Goal: Task Accomplishment & Management: Manage account settings

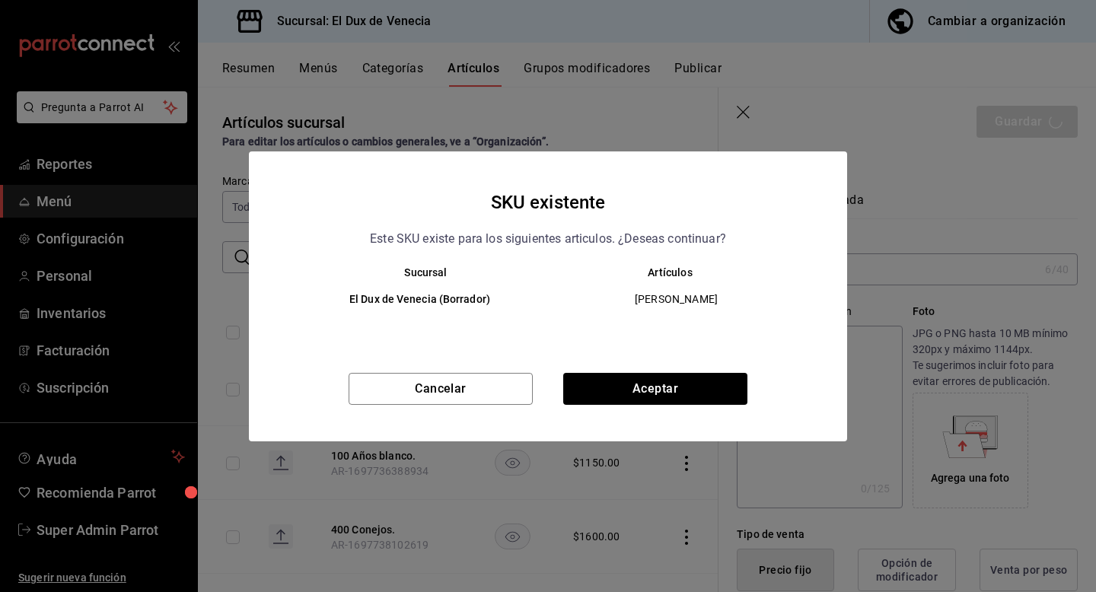
scroll to position [3249, 0]
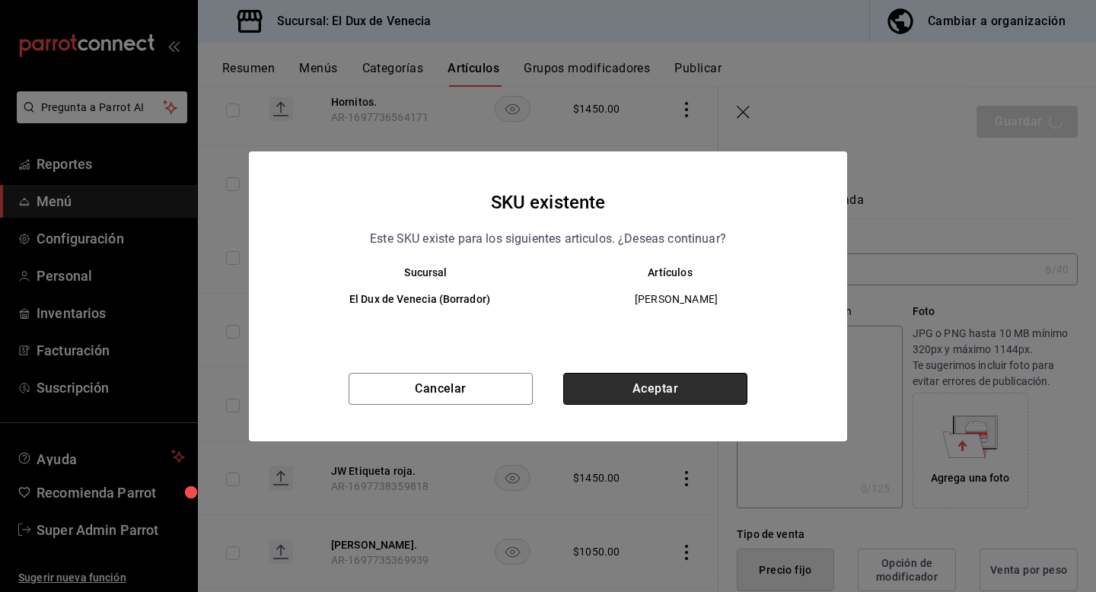
click at [678, 379] on button "Aceptar" at bounding box center [655, 389] width 184 height 32
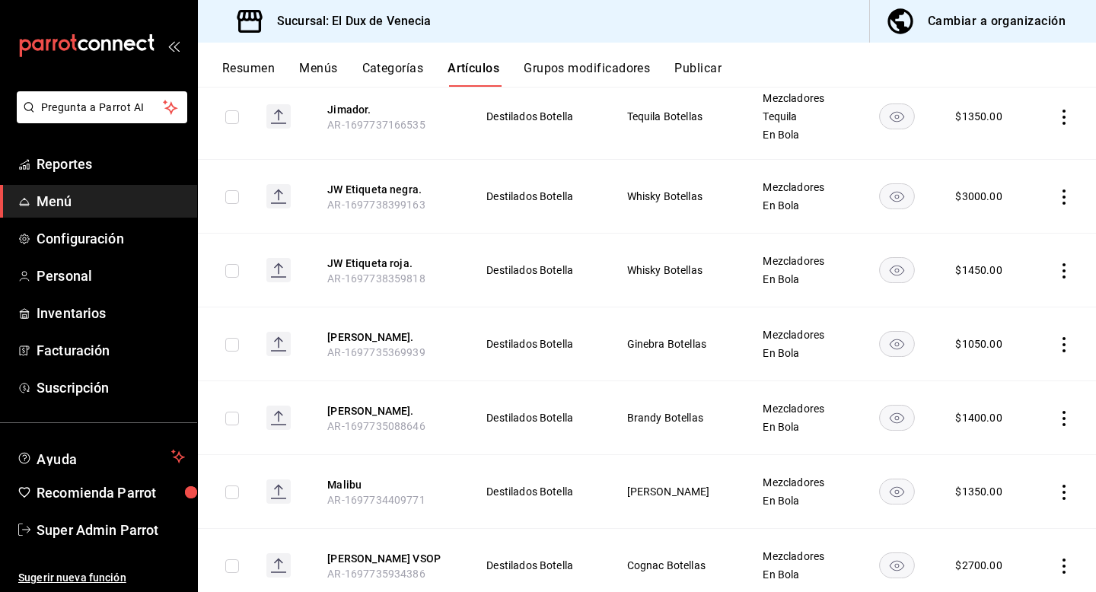
scroll to position [3556, 0]
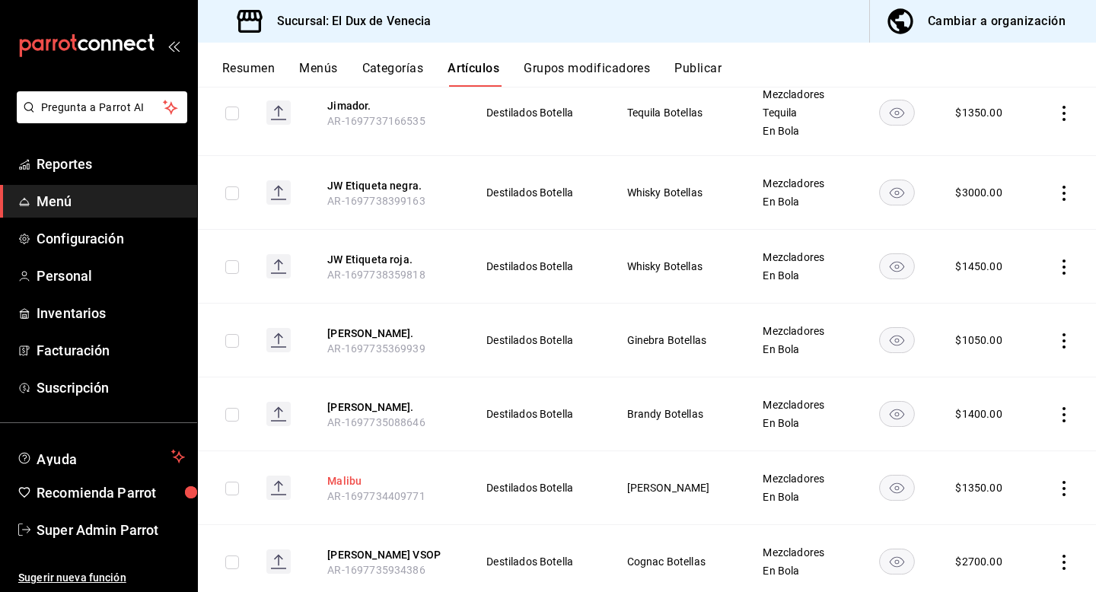
click at [356, 474] on button "Malibu" at bounding box center [388, 481] width 122 height 15
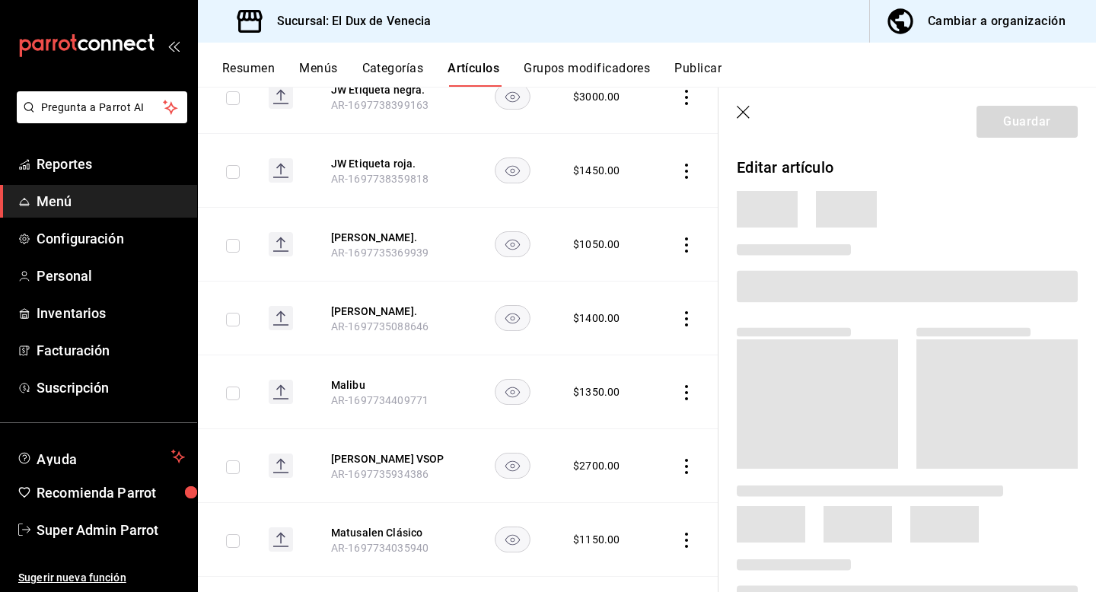
scroll to position [3395, 0]
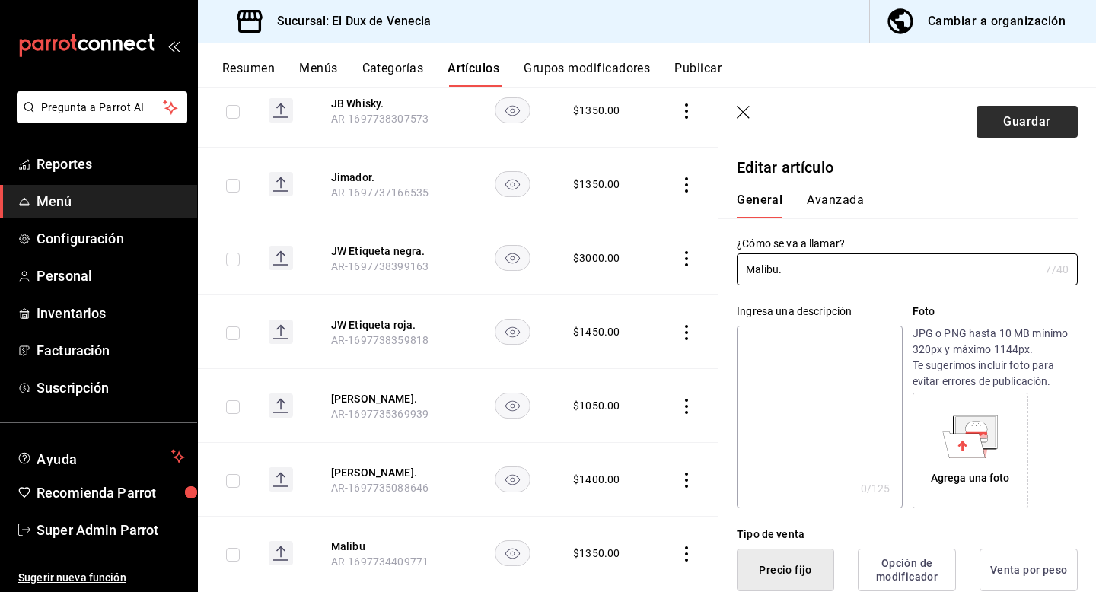
type input "Malibu."
click at [1013, 129] on button "Guardar" at bounding box center [1027, 122] width 101 height 32
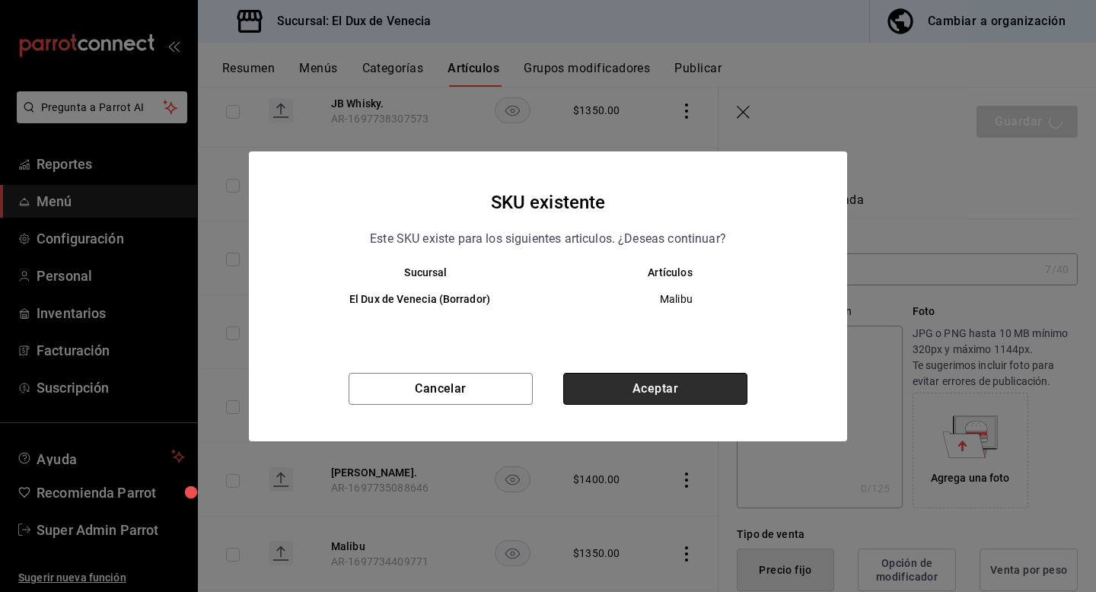
click at [659, 394] on button "Aceptar" at bounding box center [655, 389] width 184 height 32
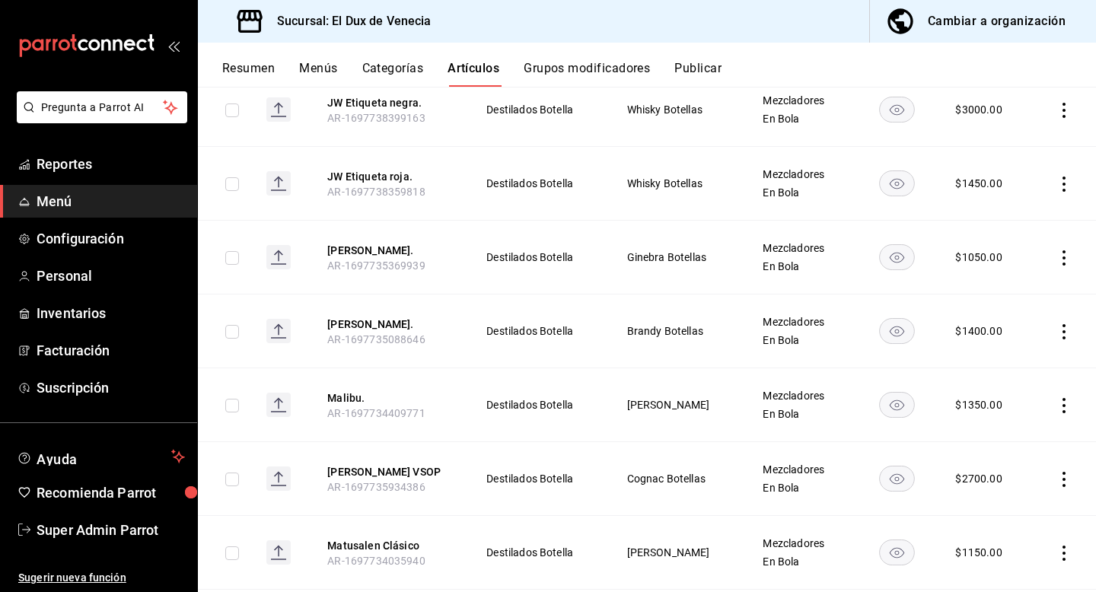
scroll to position [3661, 0]
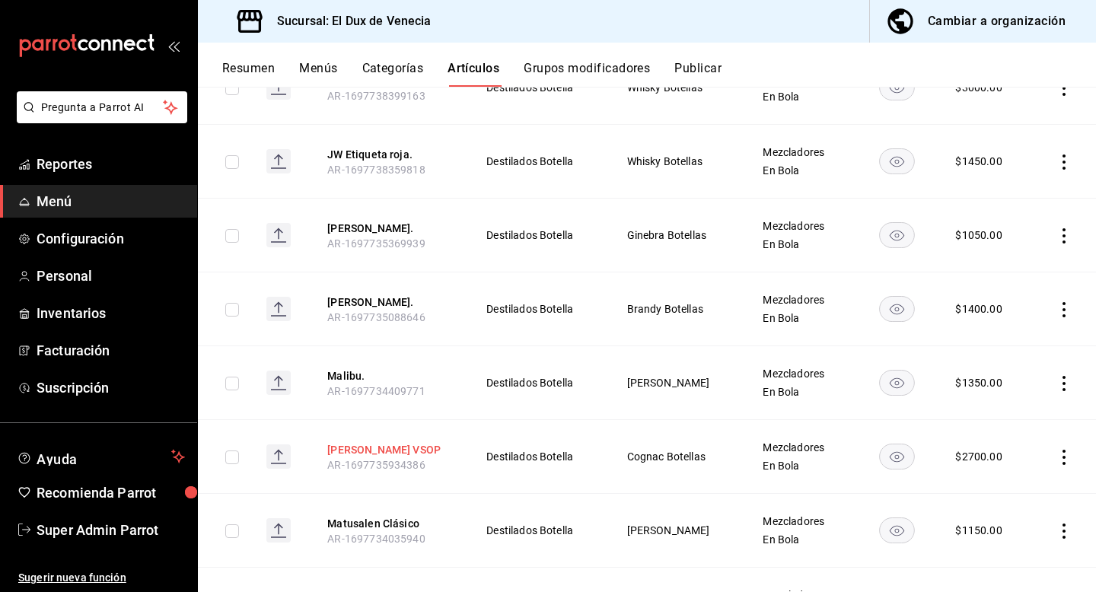
click at [368, 442] on button "[PERSON_NAME] VSOP" at bounding box center [388, 449] width 122 height 15
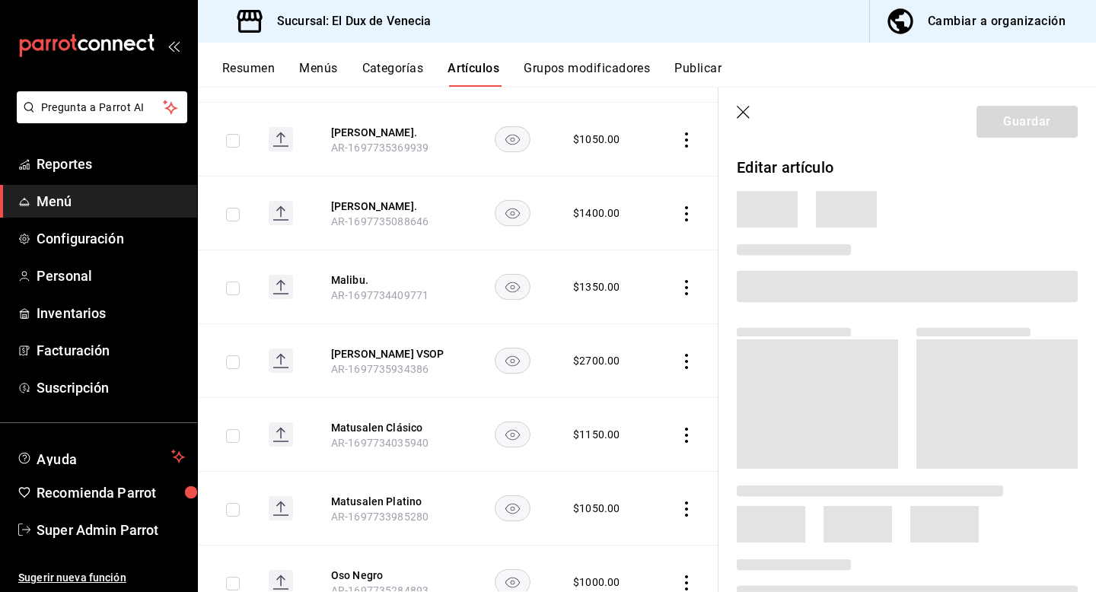
scroll to position [3488, 0]
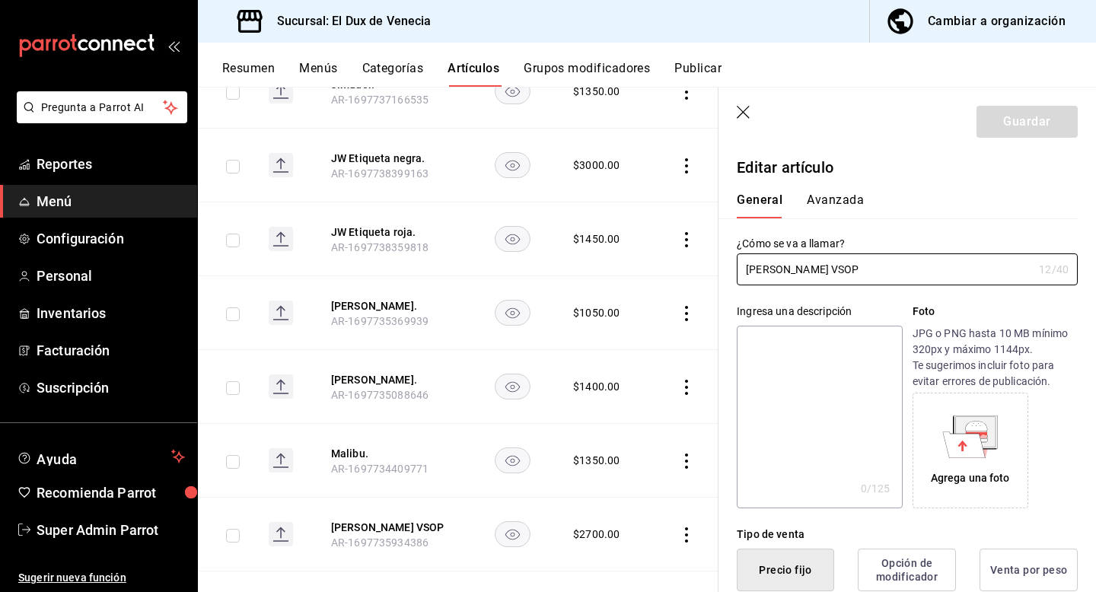
type input "$2700.00"
type input "[PERSON_NAME] VSOP."
click at [1029, 128] on button "Guardar" at bounding box center [1027, 122] width 101 height 32
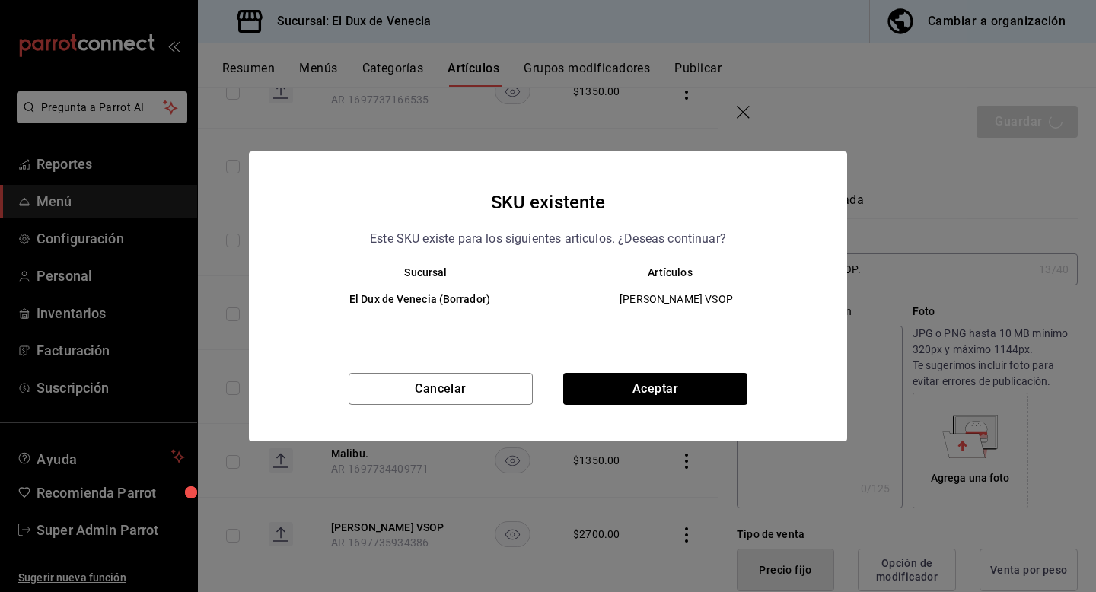
click at [675, 407] on div "Cancelar Aceptar" at bounding box center [548, 407] width 598 height 69
click at [696, 397] on button "Aceptar" at bounding box center [655, 389] width 184 height 32
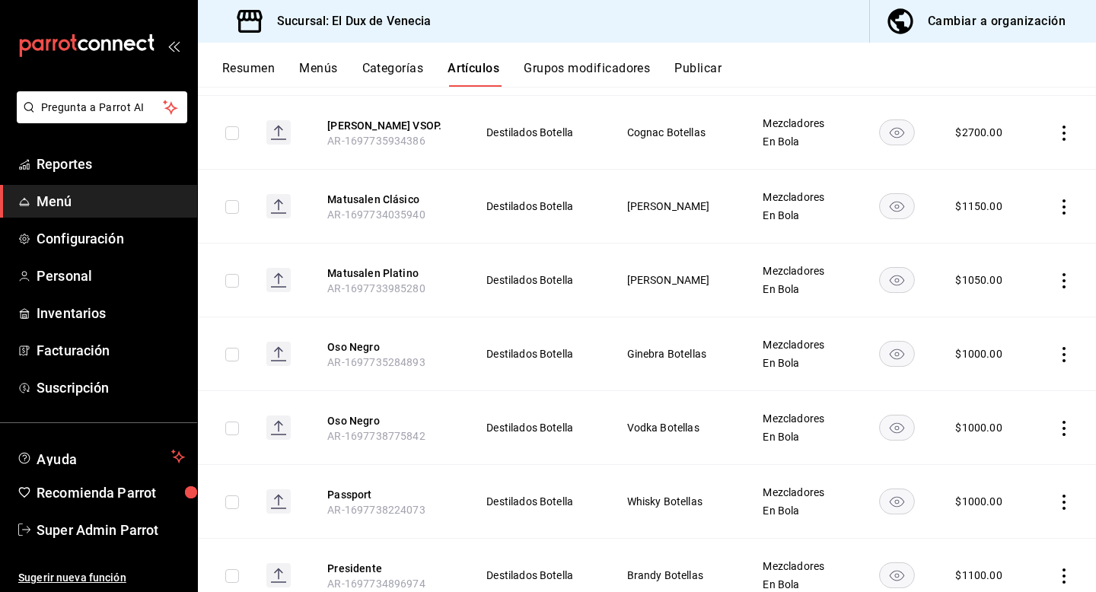
scroll to position [3816, 0]
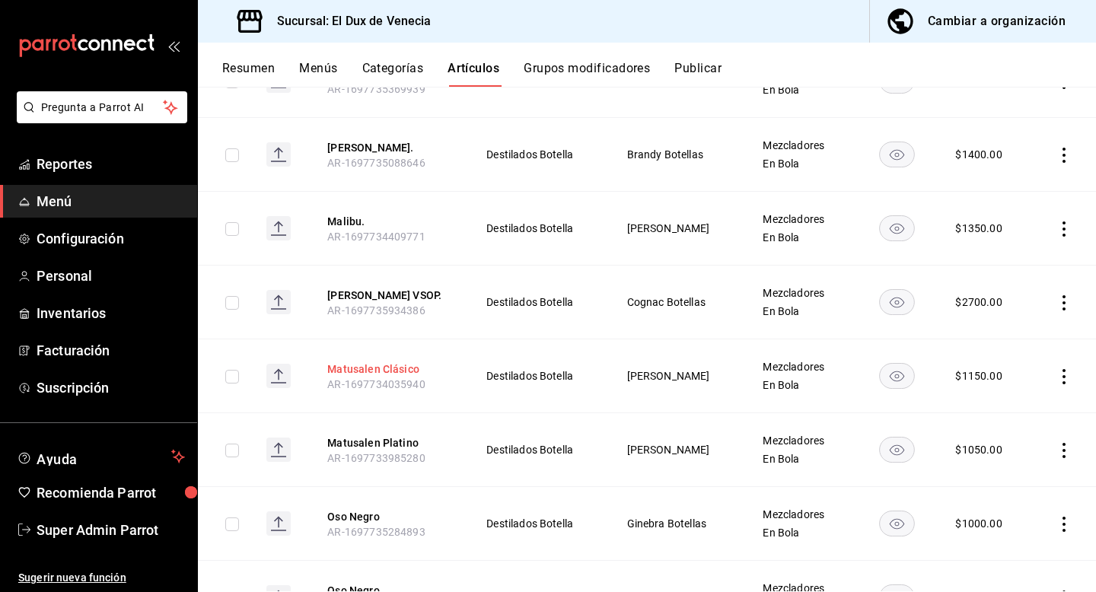
click at [400, 362] on button "Matusalen Clásico" at bounding box center [388, 369] width 122 height 15
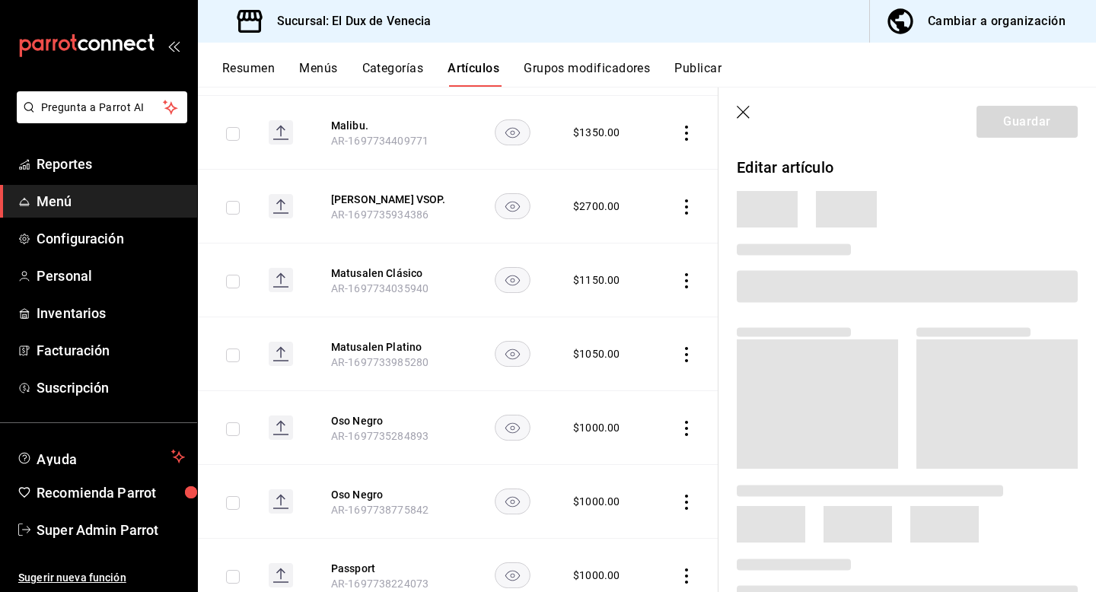
scroll to position [3642, 0]
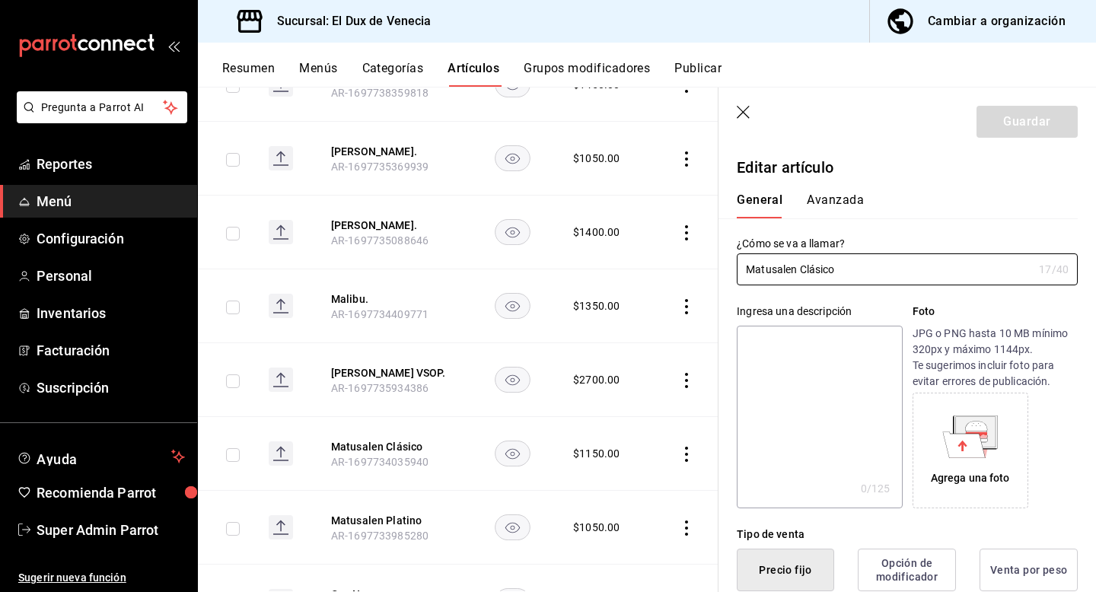
type input "$1150.00"
type input "Matusalen Clásico."
click at [1039, 126] on button "Guardar" at bounding box center [1027, 122] width 101 height 32
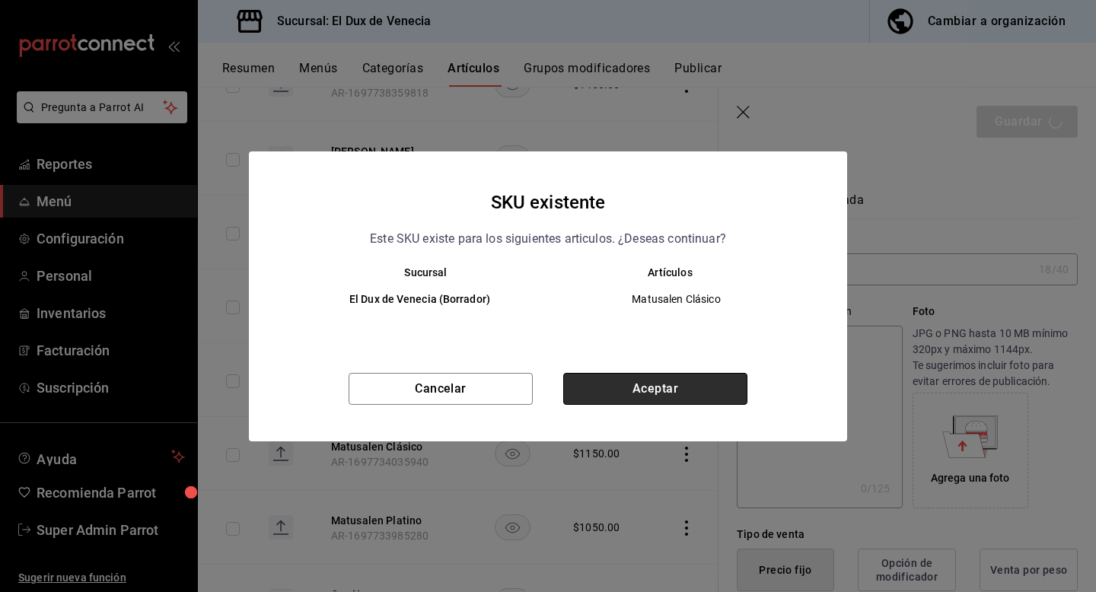
click at [697, 390] on button "Aceptar" at bounding box center [655, 389] width 184 height 32
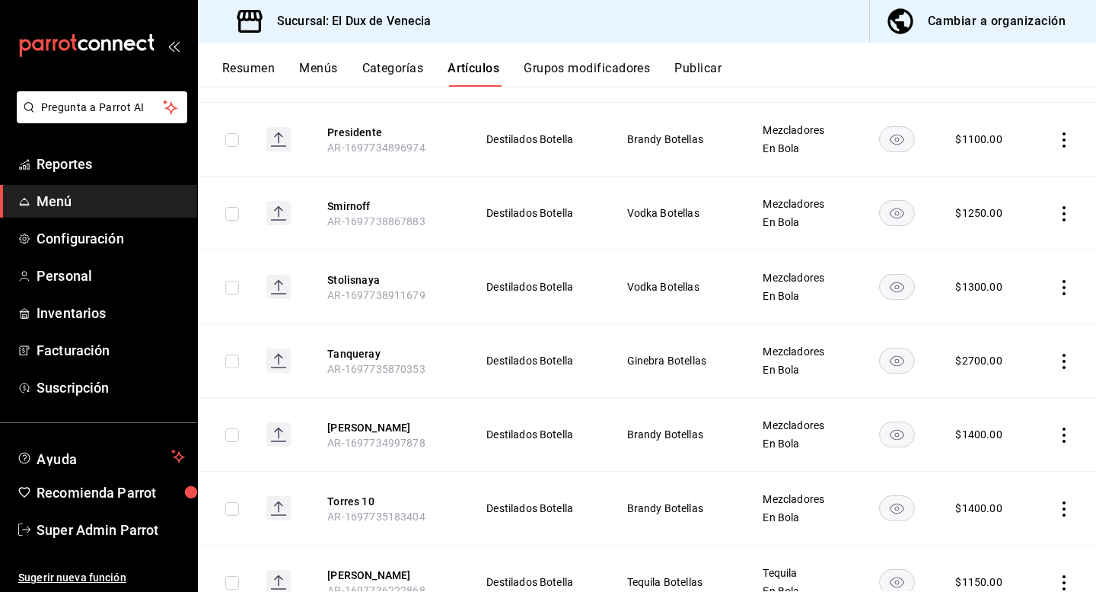
scroll to position [3865, 0]
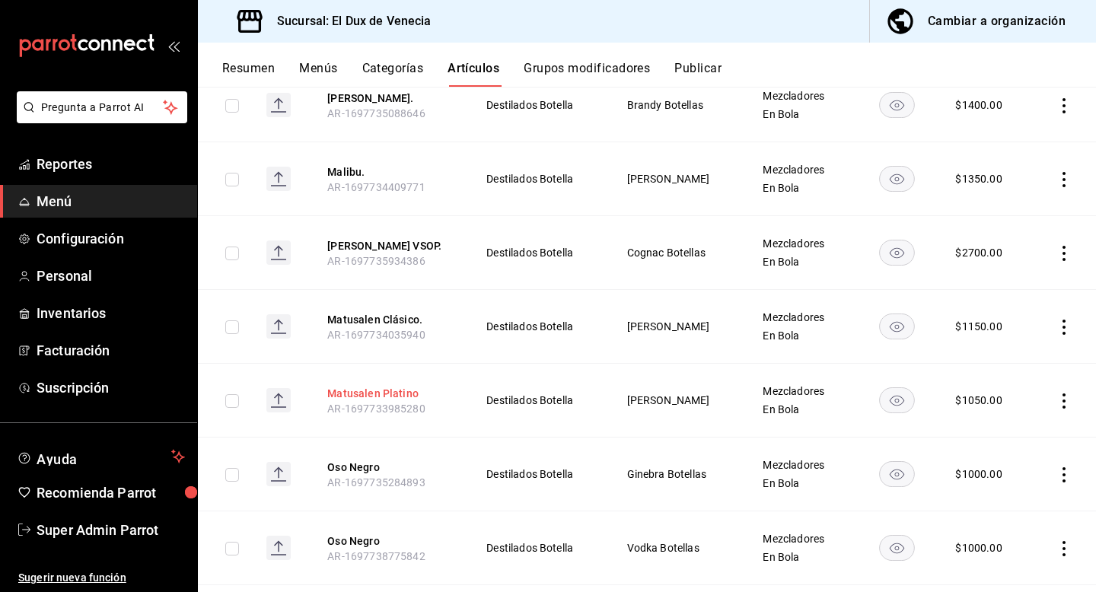
click at [391, 386] on button "Matusalen Platino" at bounding box center [388, 393] width 122 height 15
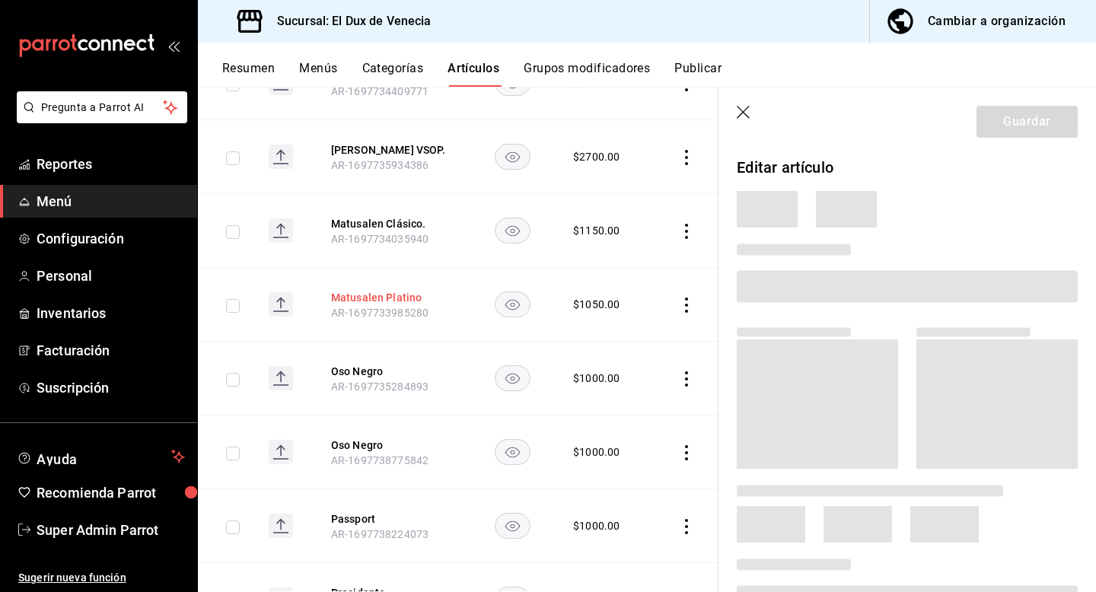
scroll to position [3692, 0]
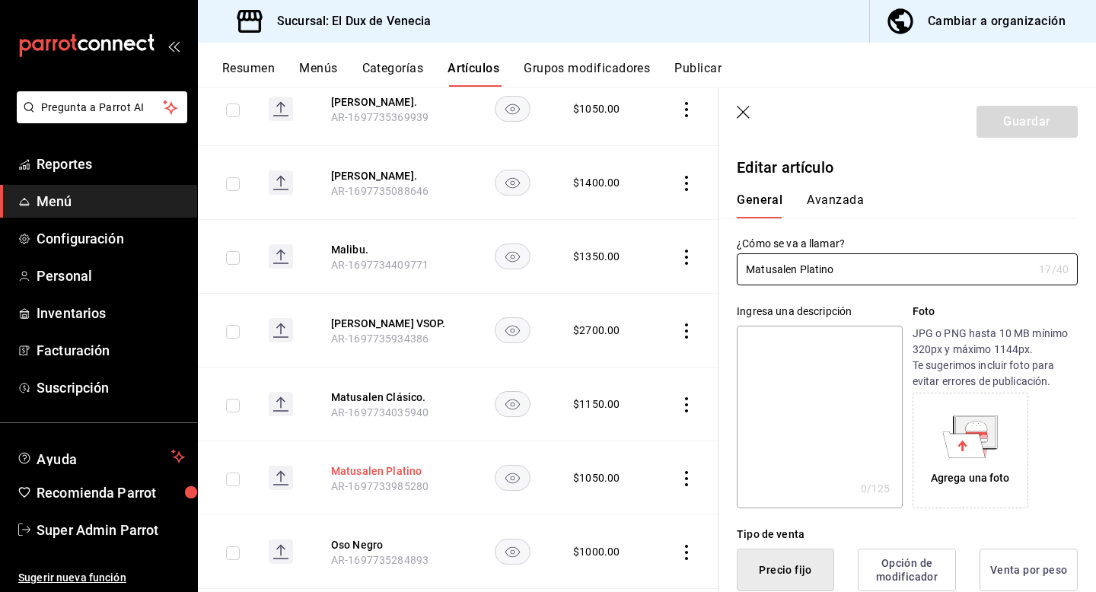
type input "$1050.00"
type input "Matusalen Platino."
click at [1030, 114] on button "Guardar" at bounding box center [1027, 122] width 101 height 32
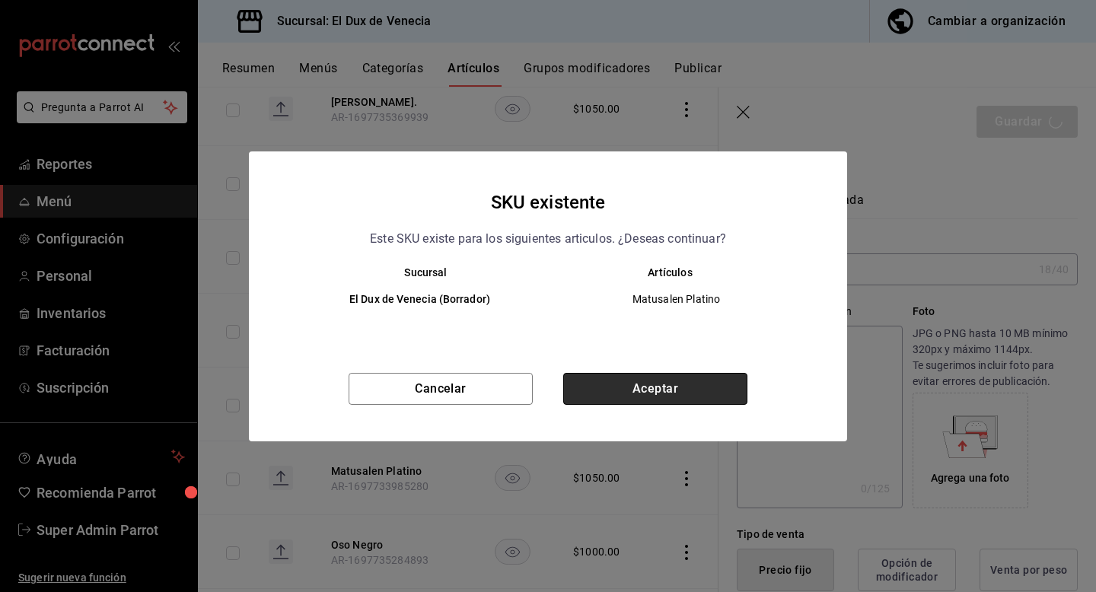
click at [729, 391] on button "Aceptar" at bounding box center [655, 389] width 184 height 32
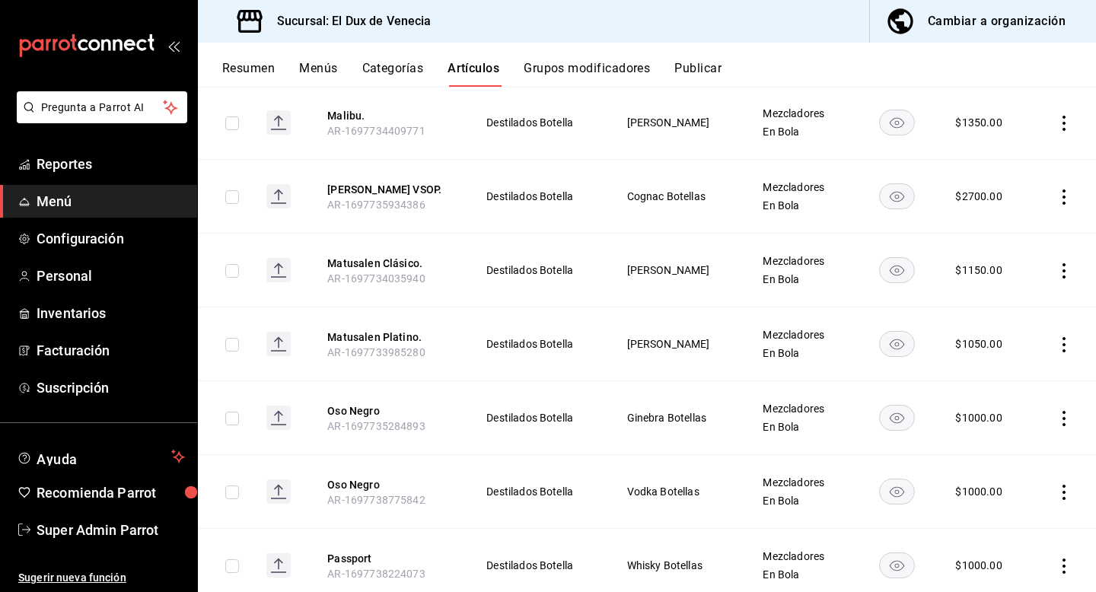
scroll to position [3917, 0]
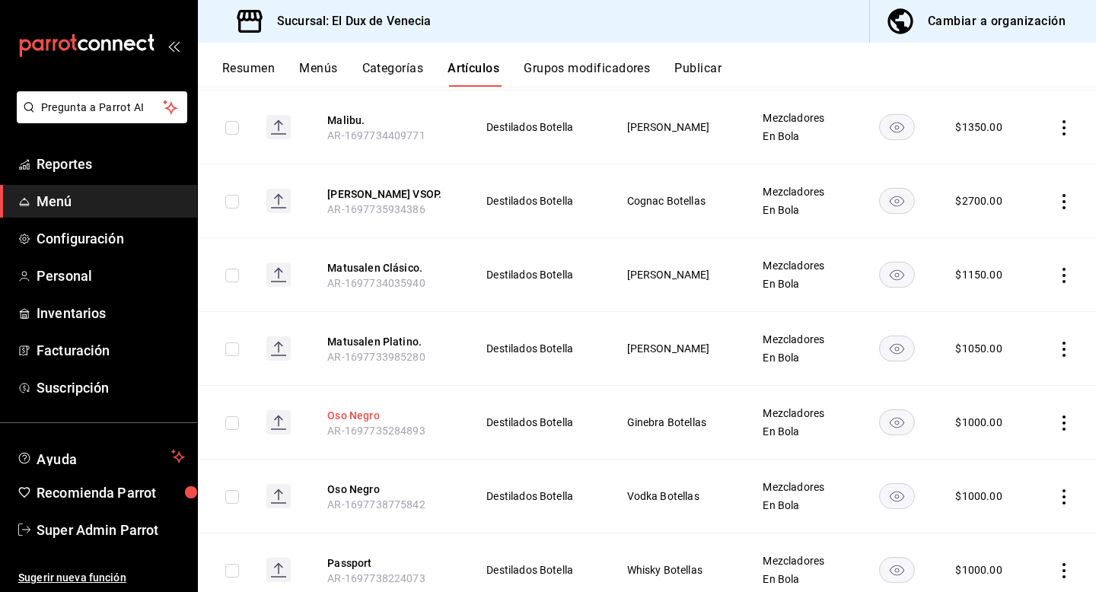
click at [361, 408] on button "Oso Negro" at bounding box center [388, 415] width 122 height 15
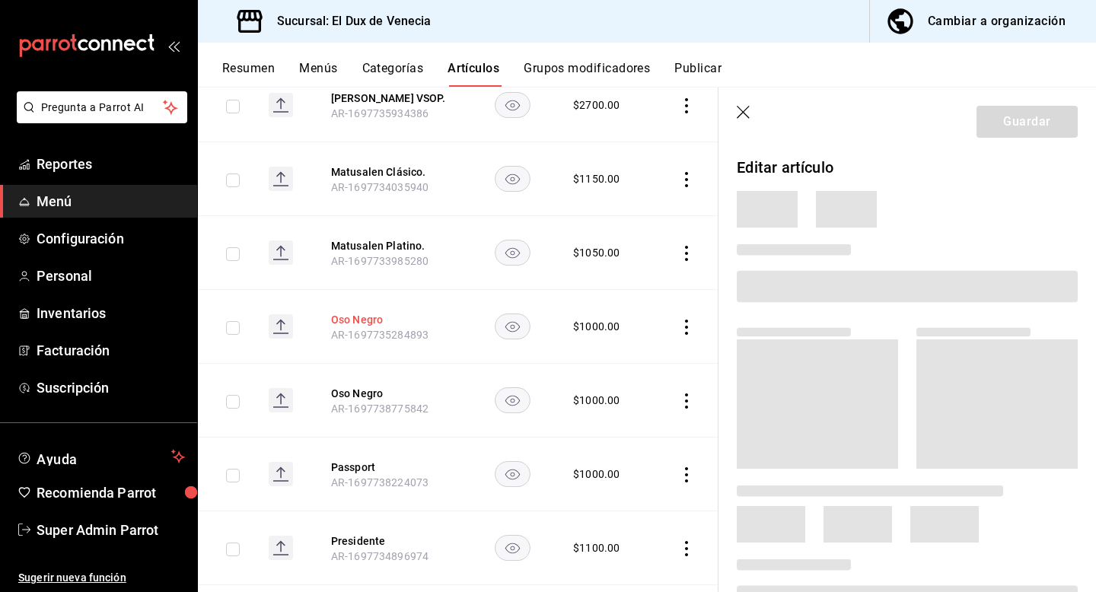
scroll to position [3744, 0]
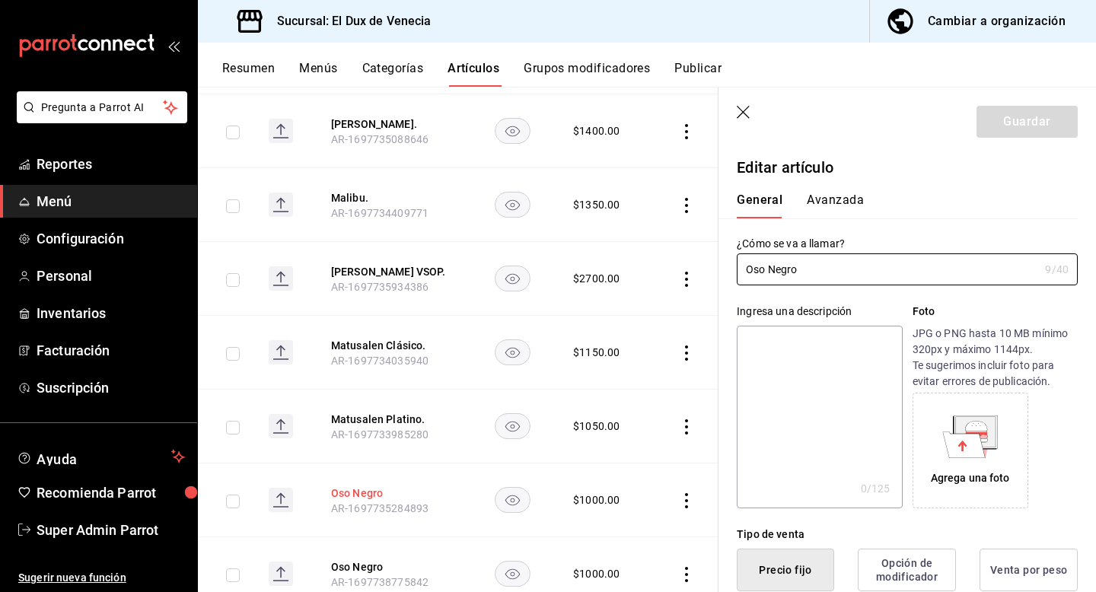
type input "$1000.00"
type input "Oso Negro."
click at [1032, 111] on button "Guardar" at bounding box center [1027, 122] width 101 height 32
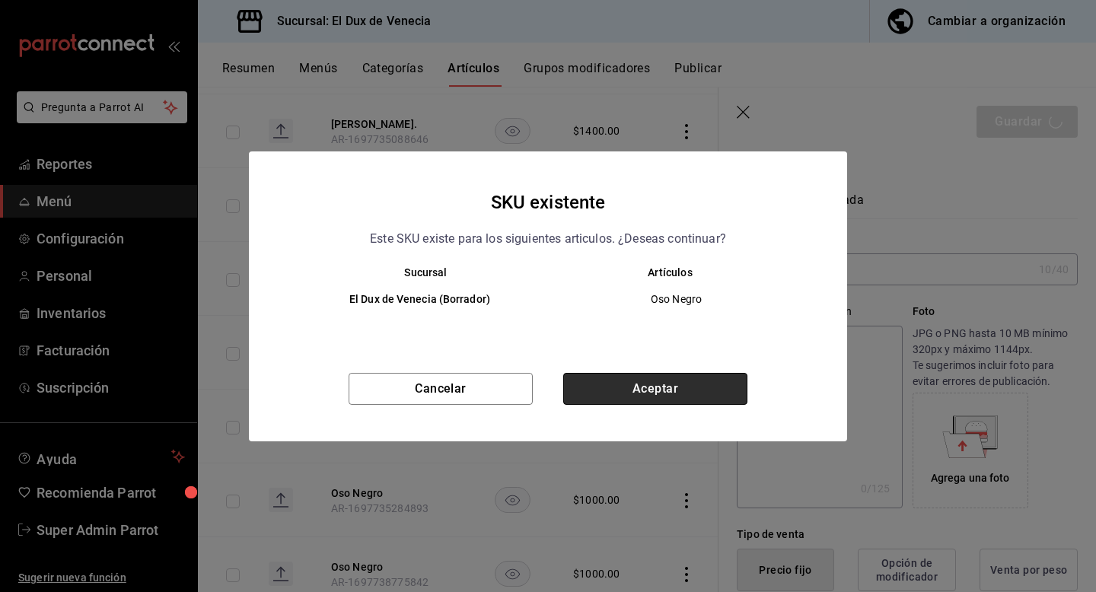
click at [703, 381] on button "Aceptar" at bounding box center [655, 389] width 184 height 32
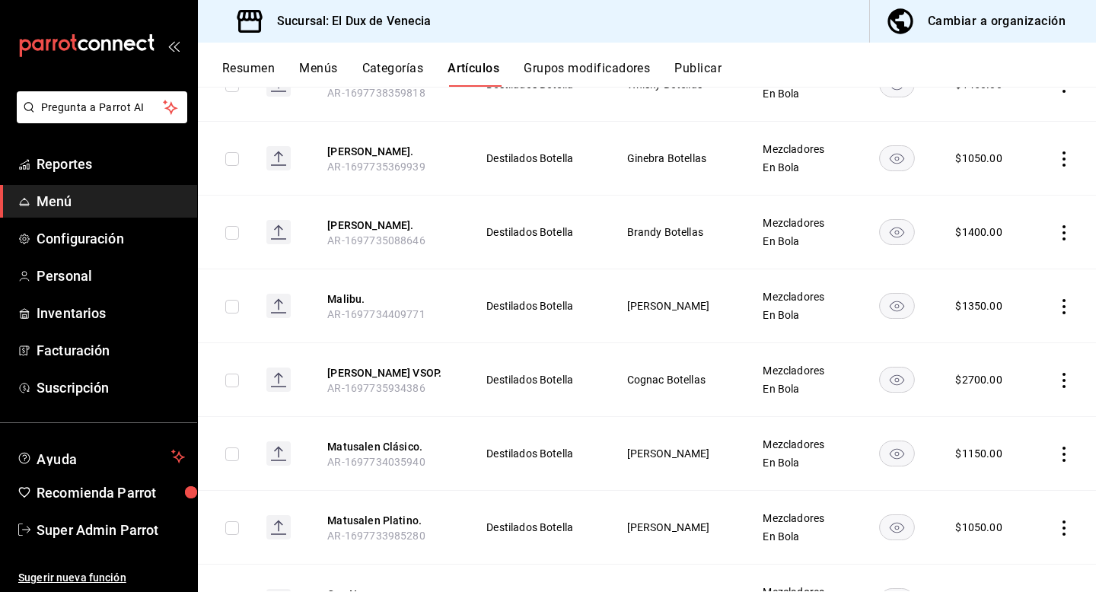
scroll to position [3889, 0]
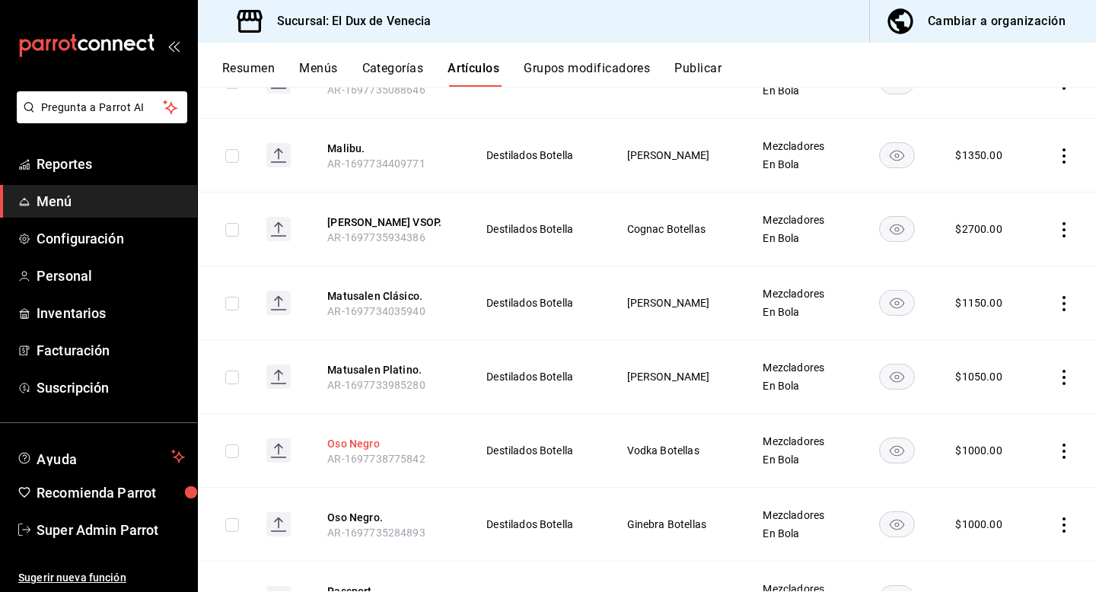
click at [372, 436] on button "Oso Negro" at bounding box center [388, 443] width 122 height 15
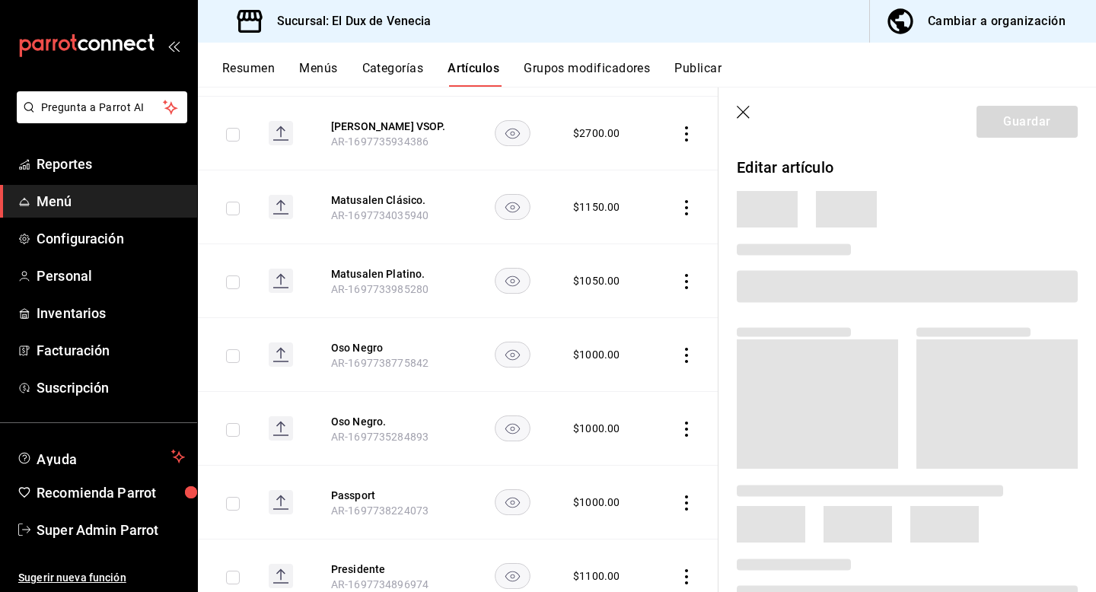
scroll to position [3715, 0]
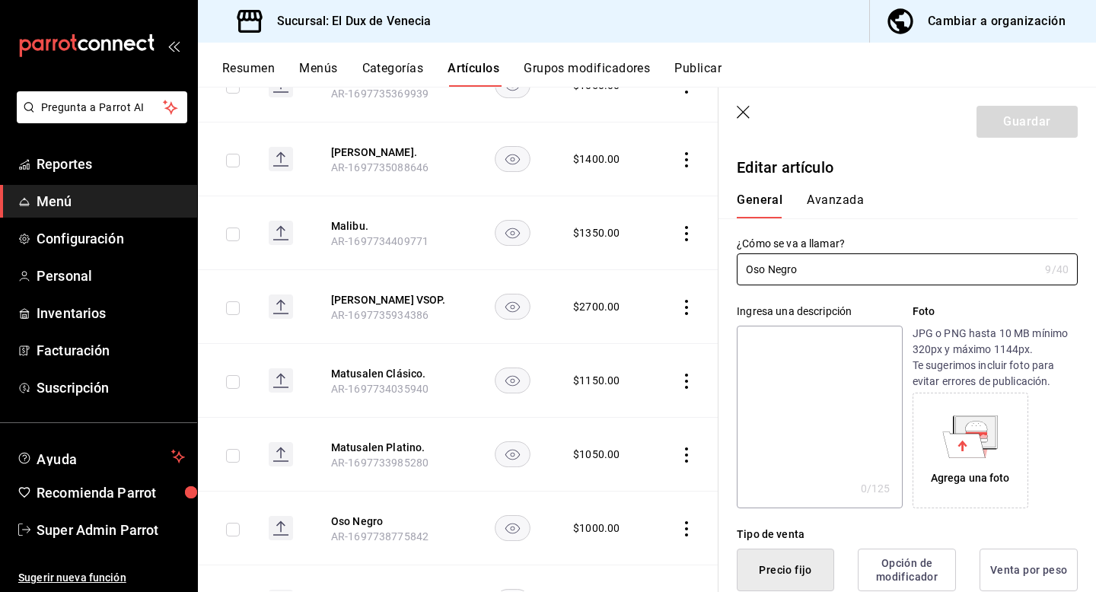
type input "$1000.00"
type input "Oso Negro."
click at [1064, 107] on button "Guardar" at bounding box center [1027, 122] width 101 height 32
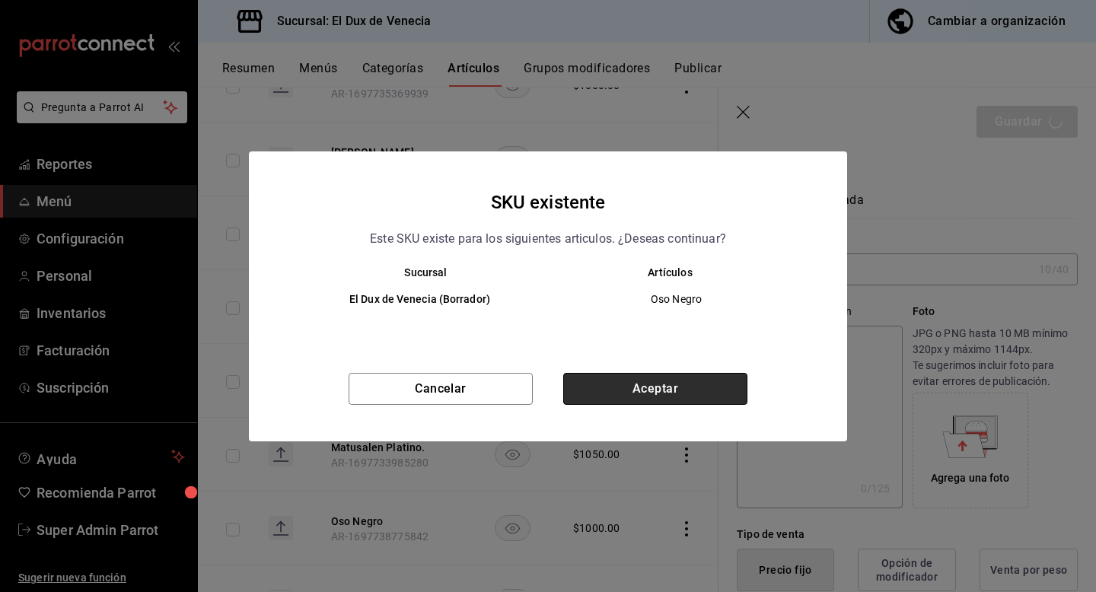
click at [700, 384] on button "Aceptar" at bounding box center [655, 389] width 184 height 32
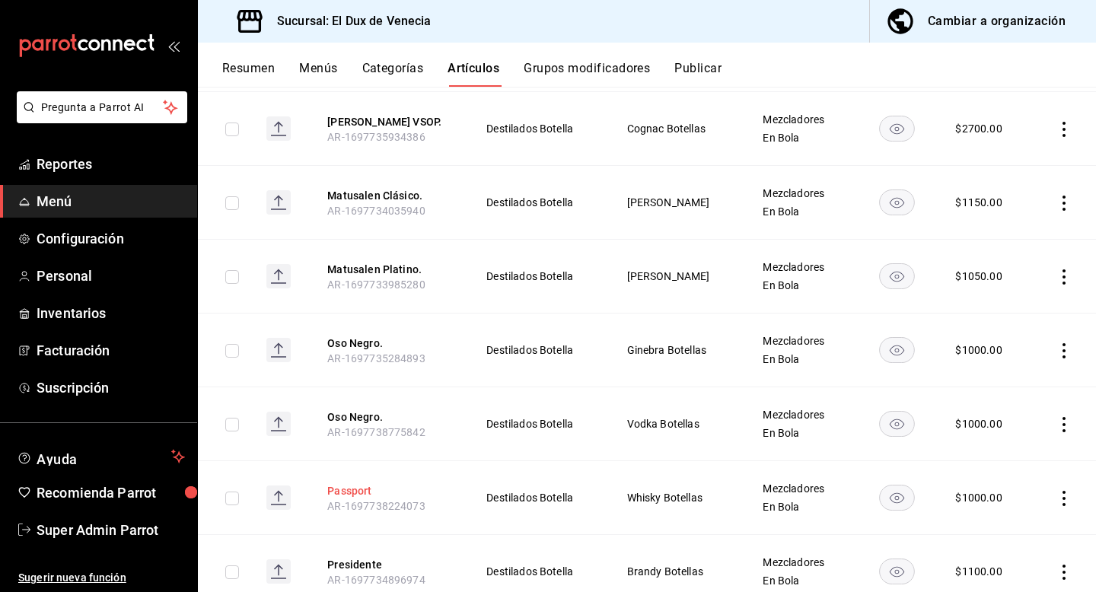
scroll to position [4002, 0]
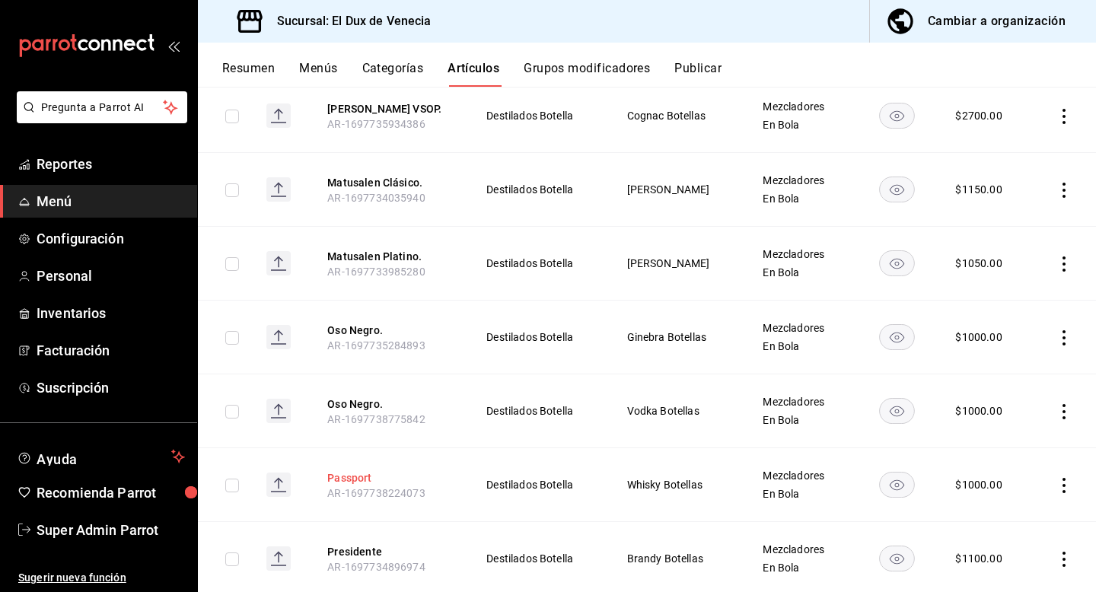
click at [362, 471] on button "Passport" at bounding box center [388, 478] width 122 height 15
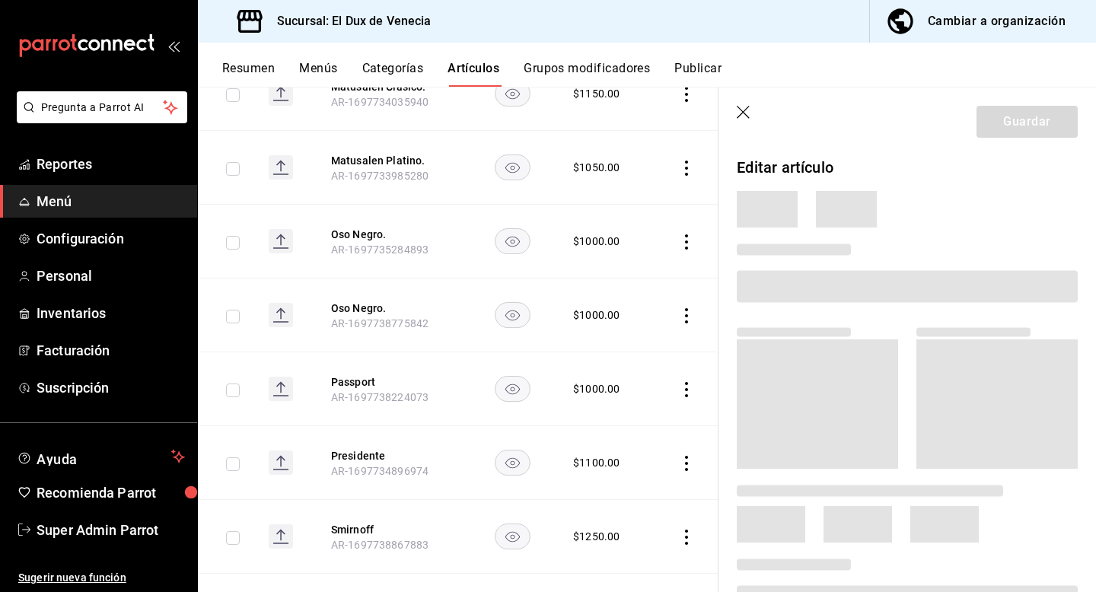
scroll to position [3829, 0]
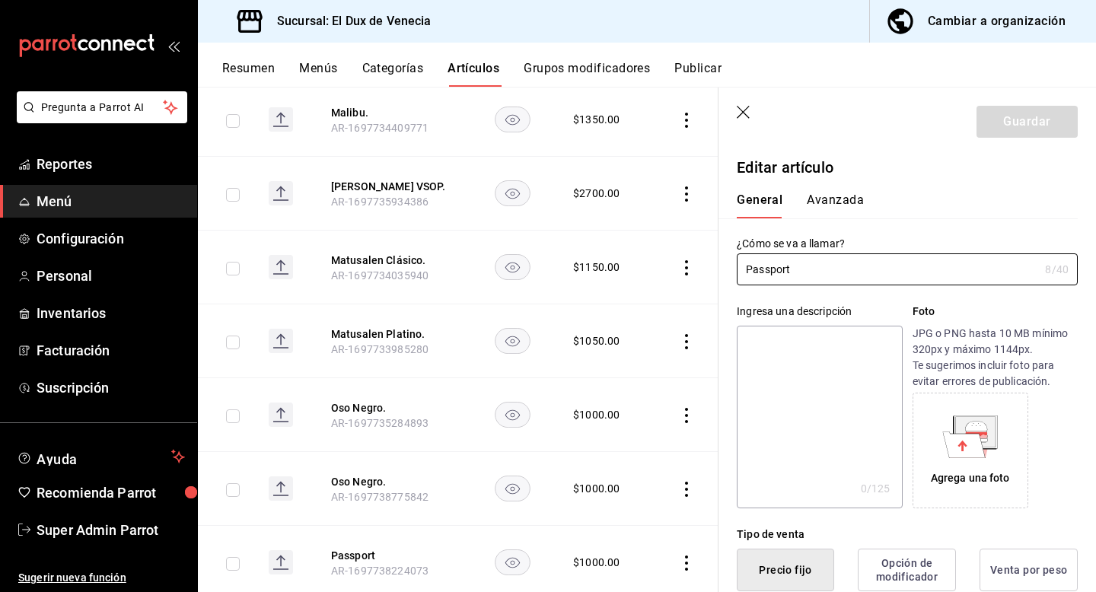
type input "$1000.00"
type input "Passport."
click at [1046, 116] on button "Guardar" at bounding box center [1027, 122] width 101 height 32
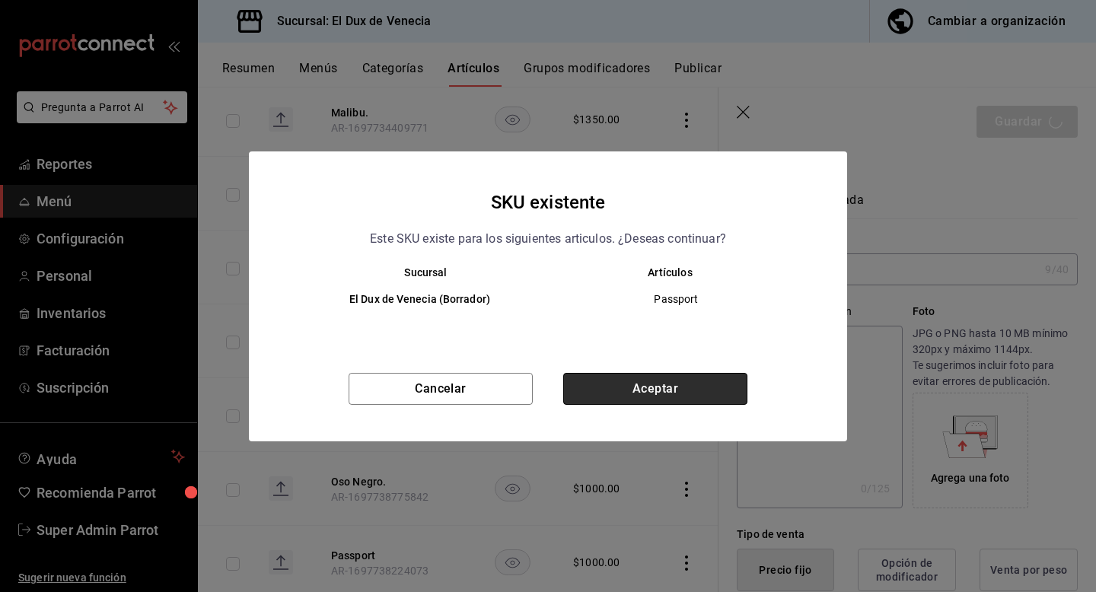
click at [676, 381] on button "Aceptar" at bounding box center [655, 389] width 184 height 32
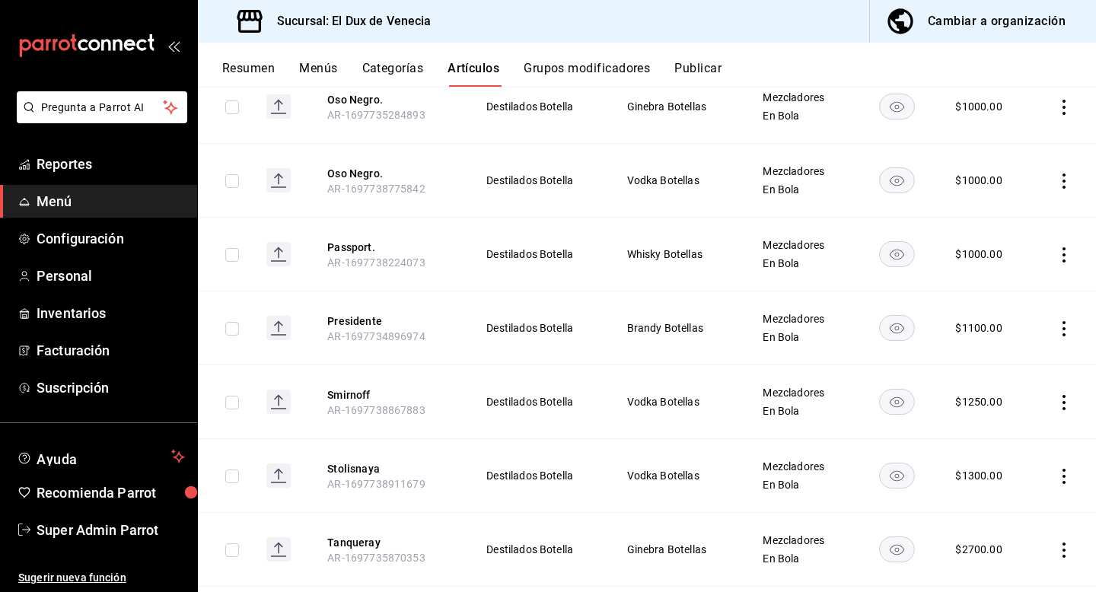
scroll to position [4211, 0]
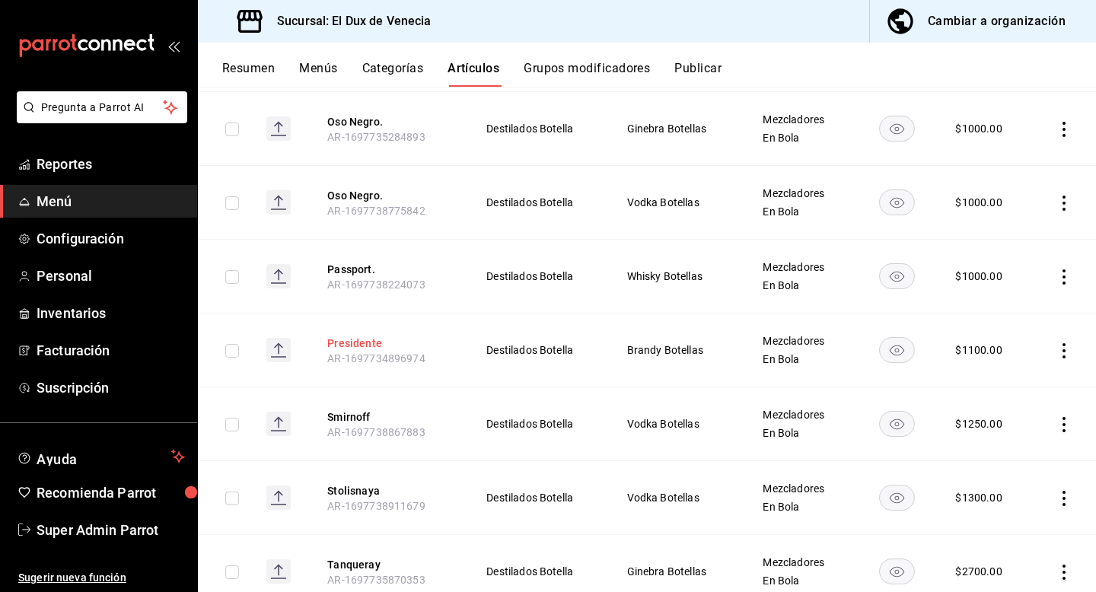
click at [378, 336] on button "Presidente" at bounding box center [388, 343] width 122 height 15
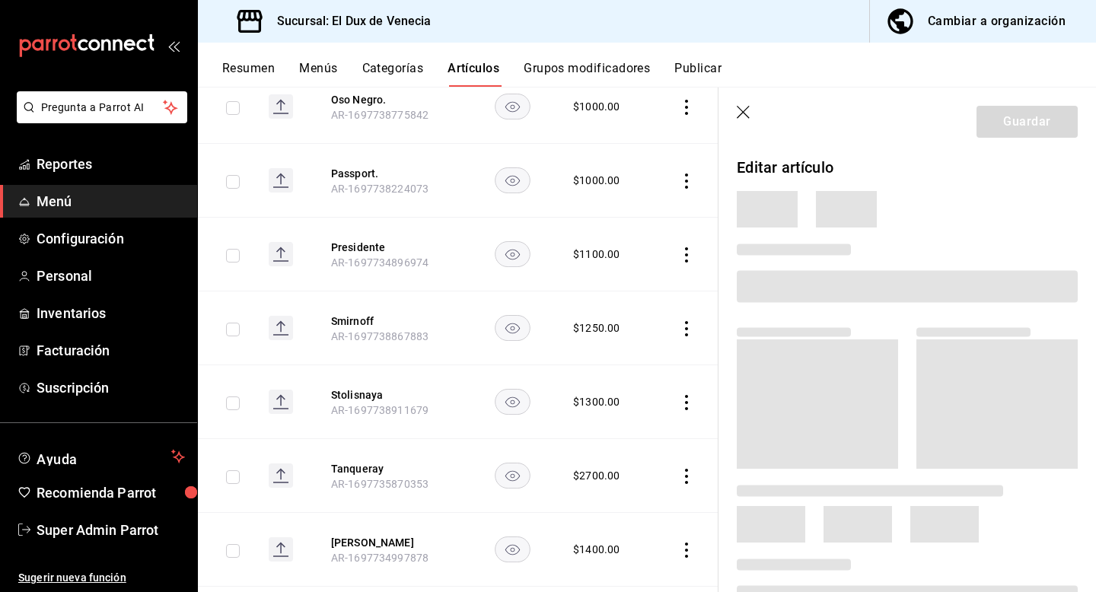
scroll to position [4037, 0]
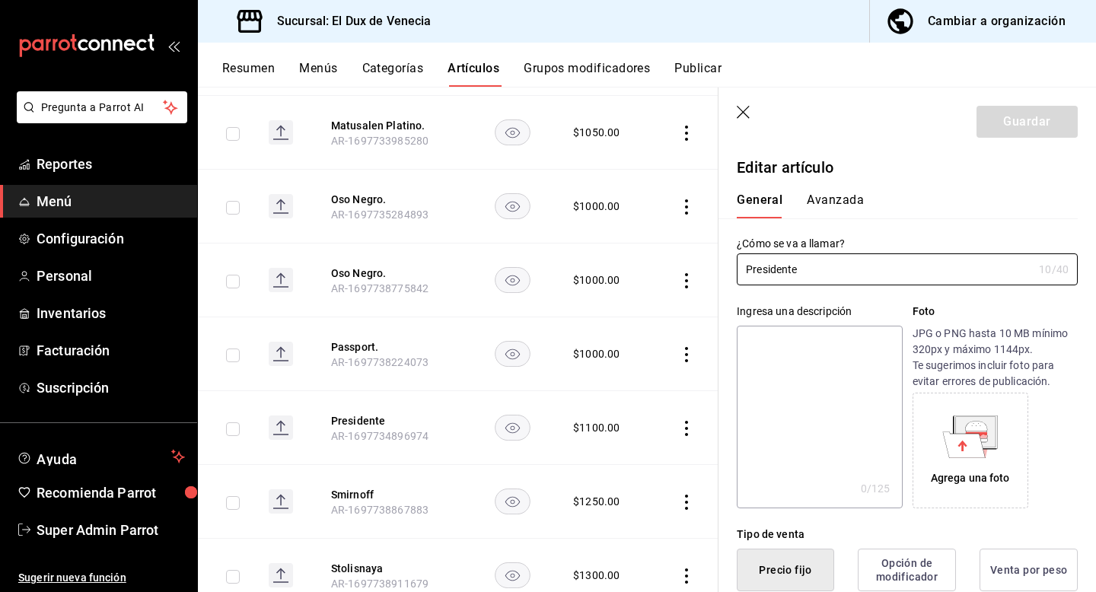
type input "$1100.00"
type input "Presidente."
click at [1026, 117] on button "Guardar" at bounding box center [1027, 122] width 101 height 32
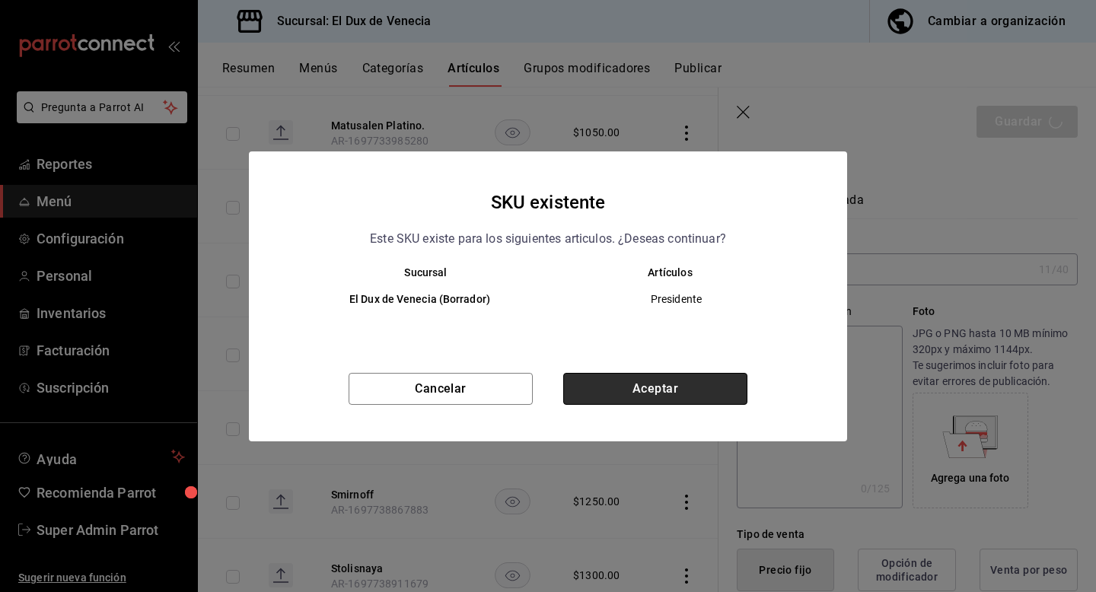
click at [633, 381] on button "Aceptar" at bounding box center [655, 389] width 184 height 32
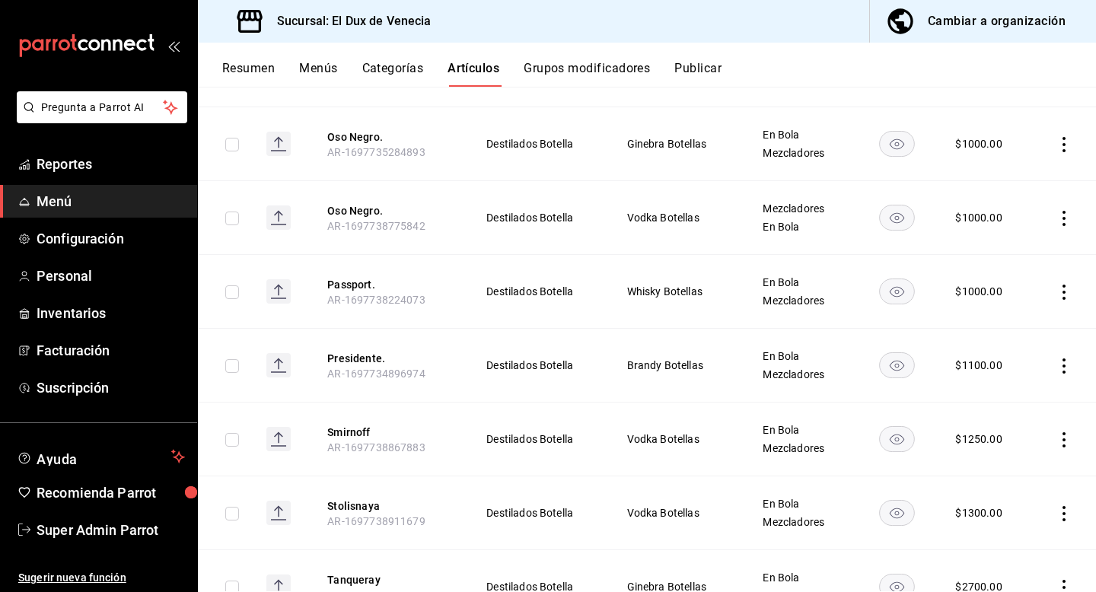
scroll to position [4278, 0]
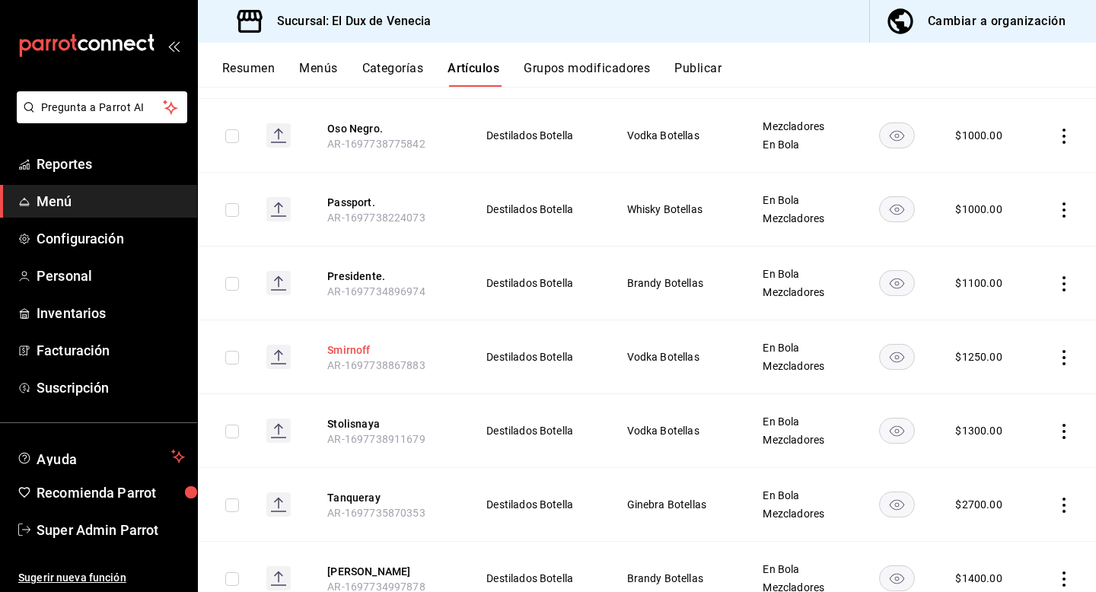
click at [381, 343] on button "Smirnoff" at bounding box center [388, 350] width 122 height 15
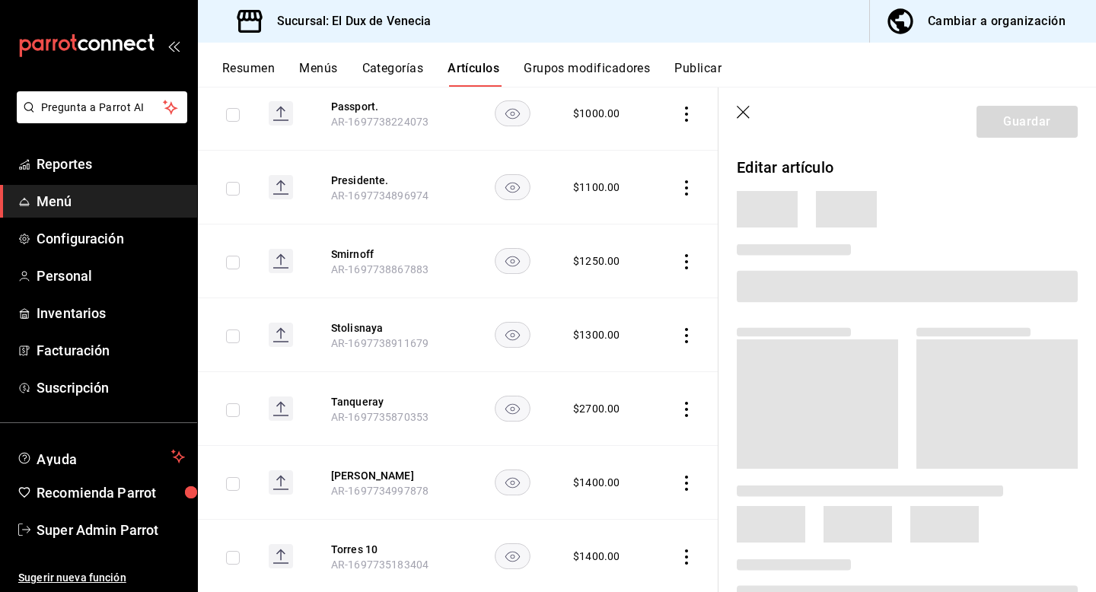
scroll to position [4104, 0]
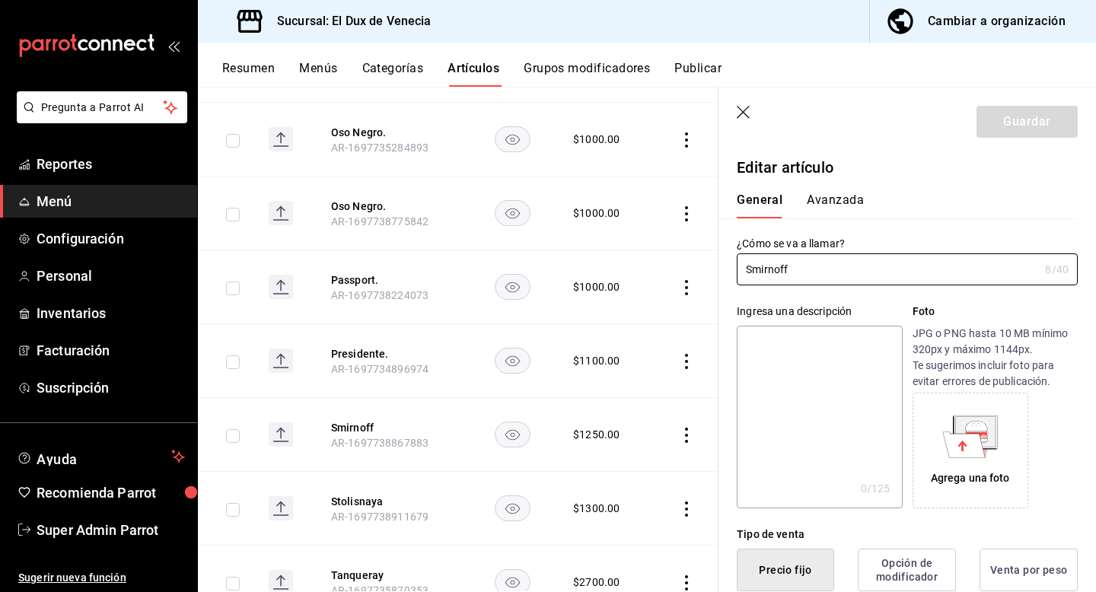
type input "$1250.00"
type input "Smirnoff."
click at [989, 124] on button "Guardar" at bounding box center [1027, 122] width 101 height 32
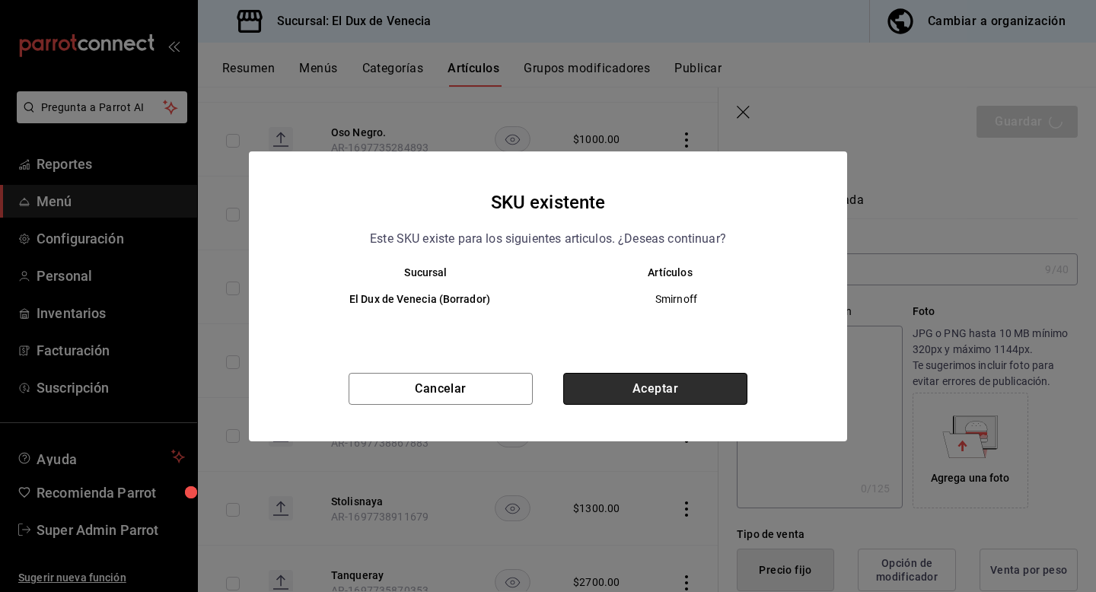
click at [661, 384] on button "Aceptar" at bounding box center [655, 389] width 184 height 32
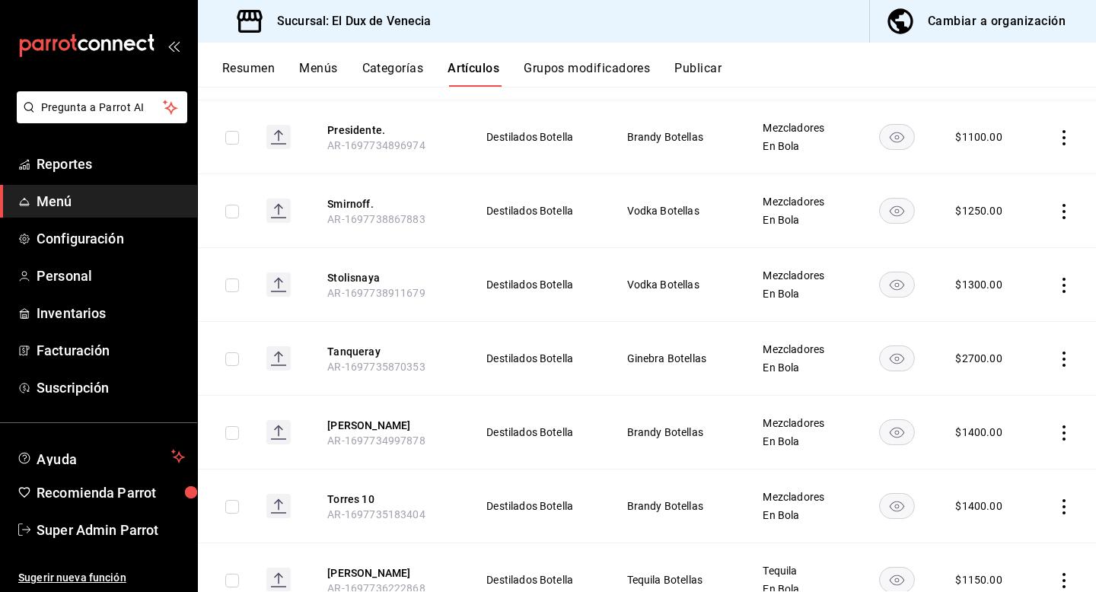
scroll to position [4229, 0]
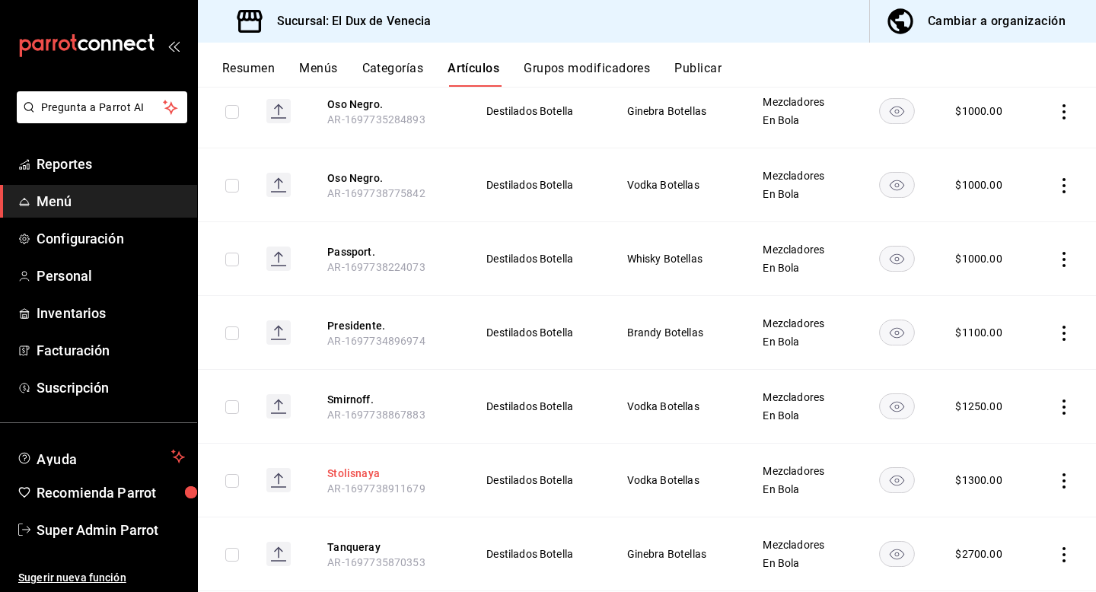
click at [368, 466] on button "Stolisnaya" at bounding box center [388, 473] width 122 height 15
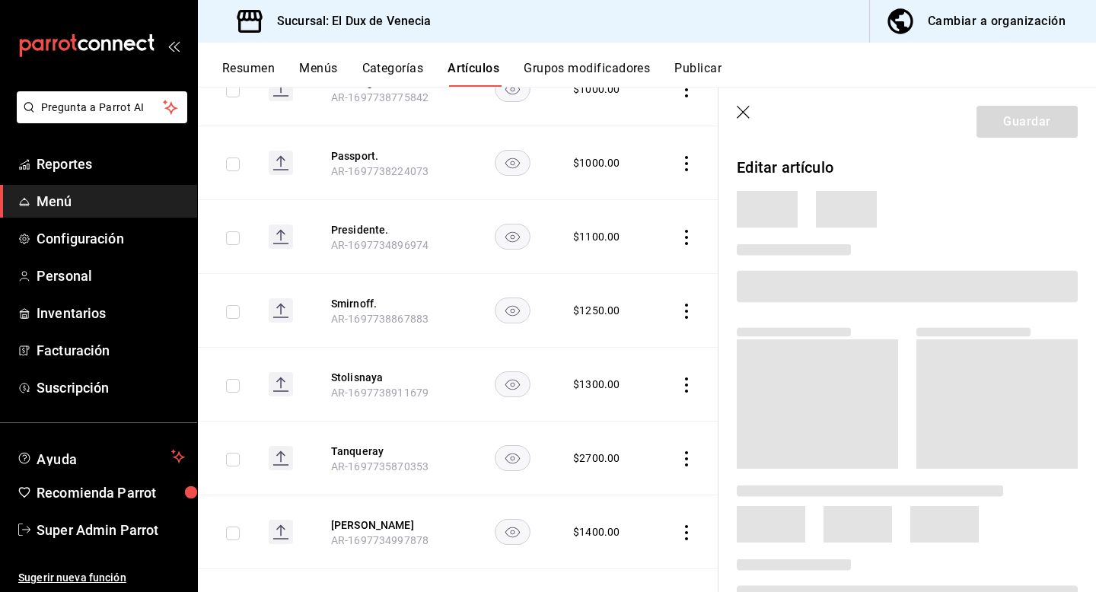
scroll to position [4055, 0]
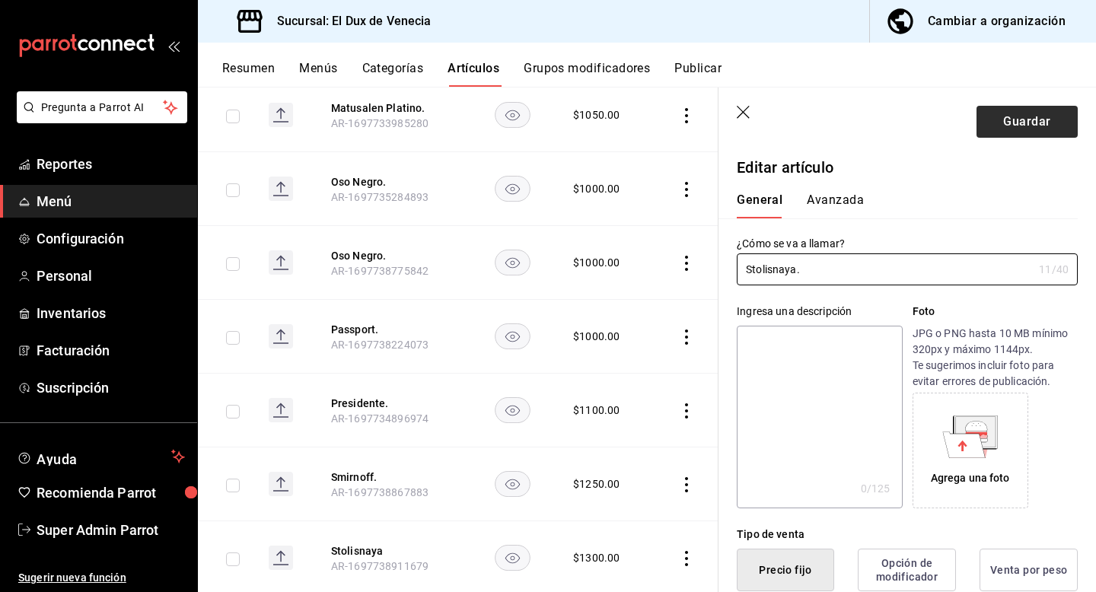
type input "Stolisnaya."
click at [1019, 120] on button "Guardar" at bounding box center [1027, 122] width 101 height 32
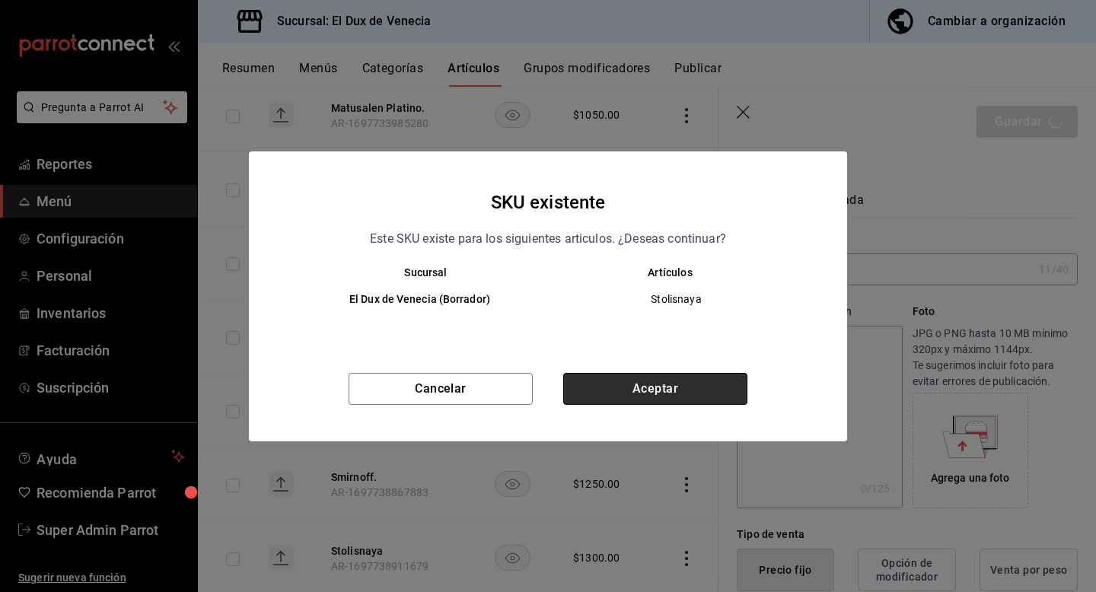
click at [693, 386] on button "Aceptar" at bounding box center [655, 389] width 184 height 32
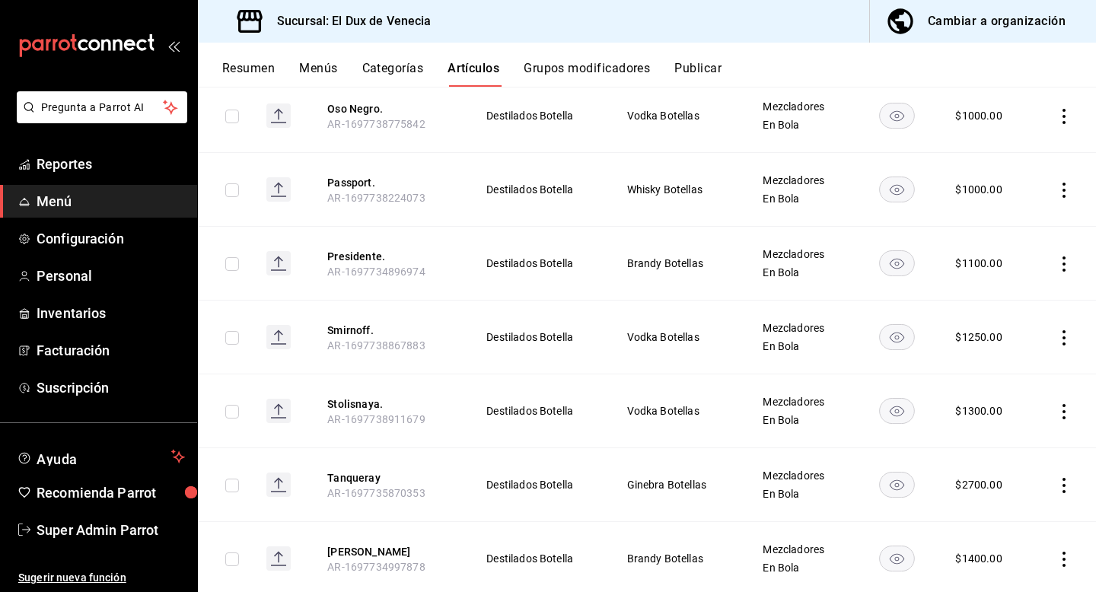
scroll to position [4350, 0]
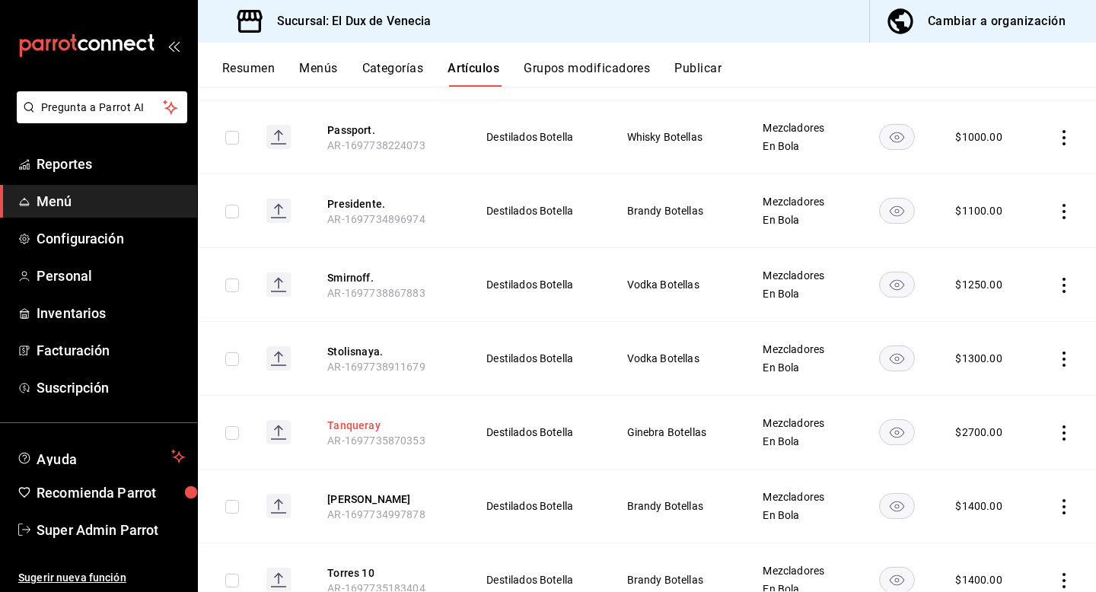
click at [373, 418] on button "Tanqueray" at bounding box center [388, 425] width 122 height 15
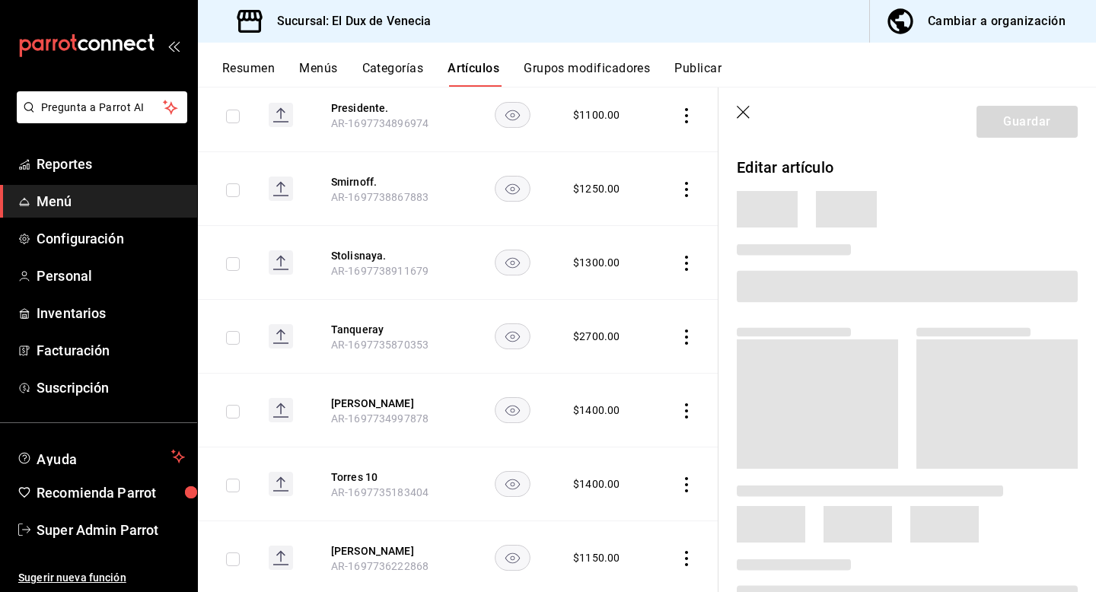
scroll to position [4177, 0]
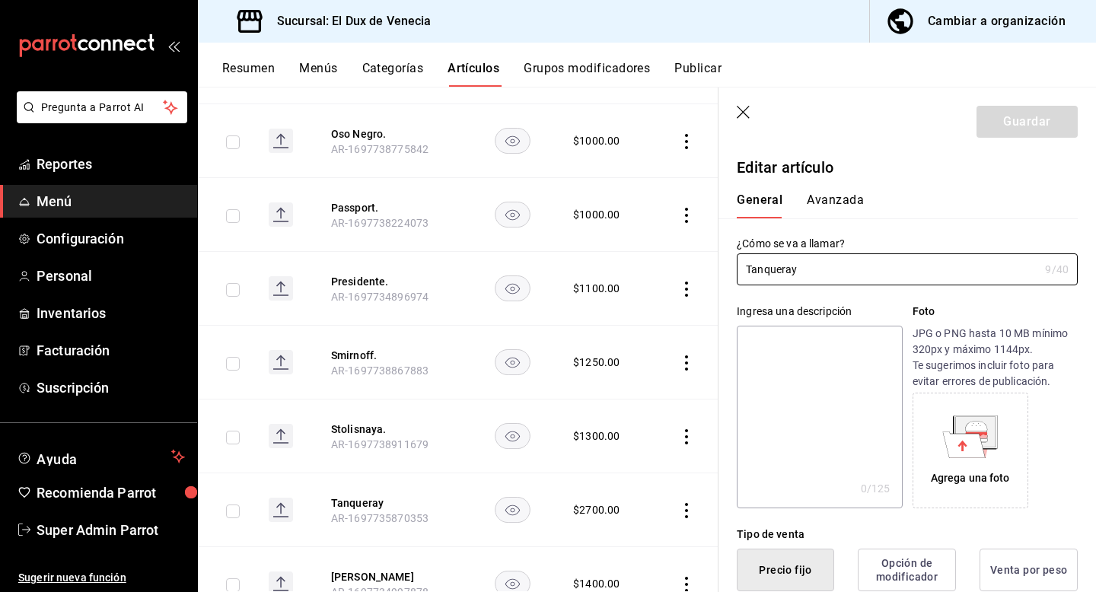
type input "$2700.00"
type input "Tanqueray."
click at [1057, 135] on button "Guardar" at bounding box center [1027, 122] width 101 height 32
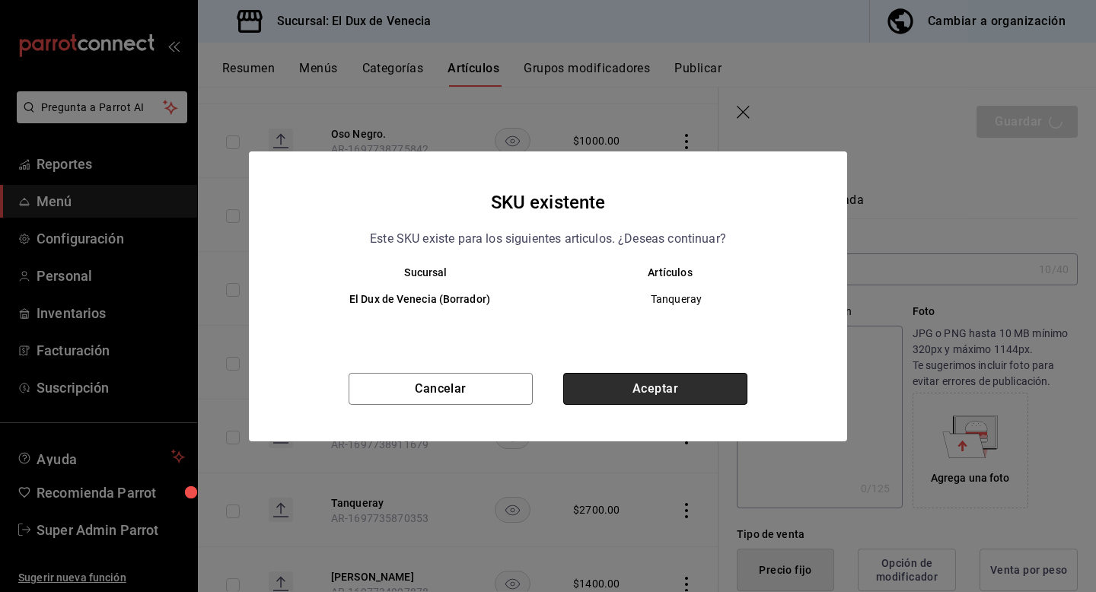
click at [705, 394] on button "Aceptar" at bounding box center [655, 389] width 184 height 32
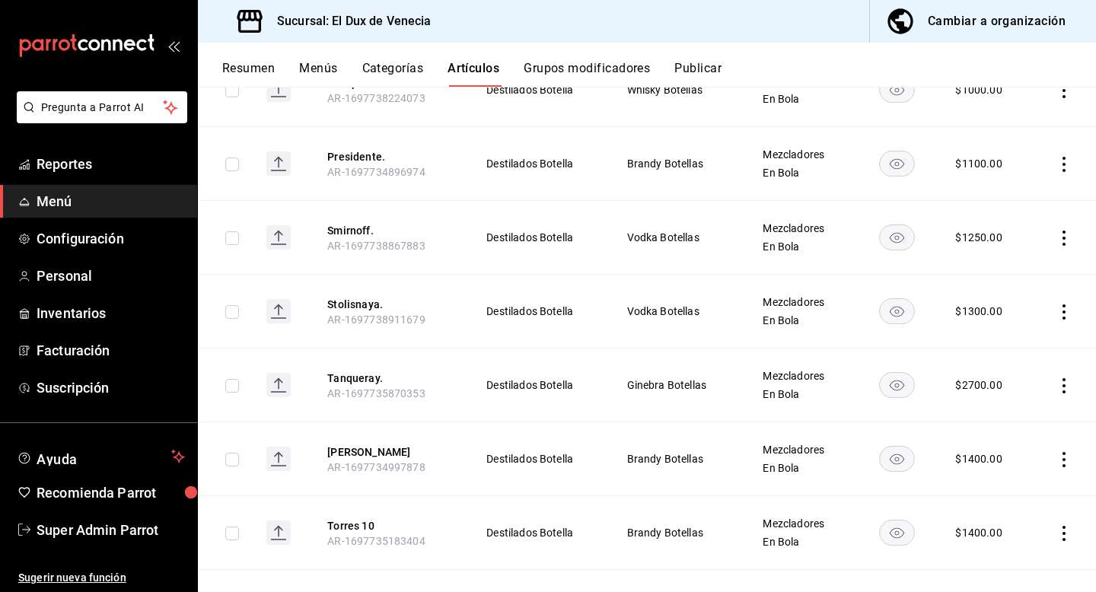
scroll to position [4508, 0]
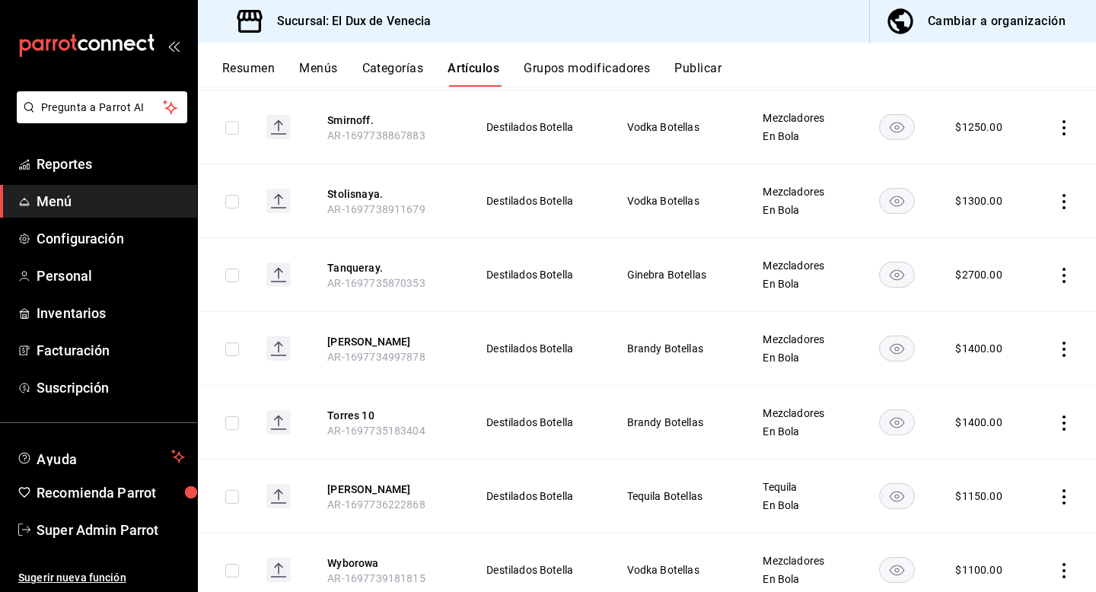
click at [348, 312] on th "[PERSON_NAME] AR-1697734997878" at bounding box center [388, 349] width 158 height 74
click at [345, 334] on button "[PERSON_NAME]" at bounding box center [388, 341] width 122 height 15
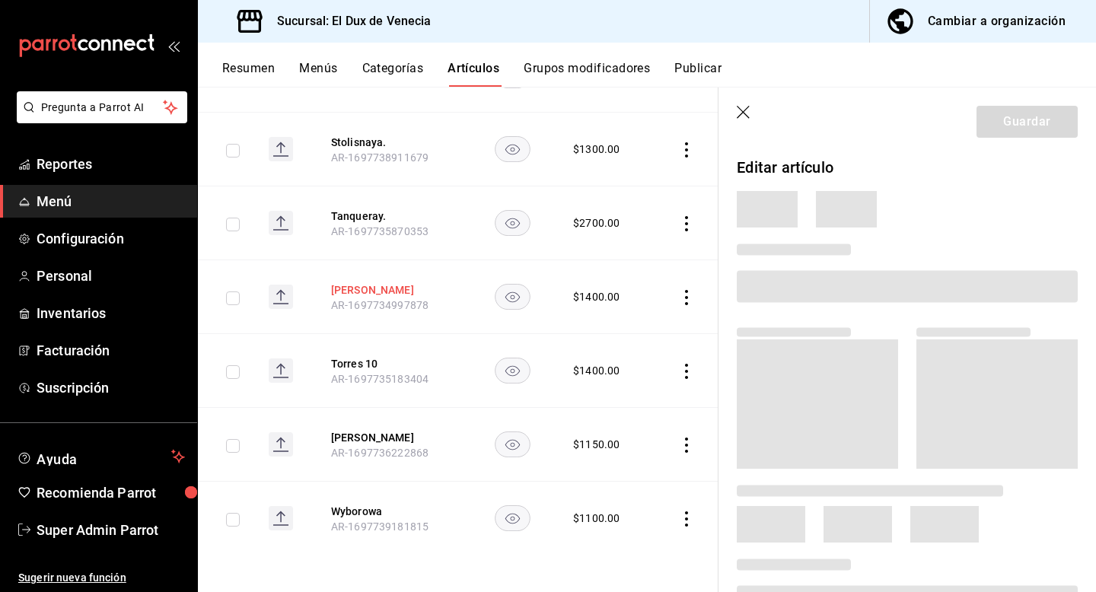
scroll to position [4334, 0]
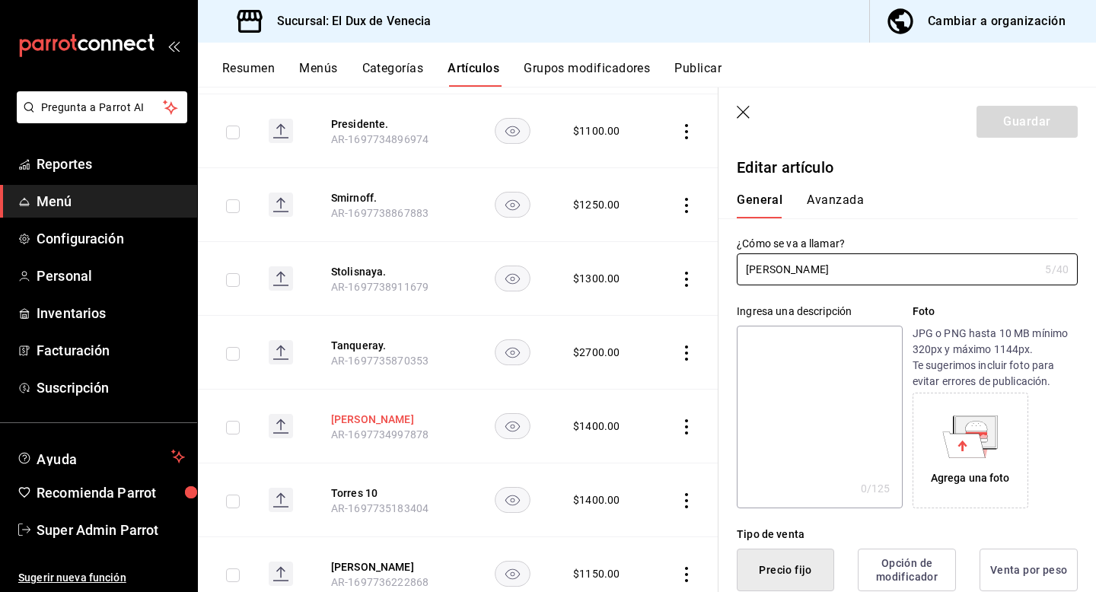
type input "$1400.00"
type input "[PERSON_NAME]."
click at [1021, 119] on button "Guardar" at bounding box center [1027, 122] width 101 height 32
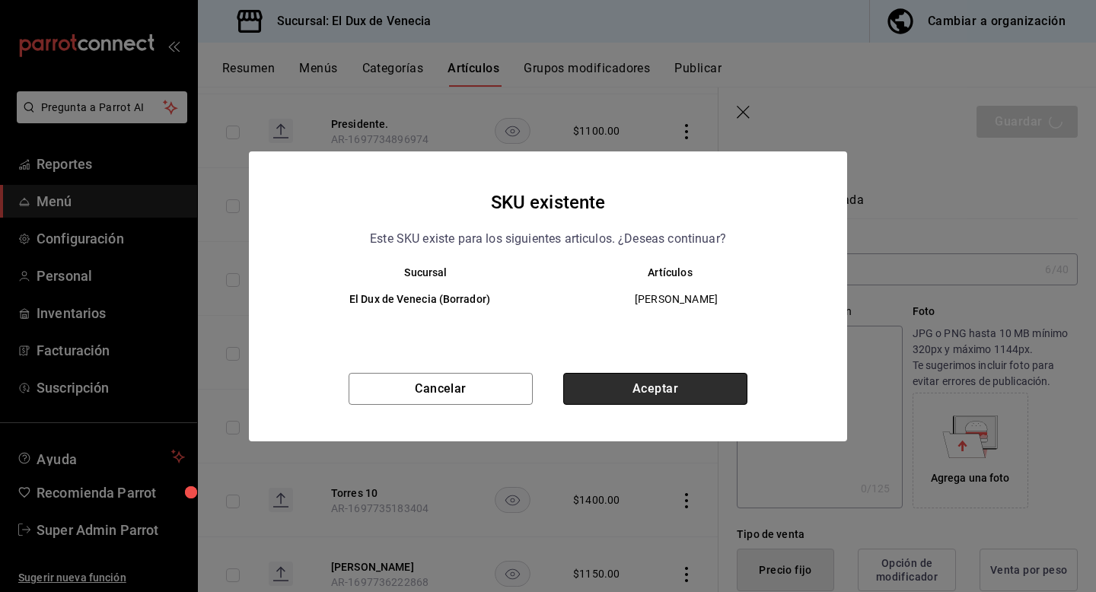
click at [696, 398] on button "Aceptar" at bounding box center [655, 389] width 184 height 32
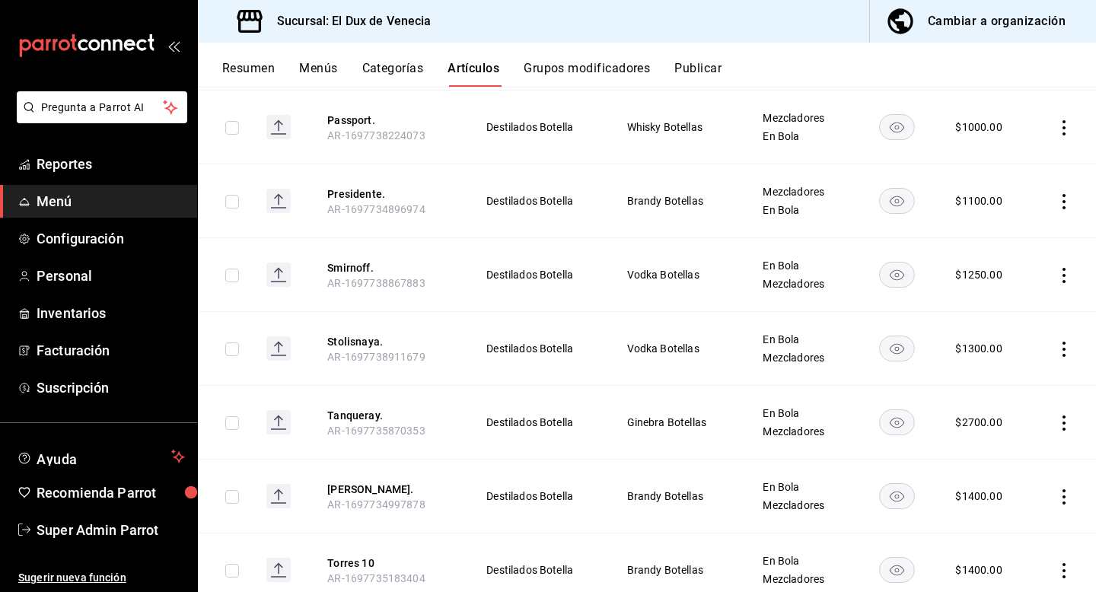
scroll to position [4508, 0]
click at [365, 408] on button "Torres 10" at bounding box center [388, 415] width 122 height 15
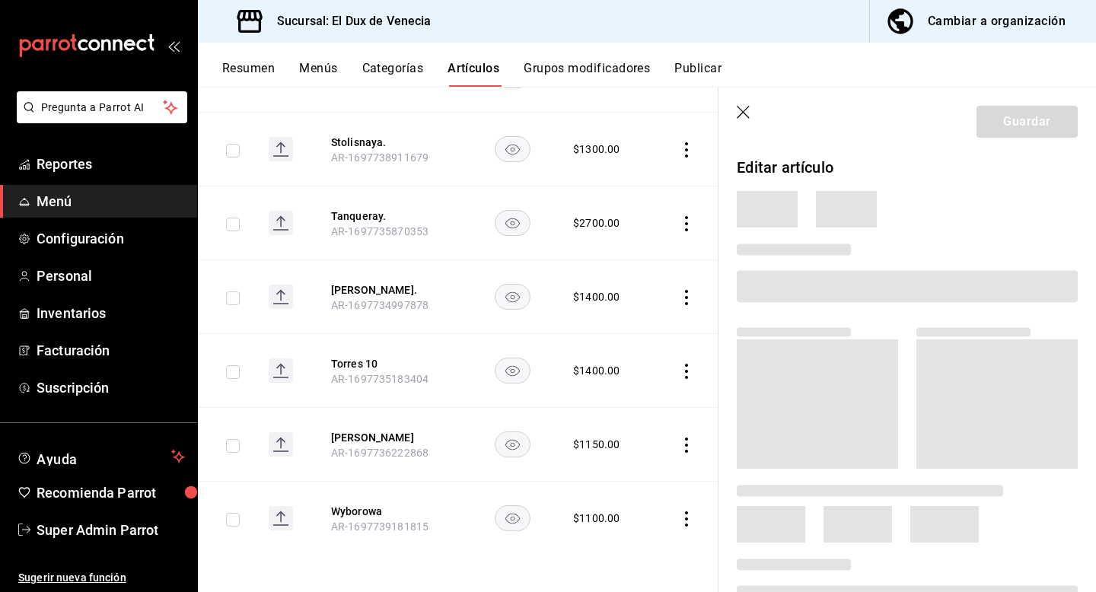
scroll to position [4334, 0]
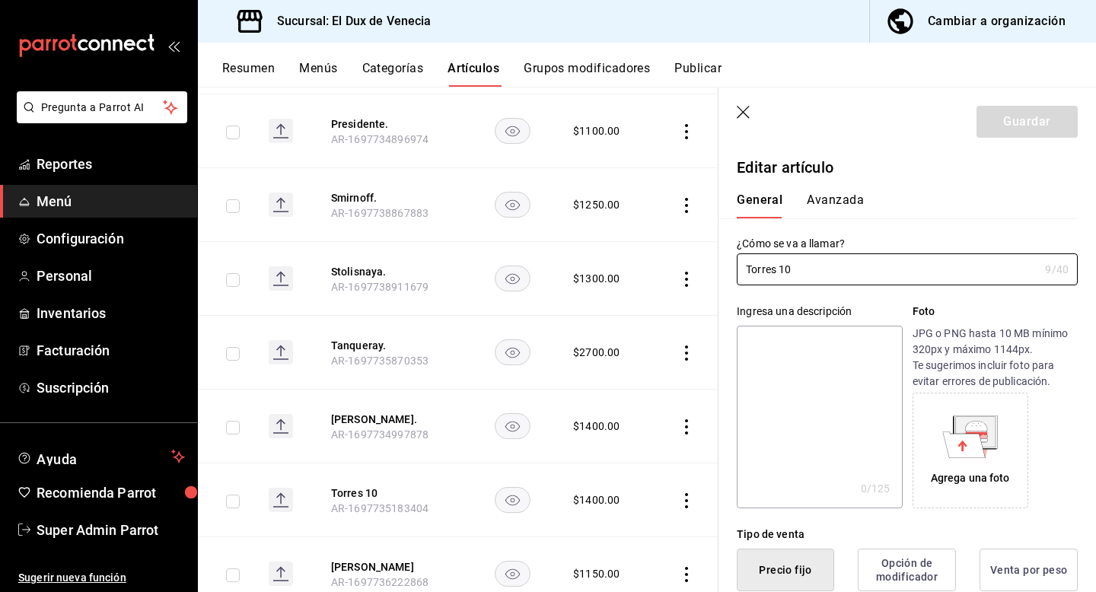
type input "$1400.00"
type input "[PERSON_NAME] 10."
click at [1028, 119] on button "Guardar" at bounding box center [1027, 122] width 101 height 32
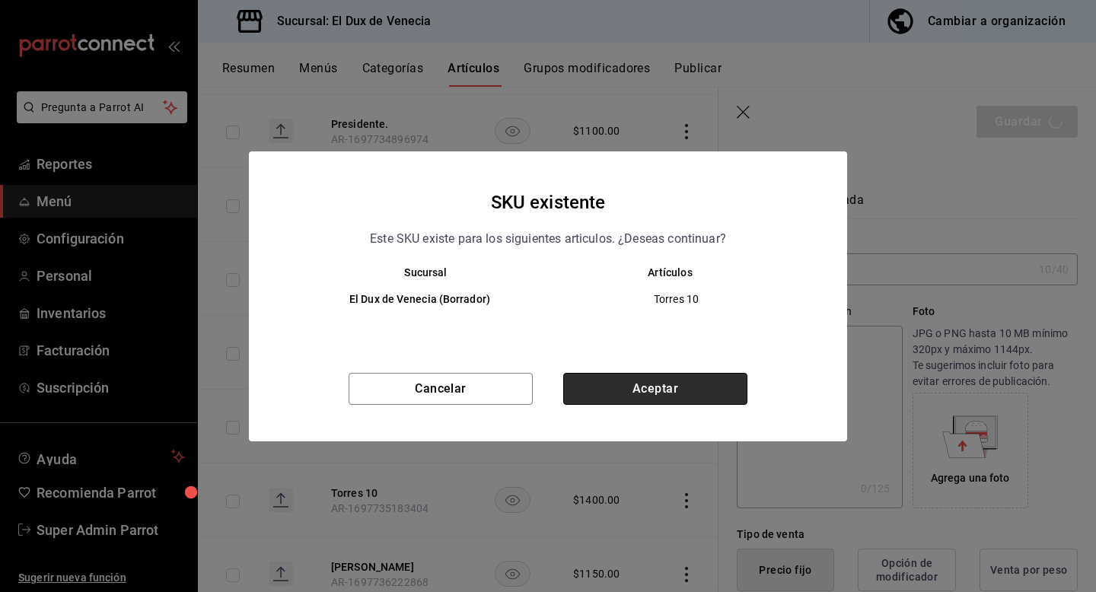
click at [665, 387] on button "Aceptar" at bounding box center [655, 389] width 184 height 32
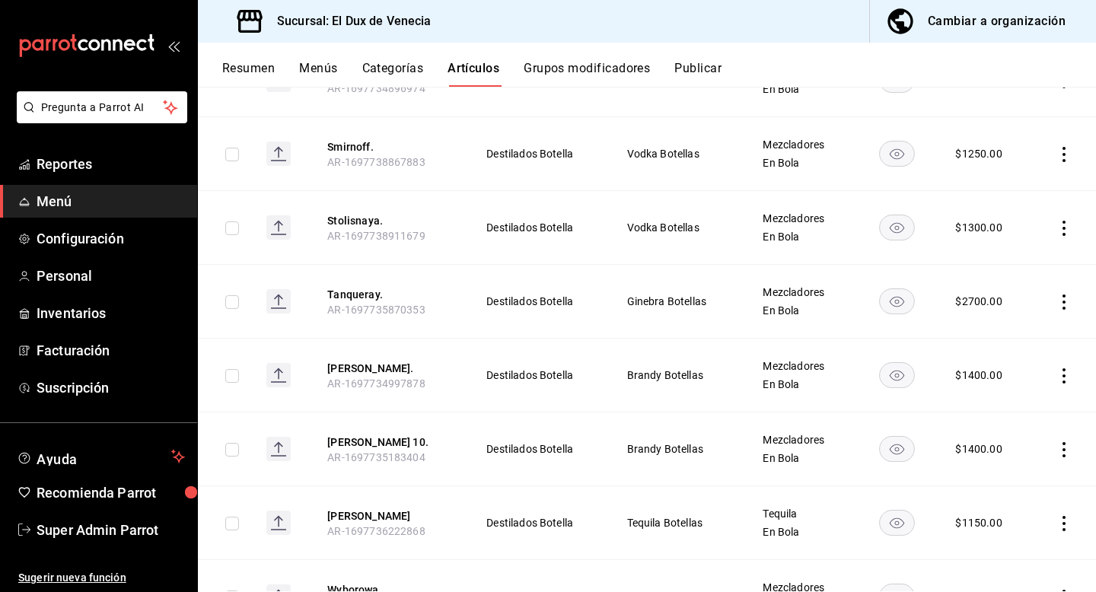
scroll to position [4508, 0]
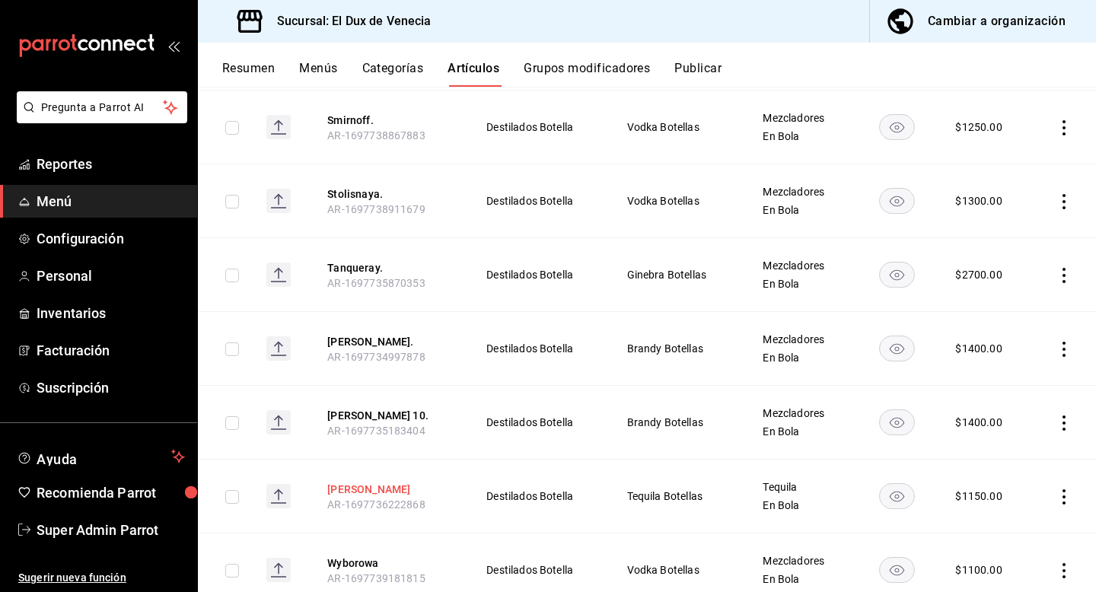
click at [410, 482] on button "[PERSON_NAME]" at bounding box center [388, 489] width 122 height 15
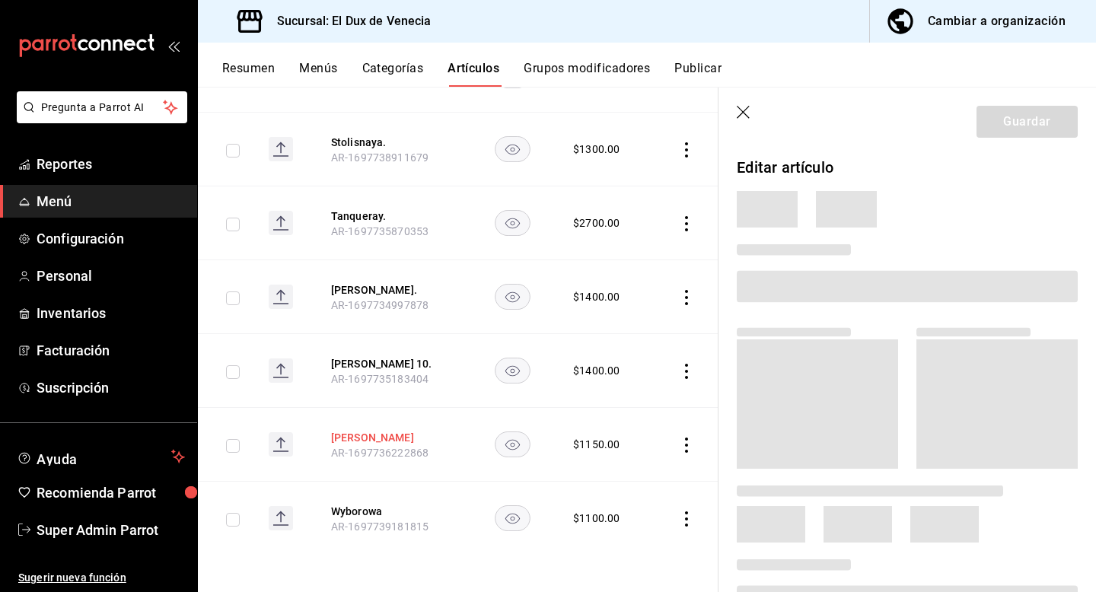
scroll to position [4334, 0]
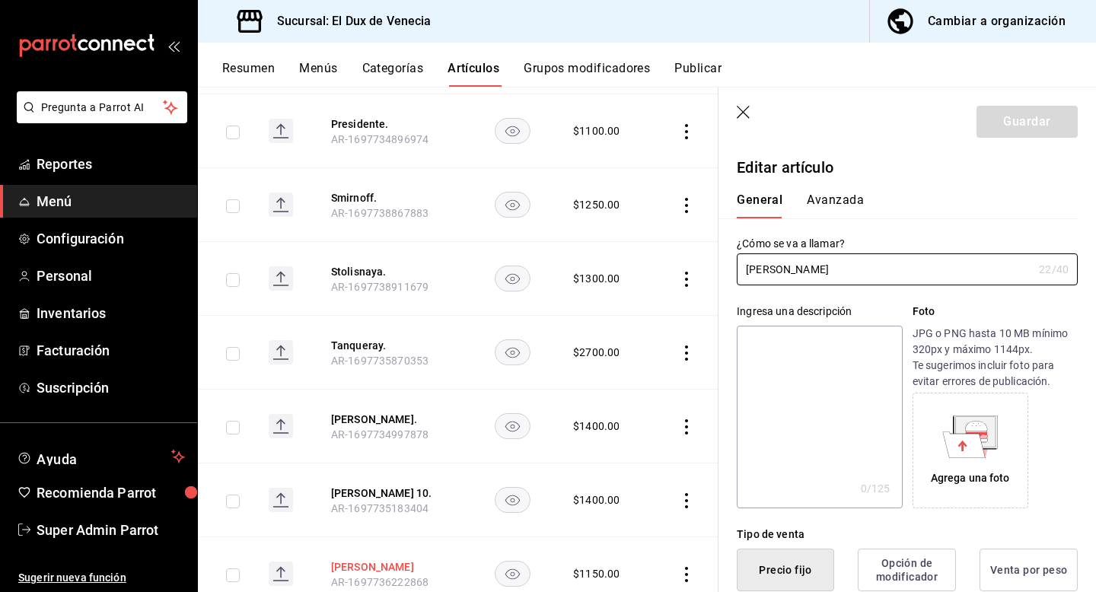
type input "$1150.00"
type input "[PERSON_NAME]."
click at [1000, 110] on button "Guardar" at bounding box center [1027, 122] width 101 height 32
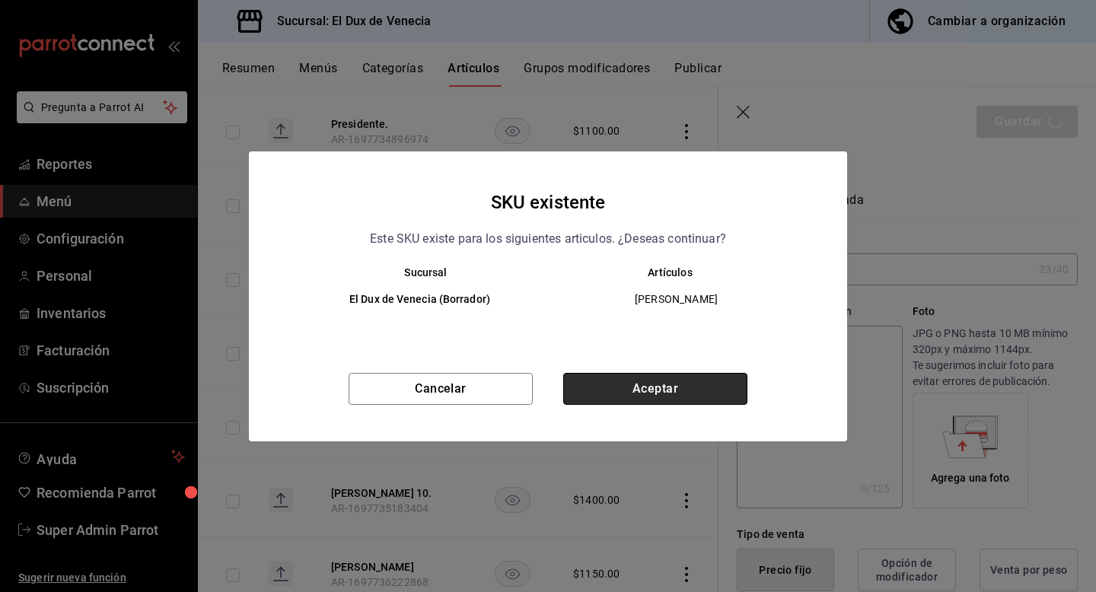
click at [689, 397] on button "Aceptar" at bounding box center [655, 389] width 184 height 32
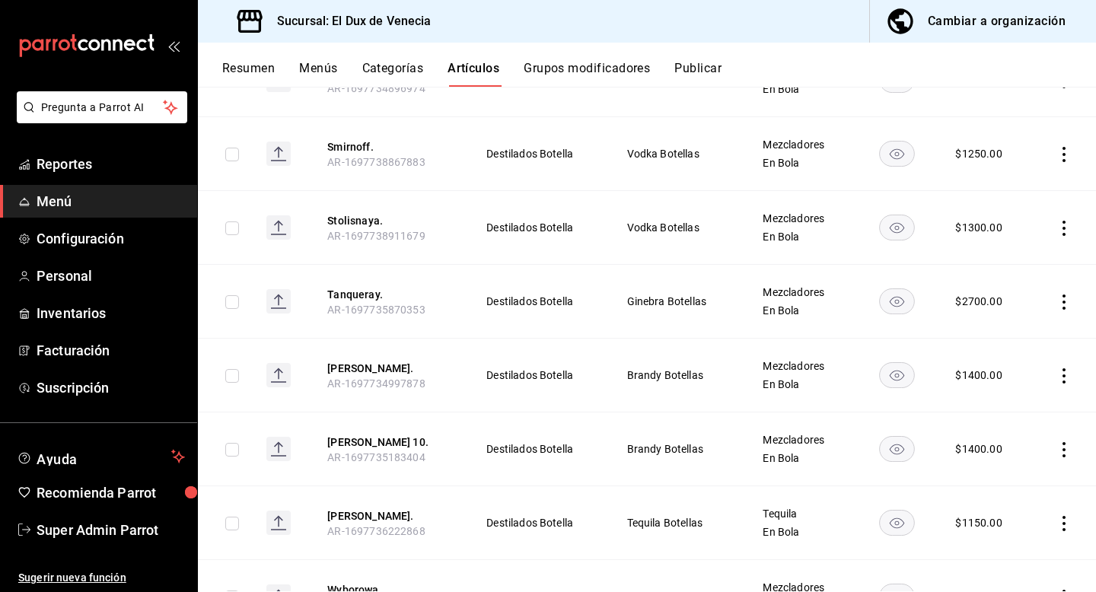
scroll to position [4517, 0]
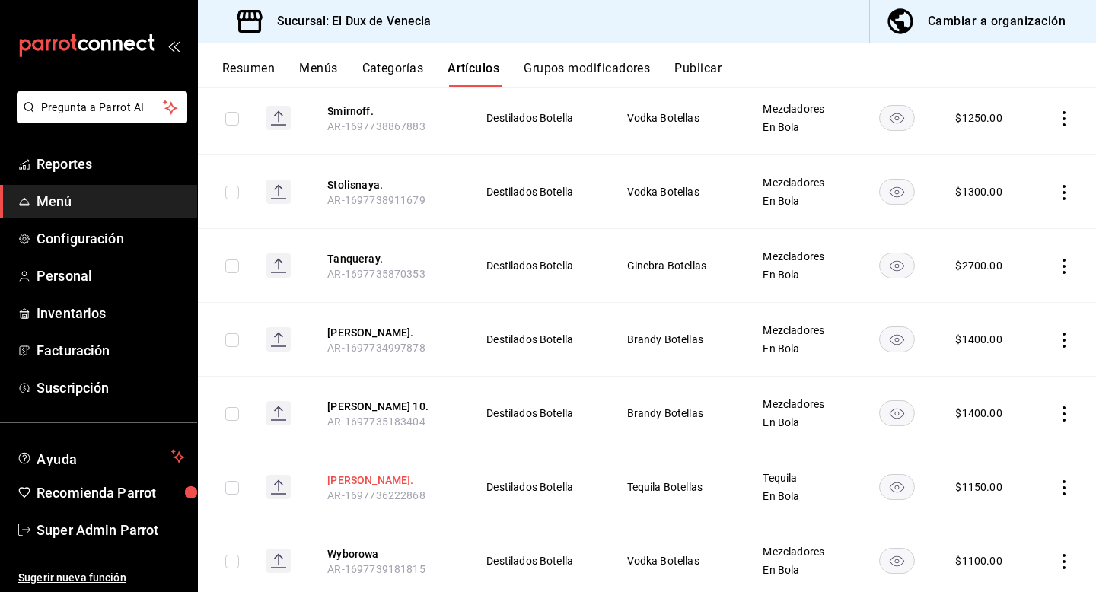
click at [401, 473] on button "[PERSON_NAME]." at bounding box center [388, 480] width 122 height 15
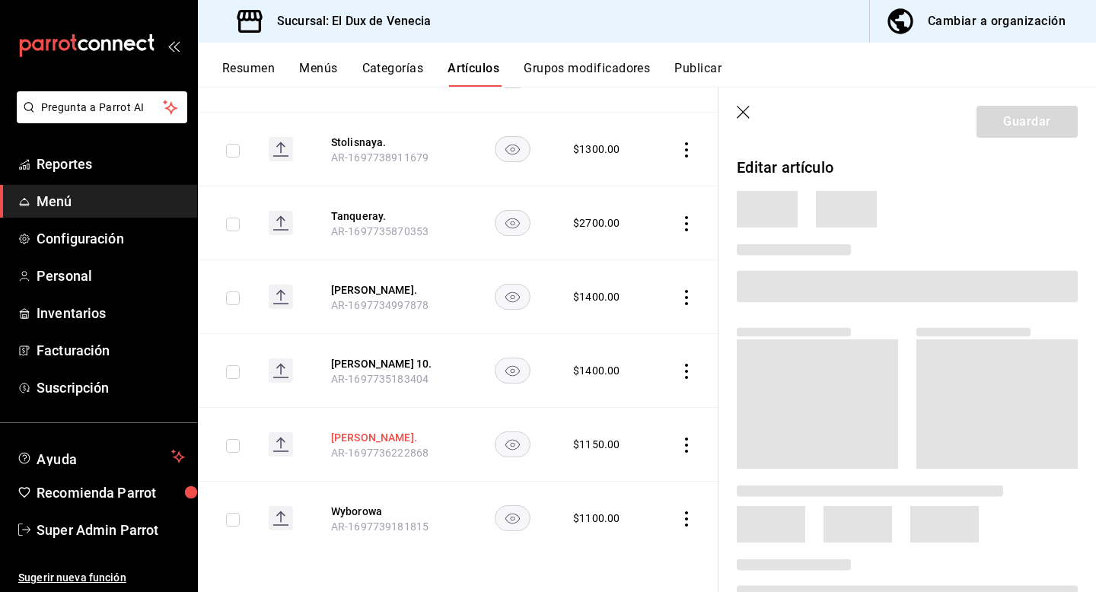
scroll to position [4343, 0]
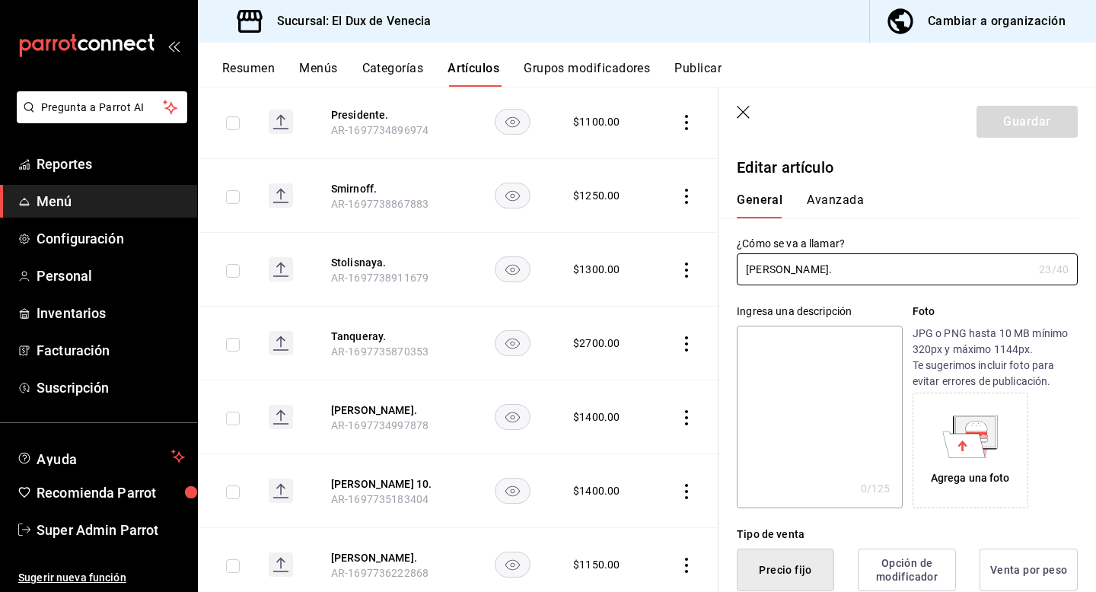
type input "$1150.00"
click at [748, 110] on icon "button" at bounding box center [744, 113] width 15 height 15
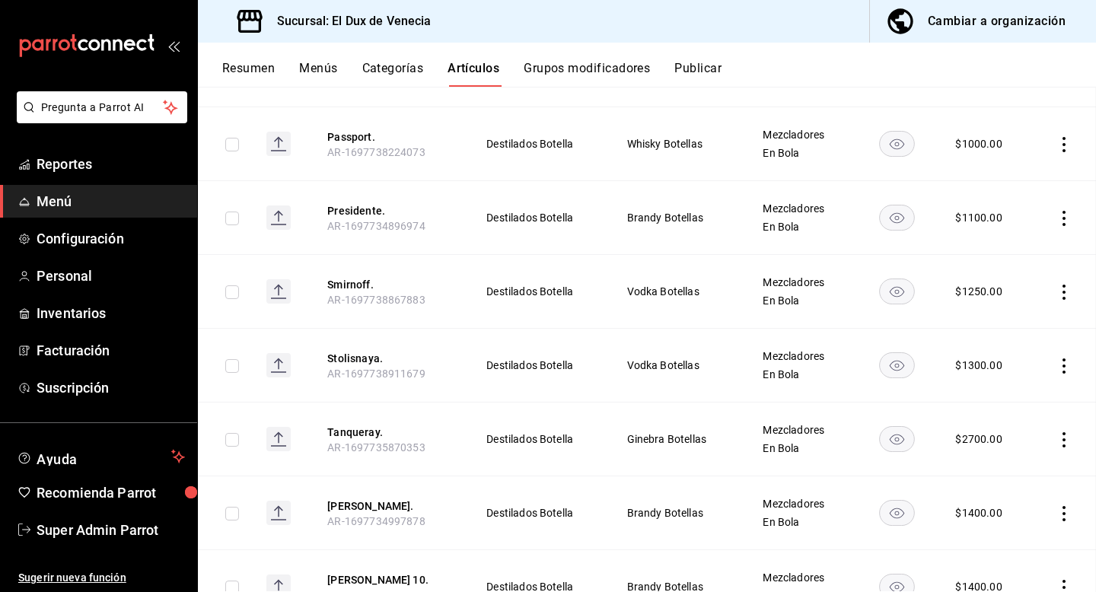
scroll to position [4517, 0]
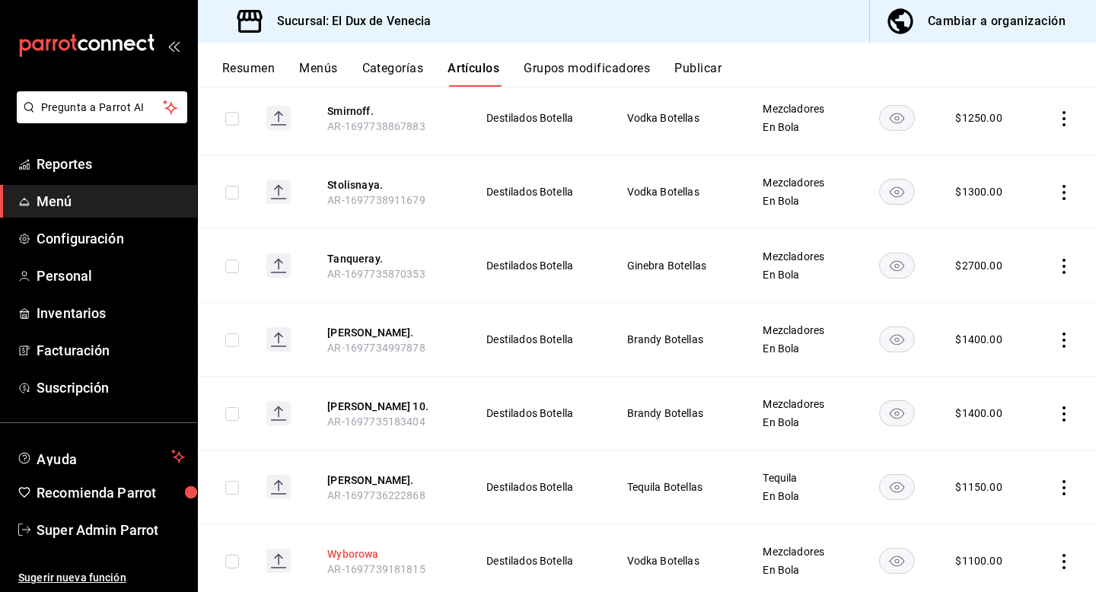
click at [333, 547] on button "Wyborowa" at bounding box center [388, 554] width 122 height 15
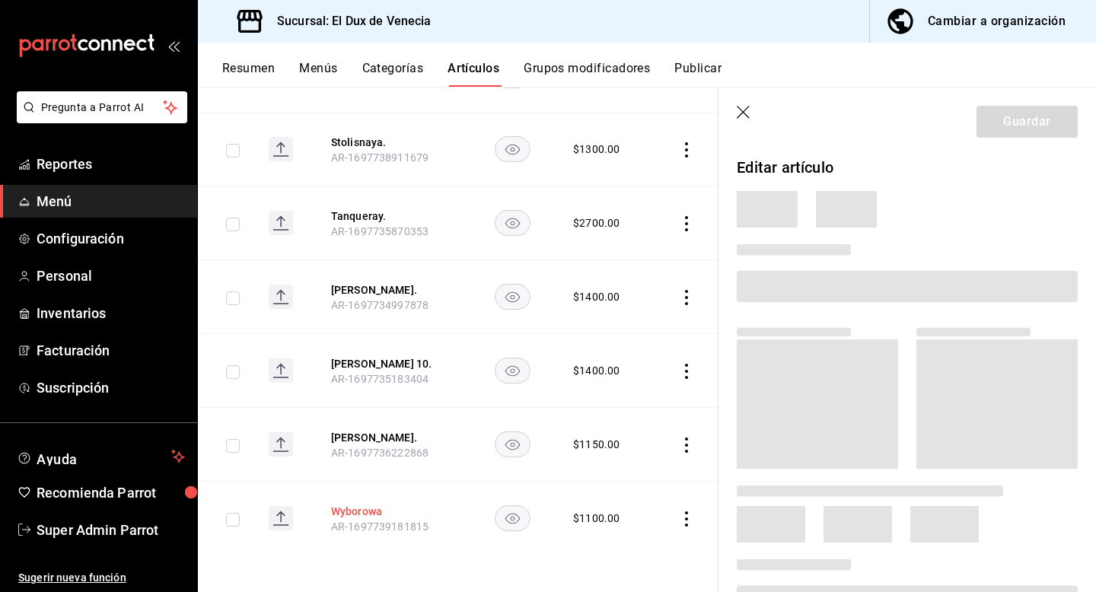
scroll to position [4343, 0]
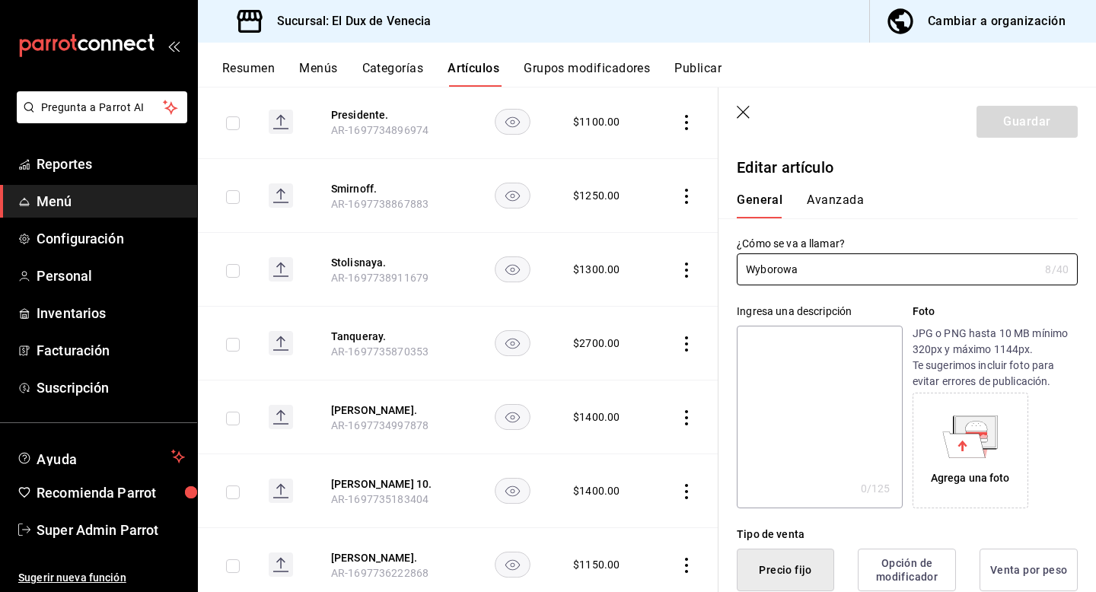
type input "$1100.00"
type input "Wyborowa."
click at [1040, 125] on button "Guardar" at bounding box center [1027, 122] width 101 height 32
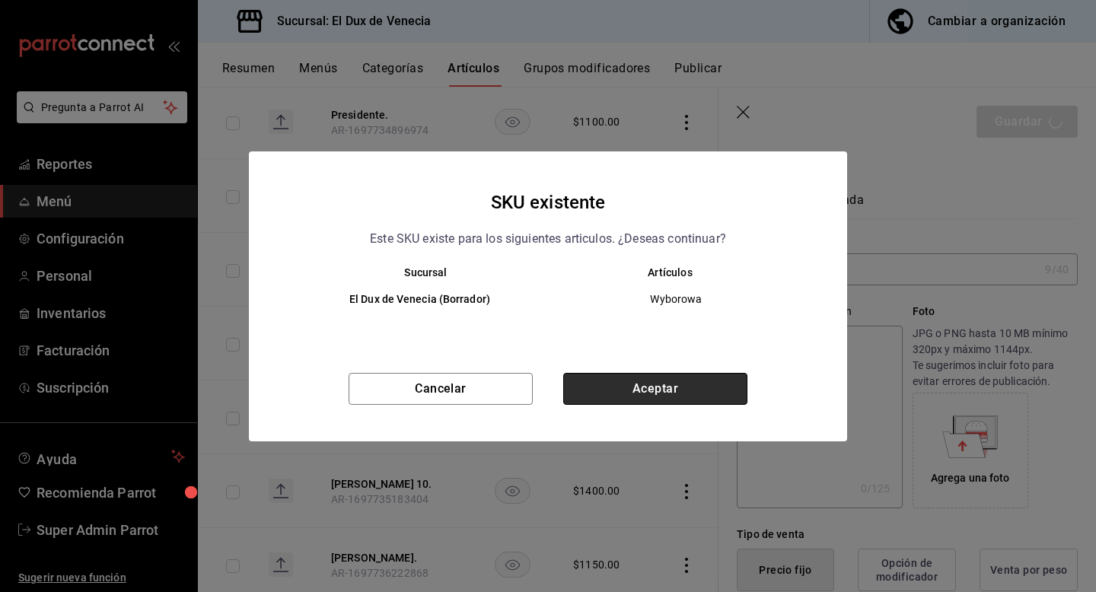
click at [684, 400] on button "Aceptar" at bounding box center [655, 389] width 184 height 32
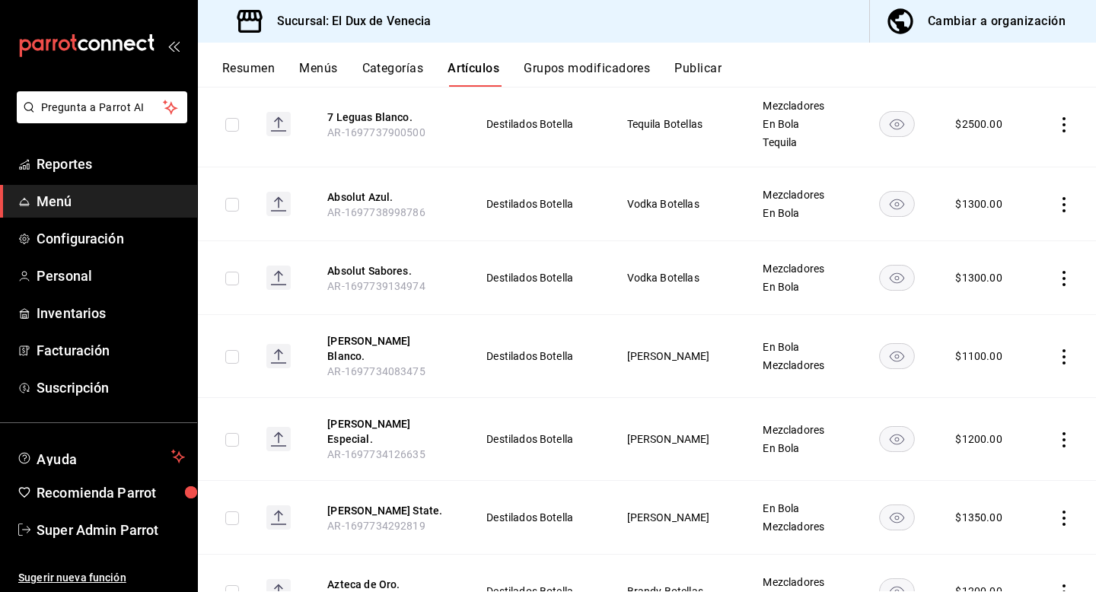
scroll to position [394, 0]
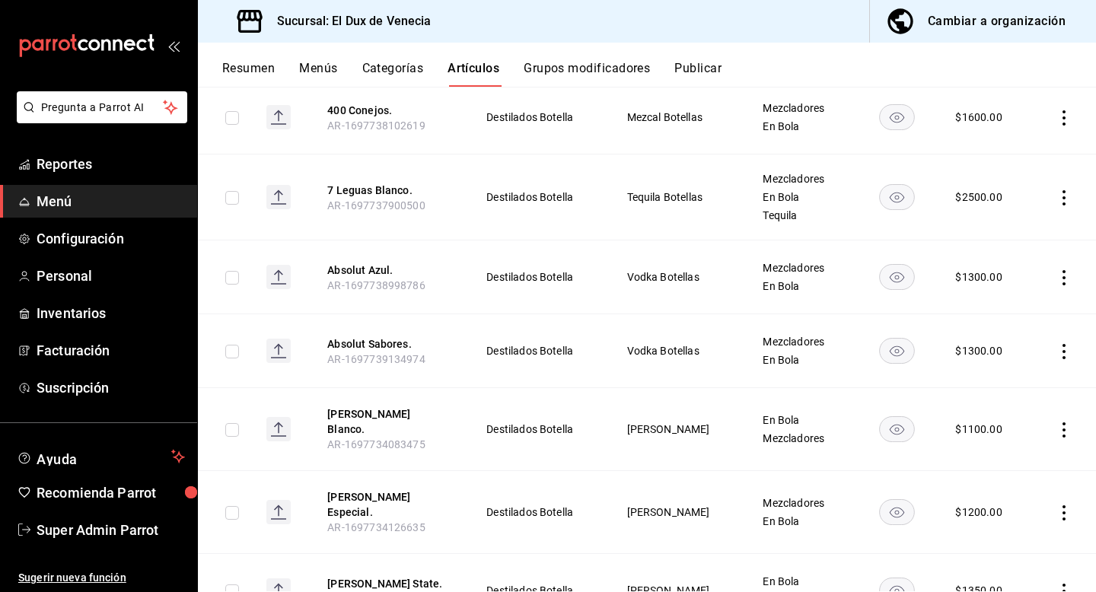
click at [576, 56] on div "Resumen Menús Categorías Artículos Grupos modificadores Publicar" at bounding box center [647, 65] width 898 height 44
click at [563, 76] on button "Grupos modificadores" at bounding box center [587, 74] width 126 height 26
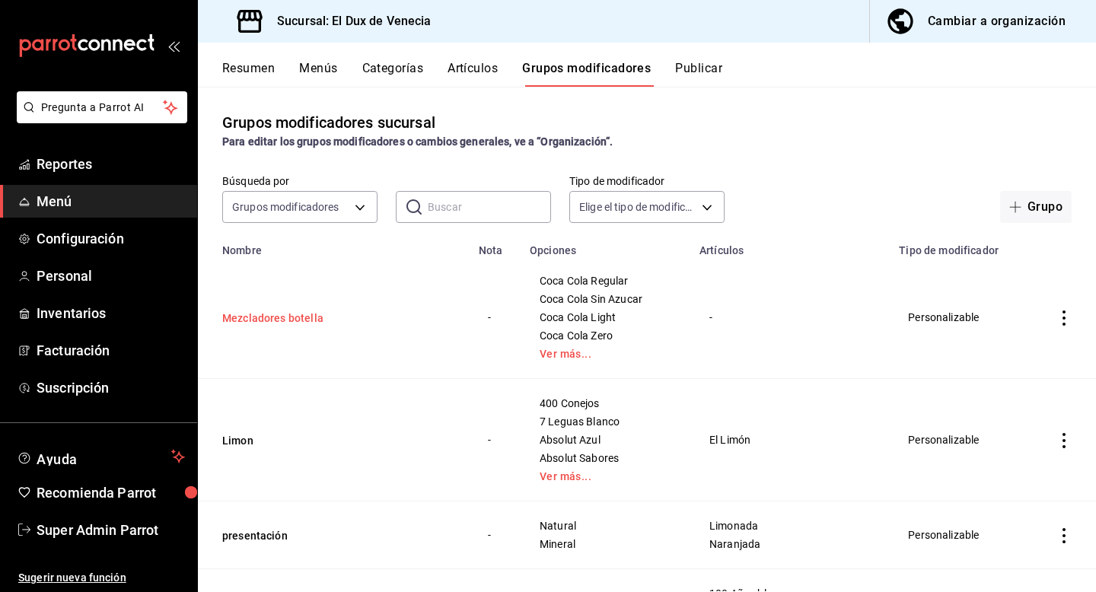
click at [270, 321] on button "Mezcladores botella" at bounding box center [313, 318] width 183 height 15
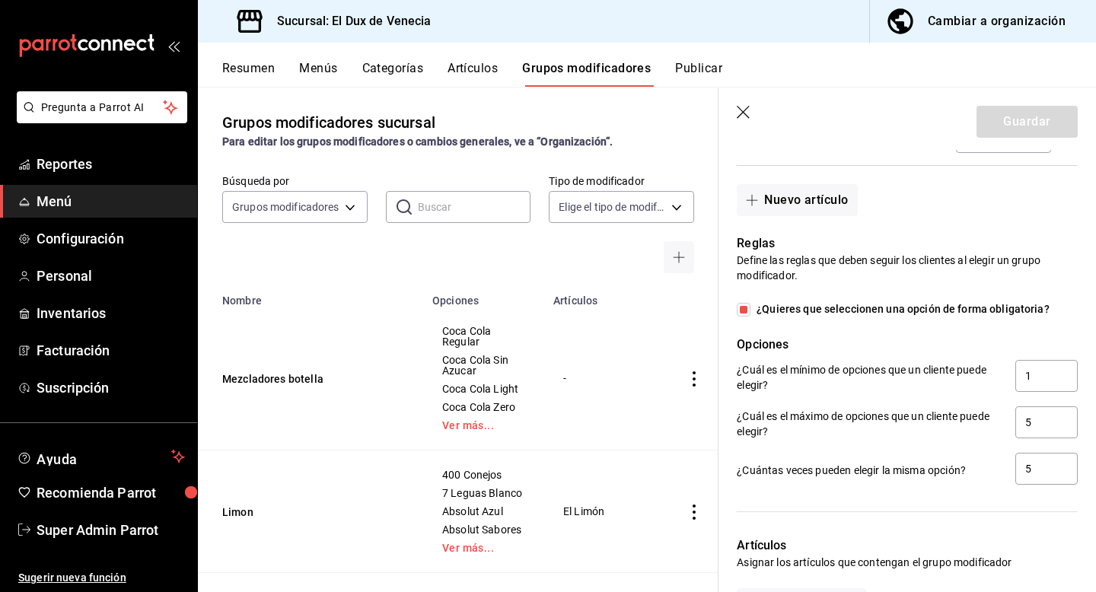
scroll to position [1188, 0]
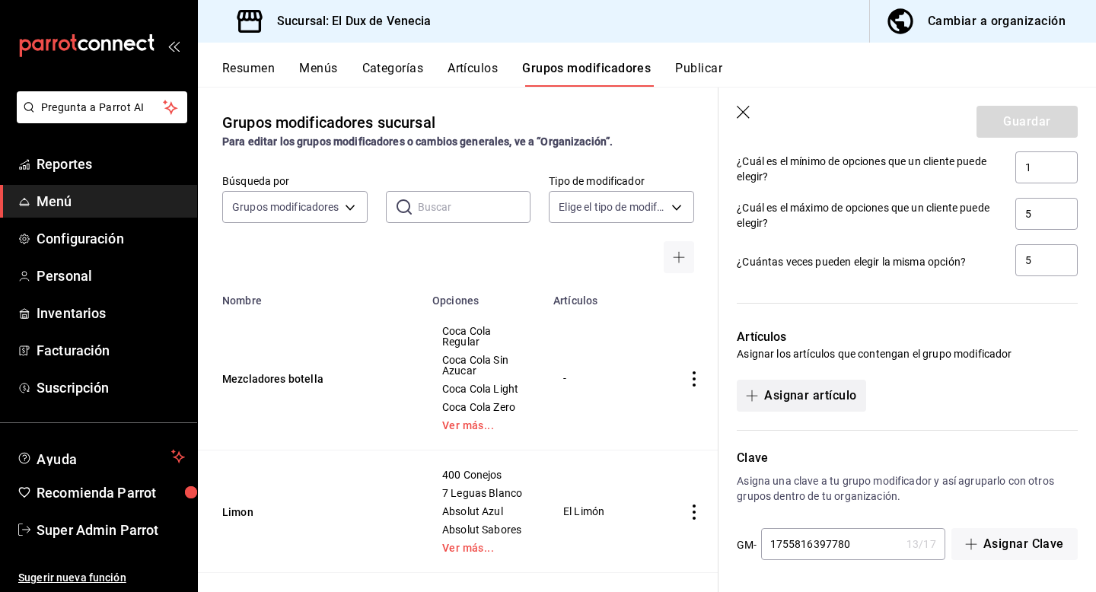
click at [820, 402] on button "Asignar artículo" at bounding box center [801, 396] width 129 height 32
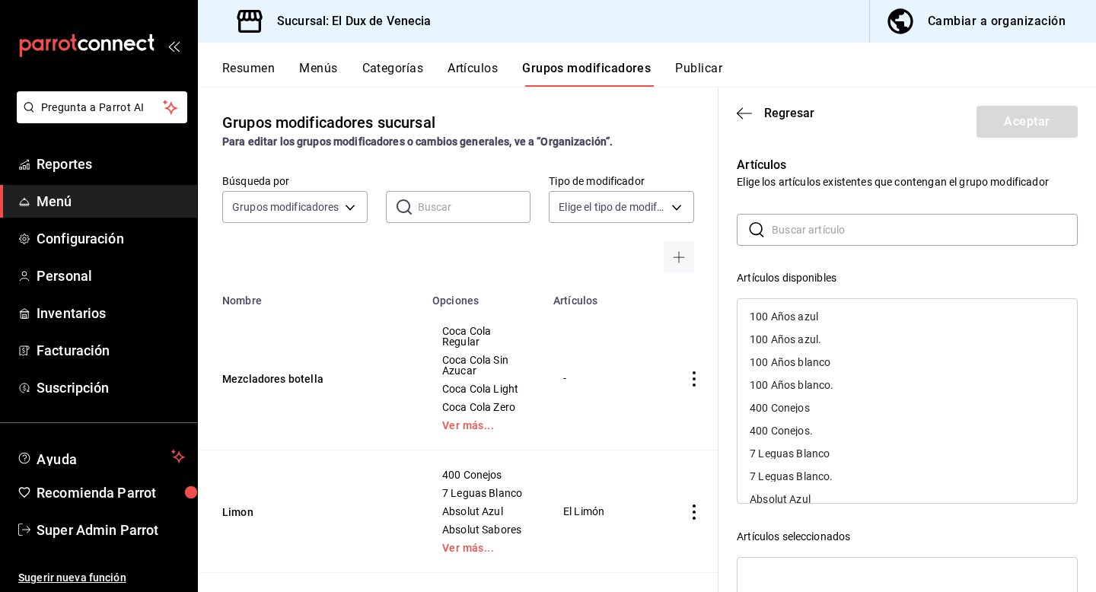
click at [866, 214] on div "​ ​" at bounding box center [907, 230] width 341 height 32
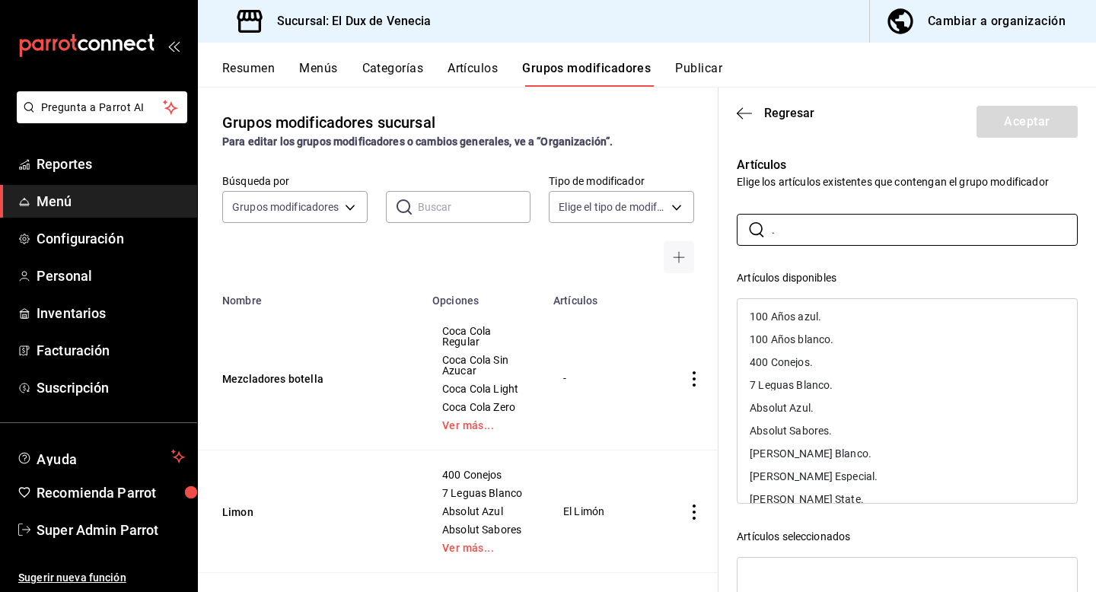
type input "."
click at [814, 313] on div "100 Años azul." at bounding box center [786, 316] width 72 height 11
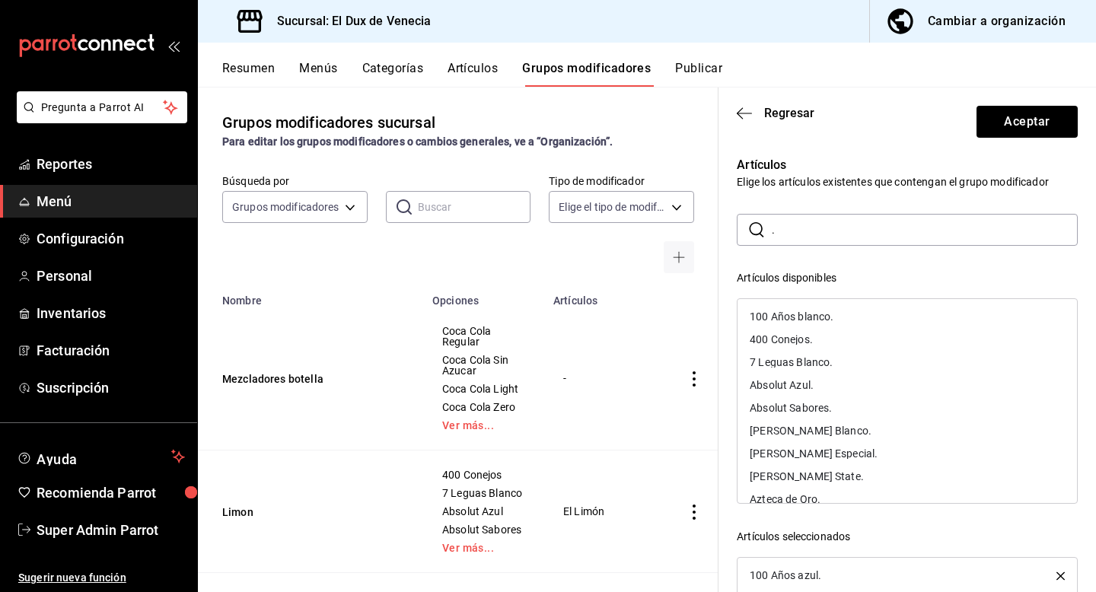
click at [815, 325] on div "100 Años blanco." at bounding box center [908, 316] width 340 height 23
click at [815, 325] on div "400 Conejos." at bounding box center [908, 316] width 340 height 23
click at [815, 325] on div "7 Leguas Blanco." at bounding box center [908, 316] width 340 height 23
click at [815, 325] on div "Absolut Azul." at bounding box center [908, 316] width 340 height 23
click at [815, 325] on div "Absolut Sabores." at bounding box center [908, 316] width 340 height 23
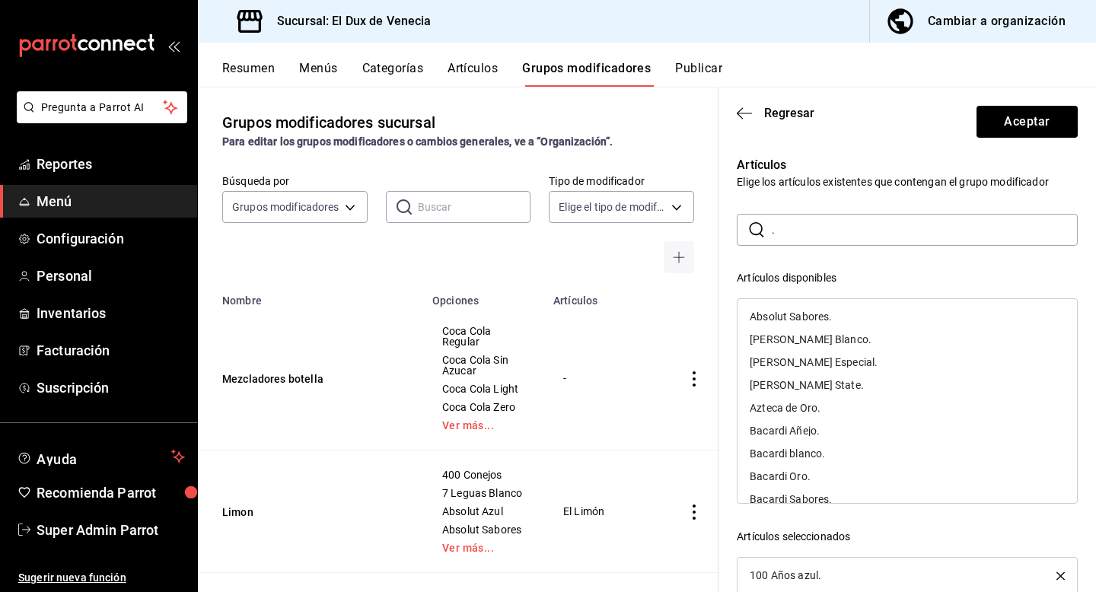
click at [815, 328] on div "[PERSON_NAME] Blanco." at bounding box center [908, 339] width 340 height 23
click at [815, 325] on div "[PERSON_NAME] Especial." at bounding box center [908, 316] width 340 height 23
click at [815, 328] on div "[PERSON_NAME] State." at bounding box center [908, 339] width 340 height 23
click at [815, 325] on div "Azteca de Oro." at bounding box center [908, 316] width 340 height 23
click at [815, 325] on div "Bacardi Añejo." at bounding box center [908, 316] width 340 height 23
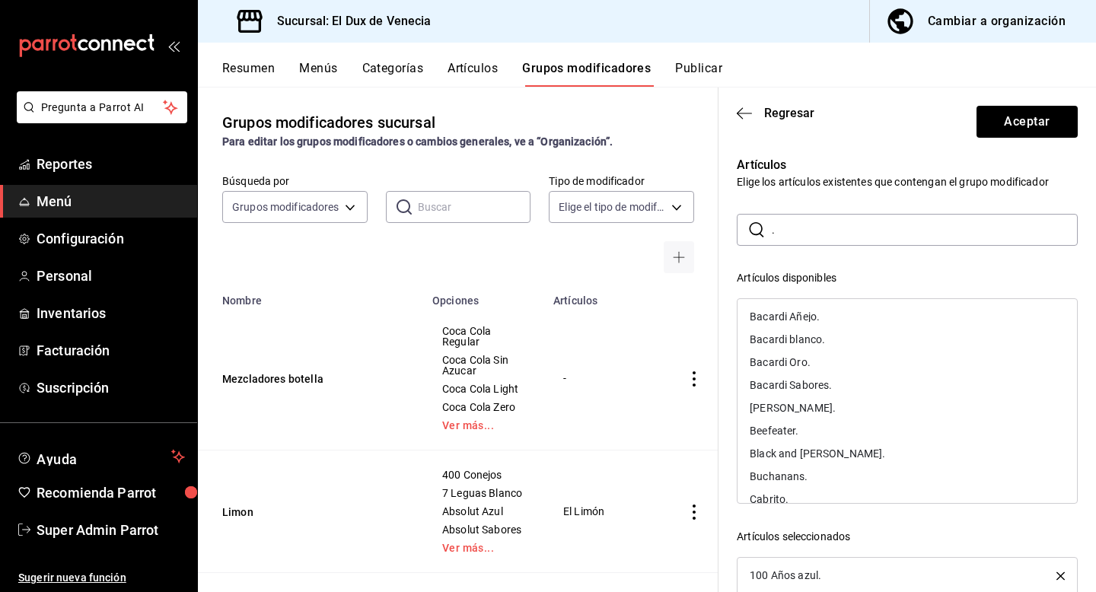
click at [815, 328] on div "Bacardi blanco." at bounding box center [908, 339] width 340 height 23
click at [815, 325] on div "Bacardi Oro." at bounding box center [908, 316] width 340 height 23
click at [815, 325] on div "Bacardi Sabores." at bounding box center [908, 316] width 340 height 23
click at [815, 328] on div "[PERSON_NAME]." at bounding box center [908, 339] width 340 height 23
click at [815, 325] on div "Beefeater." at bounding box center [908, 316] width 340 height 23
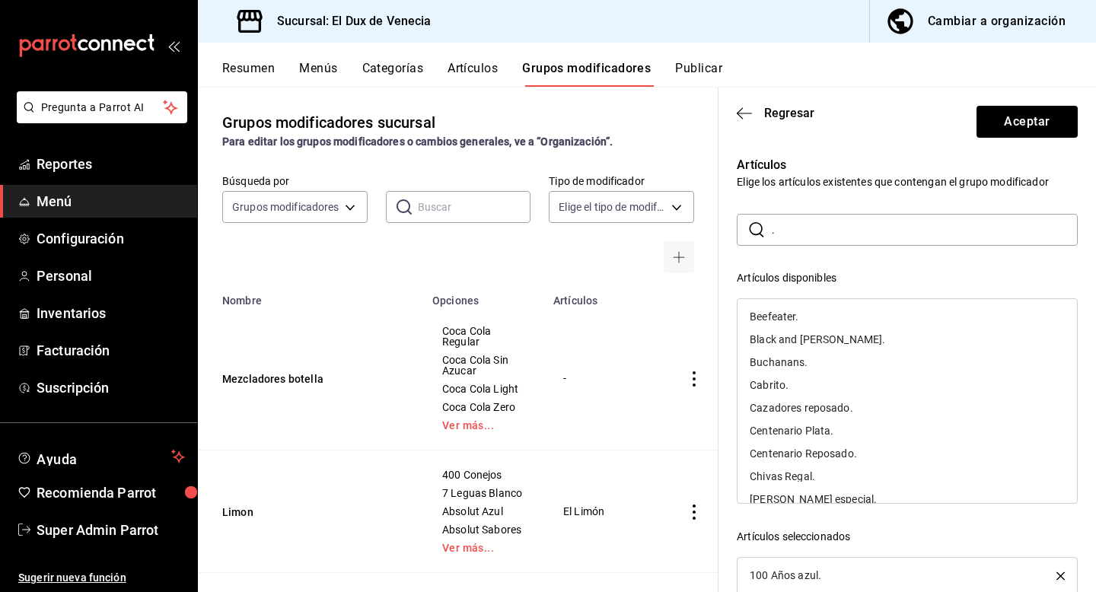
click at [815, 328] on div "Black and [PERSON_NAME]." at bounding box center [908, 339] width 340 height 23
click at [815, 325] on div "Buchanans." at bounding box center [908, 316] width 340 height 23
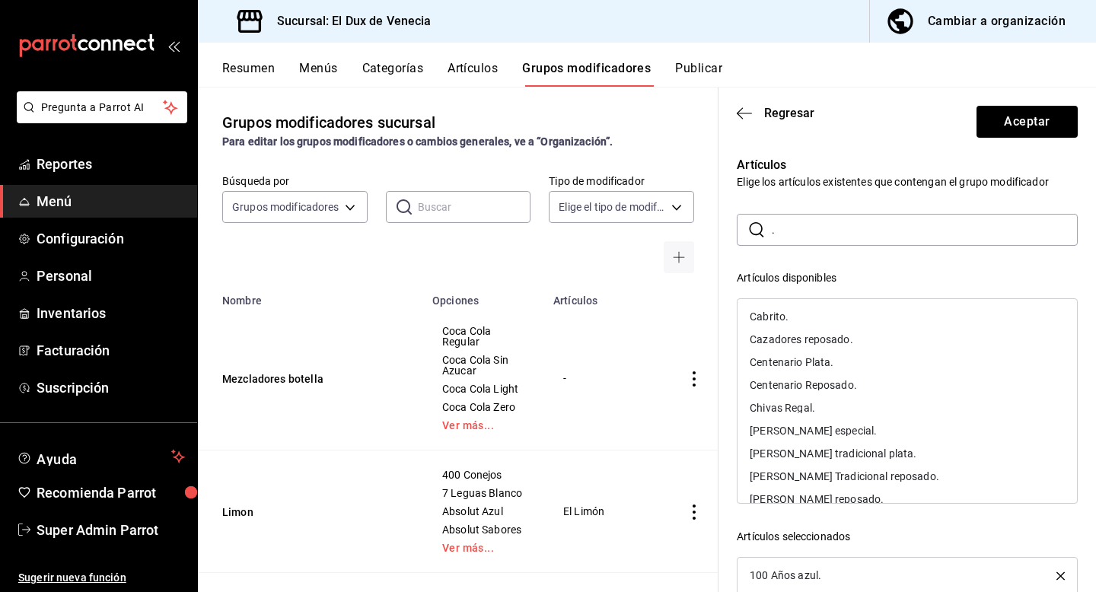
click at [815, 325] on div "Cabrito." at bounding box center [908, 316] width 340 height 23
click at [815, 328] on div "Cazadores reposado." at bounding box center [908, 339] width 340 height 23
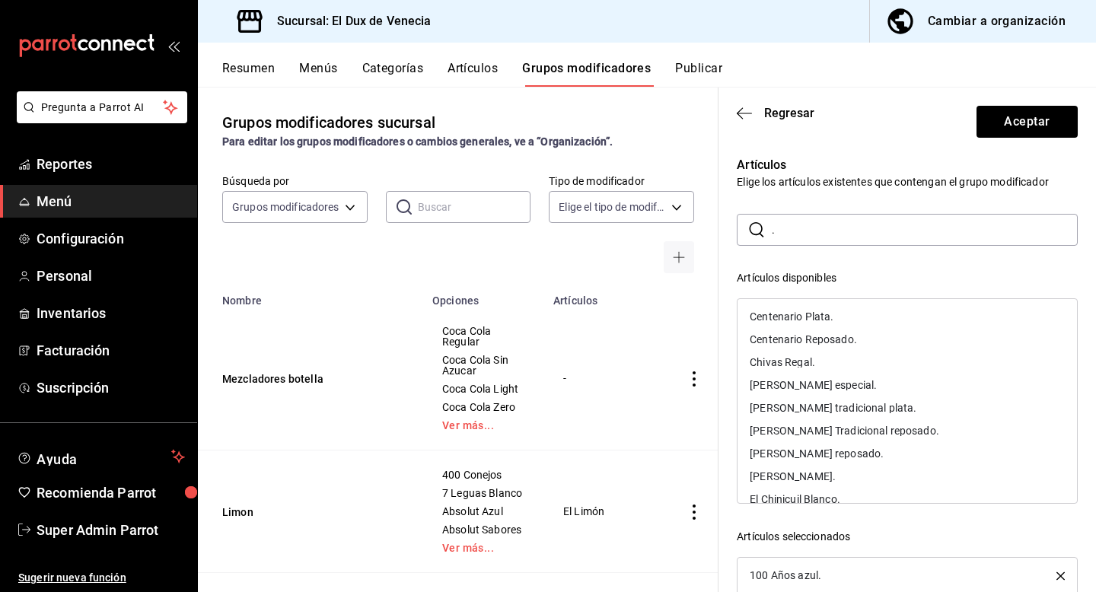
click at [815, 325] on div "Centenario Plata." at bounding box center [908, 316] width 340 height 23
click at [815, 325] on div "Centenario Reposado." at bounding box center [908, 316] width 340 height 23
click at [815, 328] on div "Chivas Regal." at bounding box center [908, 339] width 340 height 23
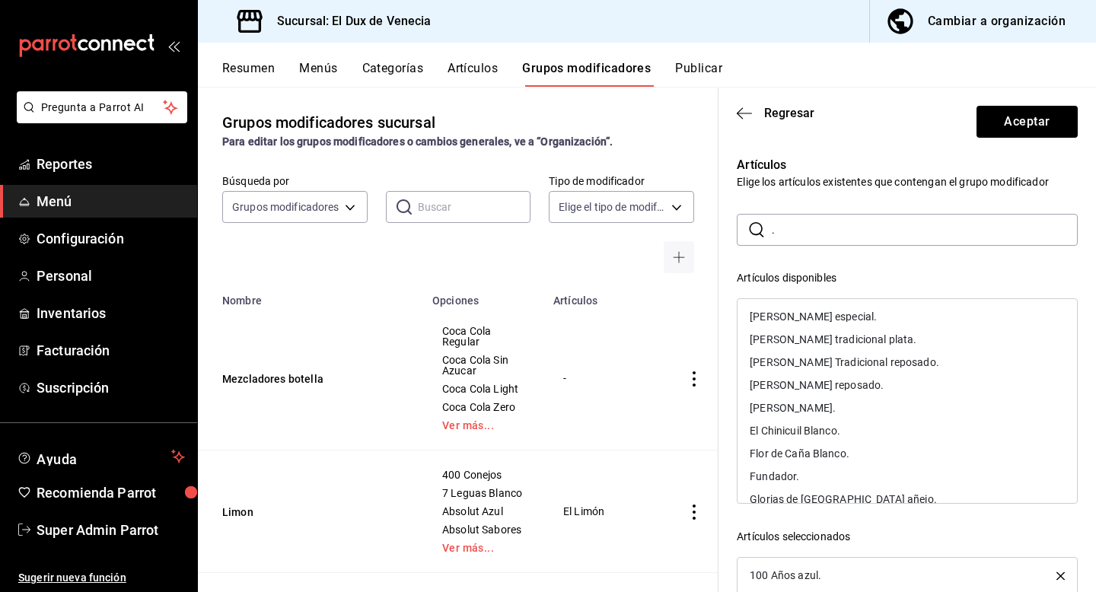
click at [815, 325] on div "[PERSON_NAME] especial." at bounding box center [908, 316] width 340 height 23
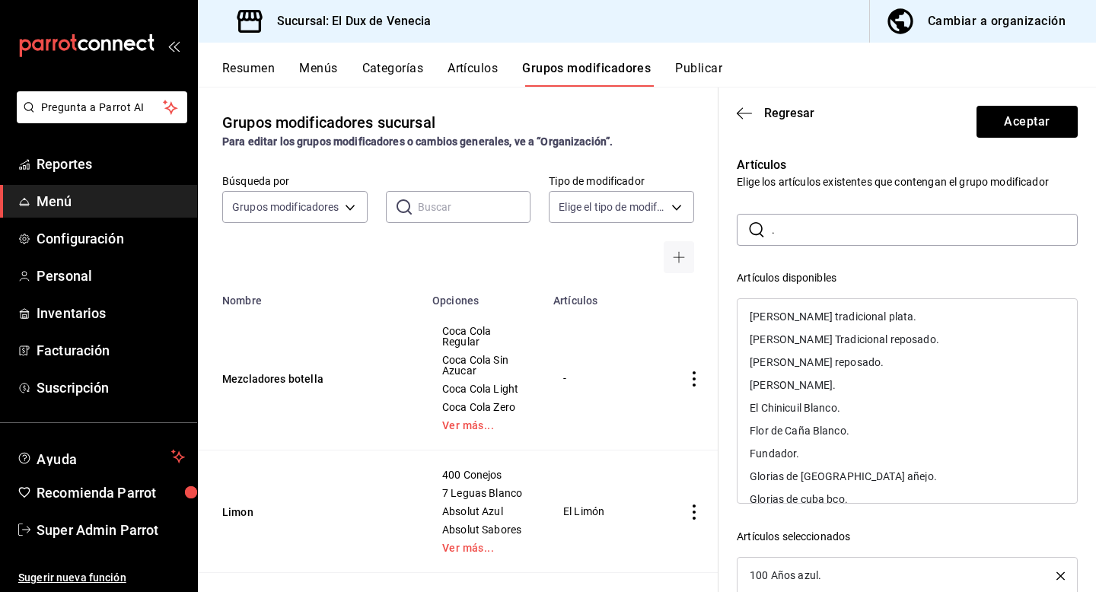
click at [815, 325] on div "[PERSON_NAME] tradicional plata." at bounding box center [908, 316] width 340 height 23
click at [815, 328] on div "[PERSON_NAME] Tradicional reposado." at bounding box center [908, 339] width 340 height 23
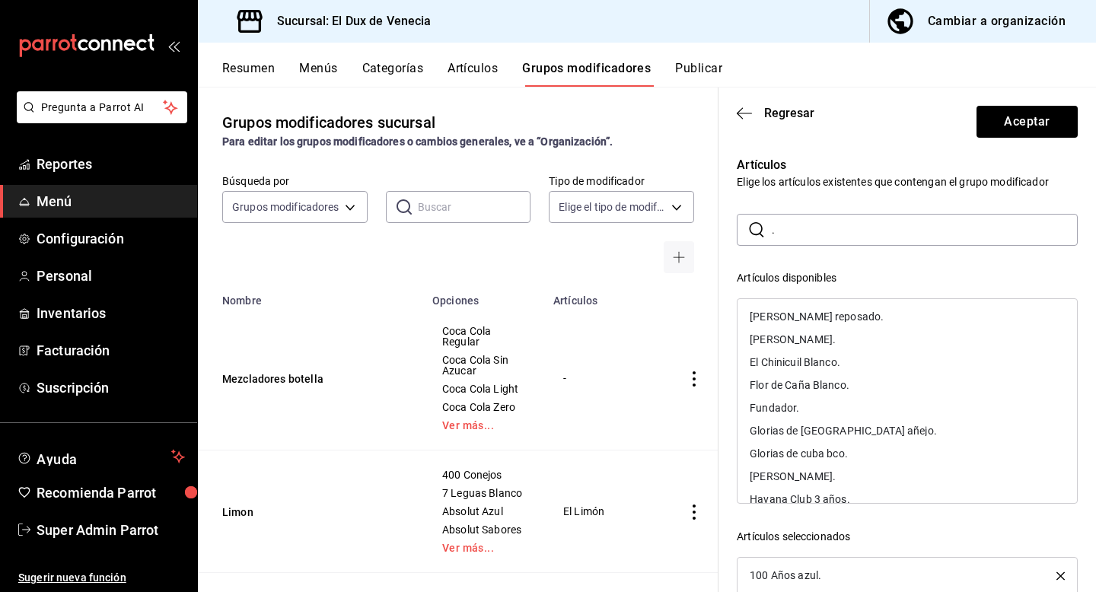
click at [815, 325] on div "[PERSON_NAME] reposado." at bounding box center [908, 316] width 340 height 23
click at [815, 325] on div "[PERSON_NAME]." at bounding box center [908, 316] width 340 height 23
click at [815, 328] on div "El Chinicuil Blanco." at bounding box center [908, 339] width 340 height 23
click at [815, 325] on div "Flor de Caña Blanco." at bounding box center [908, 316] width 340 height 23
click at [815, 325] on div "Fundador." at bounding box center [908, 316] width 340 height 23
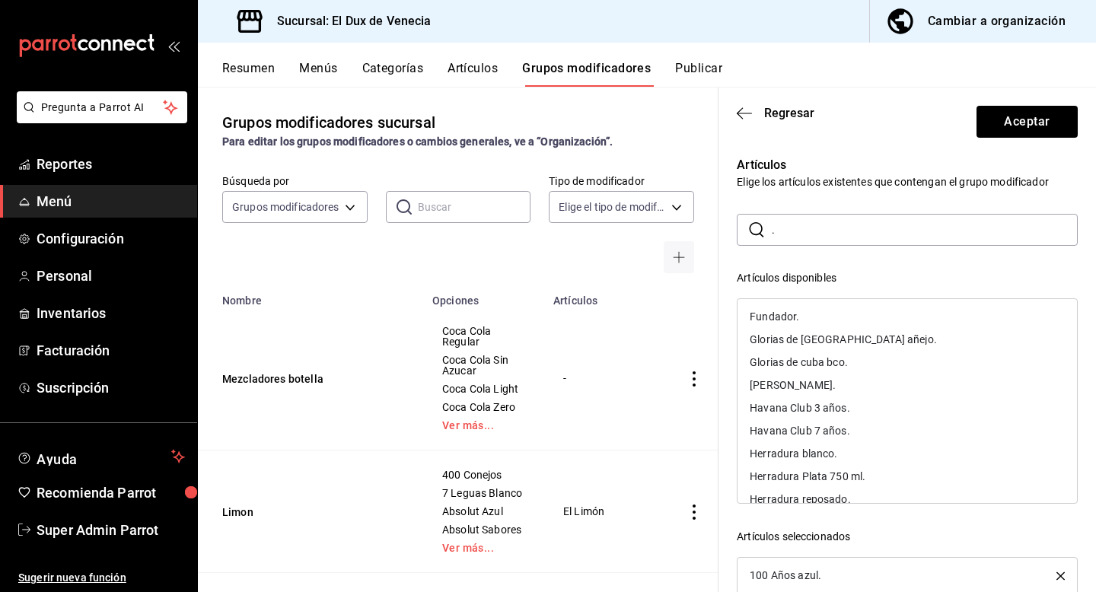
click at [815, 328] on div "Glorias de [GEOGRAPHIC_DATA] añejo." at bounding box center [908, 339] width 340 height 23
click at [815, 325] on div "Glorias de cuba bco." at bounding box center [908, 316] width 340 height 23
click at [815, 325] on div "[PERSON_NAME]." at bounding box center [908, 316] width 340 height 23
click at [815, 328] on div "Havana Club 3 años." at bounding box center [908, 339] width 340 height 23
click at [815, 325] on div "Havana Club 7 años." at bounding box center [908, 316] width 340 height 23
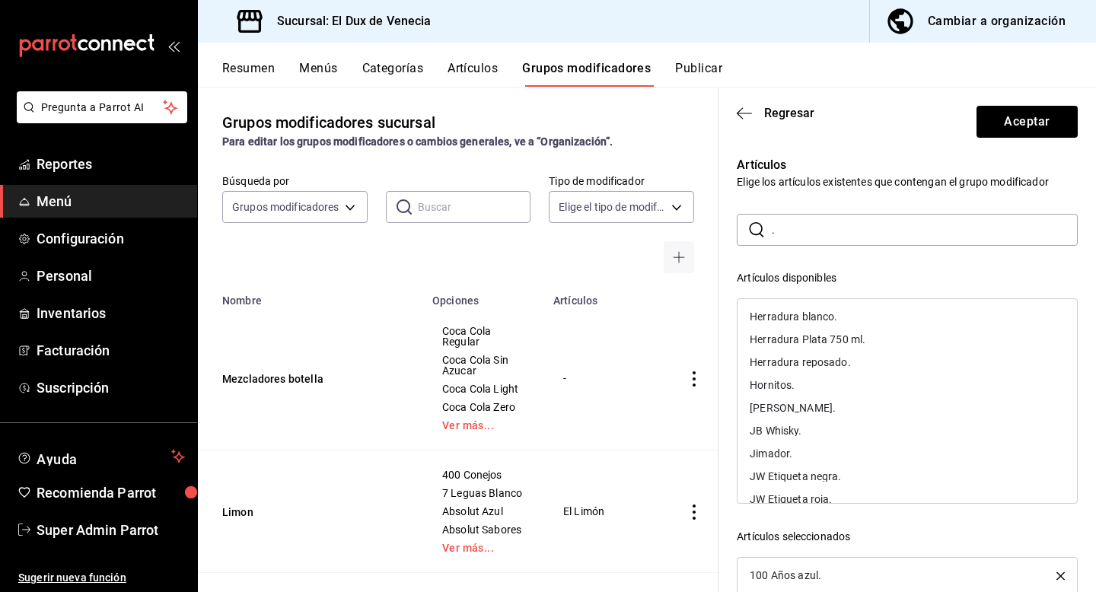
click at [815, 325] on div "Herradura blanco." at bounding box center [908, 316] width 340 height 23
click at [815, 325] on div "Herradura Plata 750 ml." at bounding box center [908, 316] width 340 height 23
click at [815, 328] on div "Herradura reposado." at bounding box center [908, 339] width 340 height 23
click at [815, 325] on div "Hornitos." at bounding box center [908, 316] width 340 height 23
click at [815, 325] on div "[PERSON_NAME]." at bounding box center [908, 316] width 340 height 23
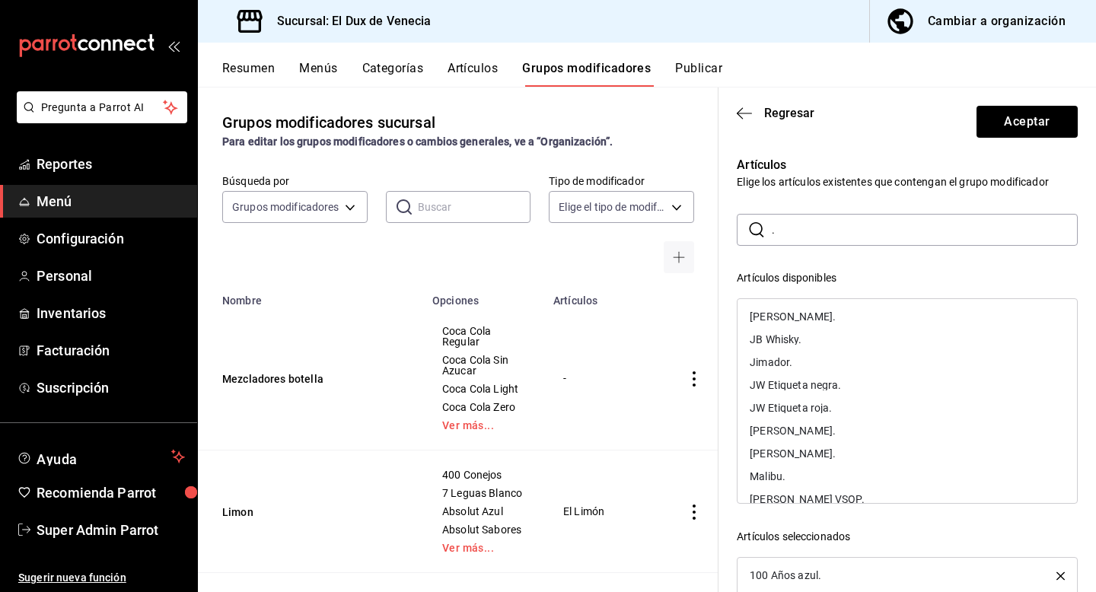
click at [815, 328] on div "JB Whisky." at bounding box center [908, 339] width 340 height 23
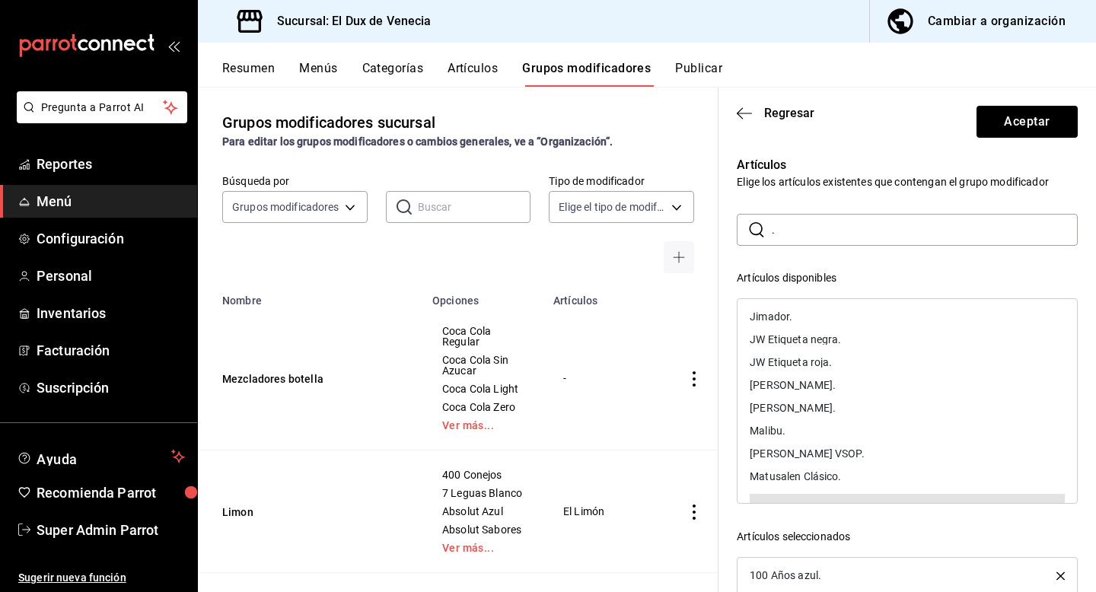
click at [815, 325] on div "Jimador." at bounding box center [908, 316] width 340 height 23
click at [815, 325] on div "JW Etiqueta negra." at bounding box center [908, 316] width 340 height 23
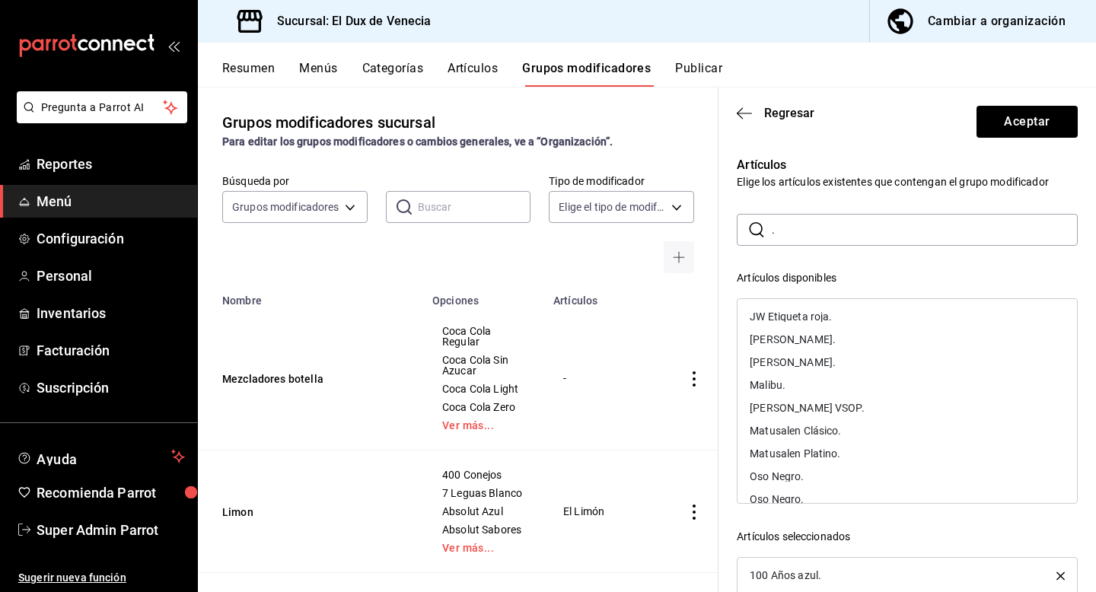
click at [815, 325] on div "JW Etiqueta roja." at bounding box center [908, 316] width 340 height 23
click at [815, 328] on div "[PERSON_NAME]." at bounding box center [908, 339] width 340 height 23
click at [815, 325] on div "[PERSON_NAME]." at bounding box center [908, 316] width 340 height 23
click at [815, 325] on div "Malibu." at bounding box center [908, 316] width 340 height 23
click at [815, 325] on div "[PERSON_NAME] VSOP." at bounding box center [908, 316] width 340 height 23
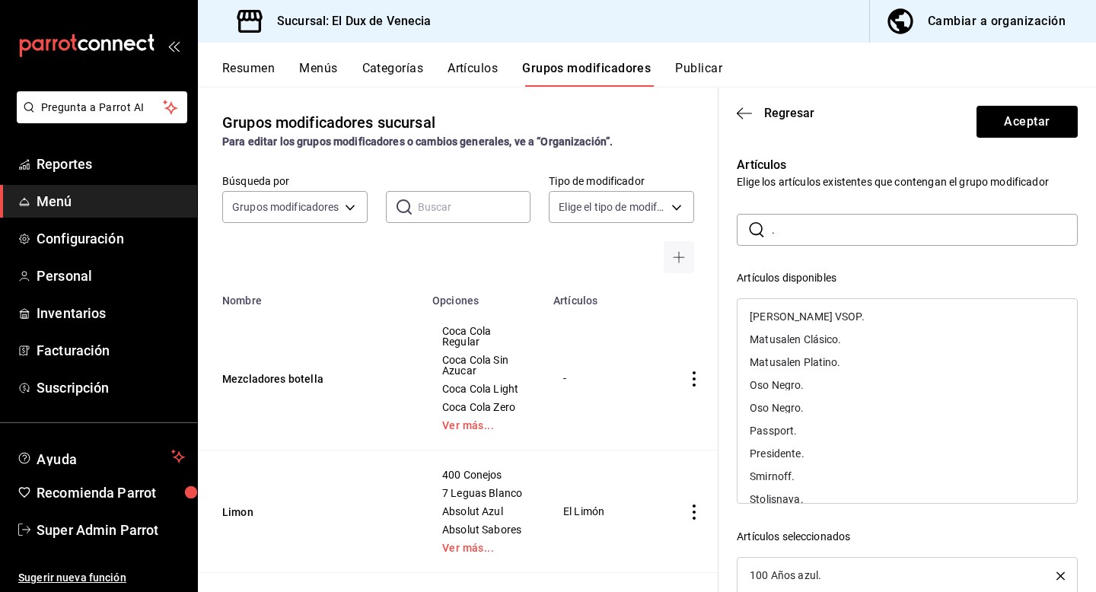
click at [815, 328] on div "Matusalen Clásico." at bounding box center [908, 339] width 340 height 23
click at [815, 325] on div "Matusalen Platino." at bounding box center [908, 316] width 340 height 23
click at [815, 325] on div "Oso Negro." at bounding box center [908, 316] width 340 height 23
click at [815, 328] on div "Oso Negro." at bounding box center [908, 339] width 340 height 23
click at [815, 325] on div "Passport." at bounding box center [908, 316] width 340 height 23
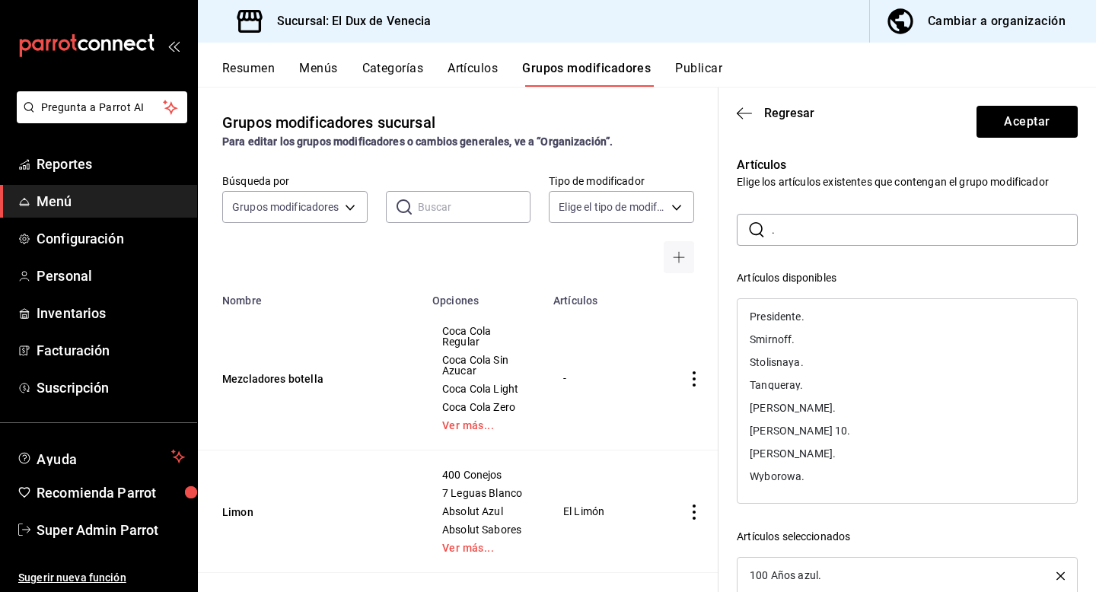
click at [815, 325] on div "Presidente." at bounding box center [908, 316] width 340 height 23
click at [815, 325] on div "Smirnoff." at bounding box center [908, 316] width 340 height 23
click at [815, 328] on div "Stolisnaya." at bounding box center [908, 339] width 340 height 23
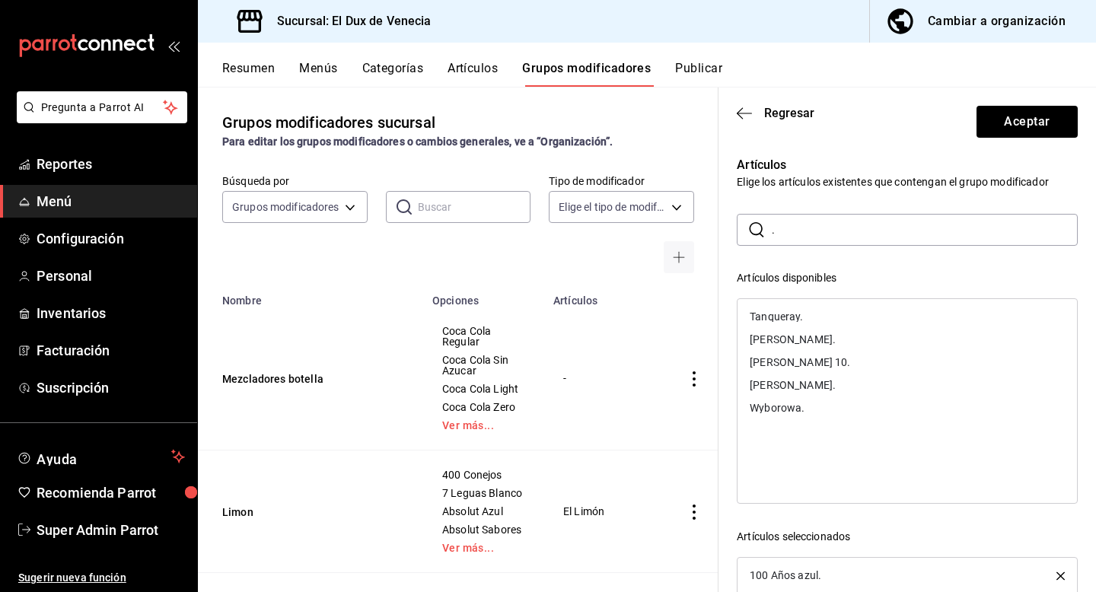
click at [815, 325] on div "Tanqueray." at bounding box center [908, 316] width 340 height 23
click at [815, 325] on div "[PERSON_NAME]." at bounding box center [908, 316] width 340 height 23
click at [815, 328] on div "[PERSON_NAME] 10." at bounding box center [908, 339] width 340 height 23
click at [815, 325] on div "[PERSON_NAME]." at bounding box center [908, 316] width 340 height 23
click at [815, 325] on div "Wyborowa." at bounding box center [908, 316] width 340 height 23
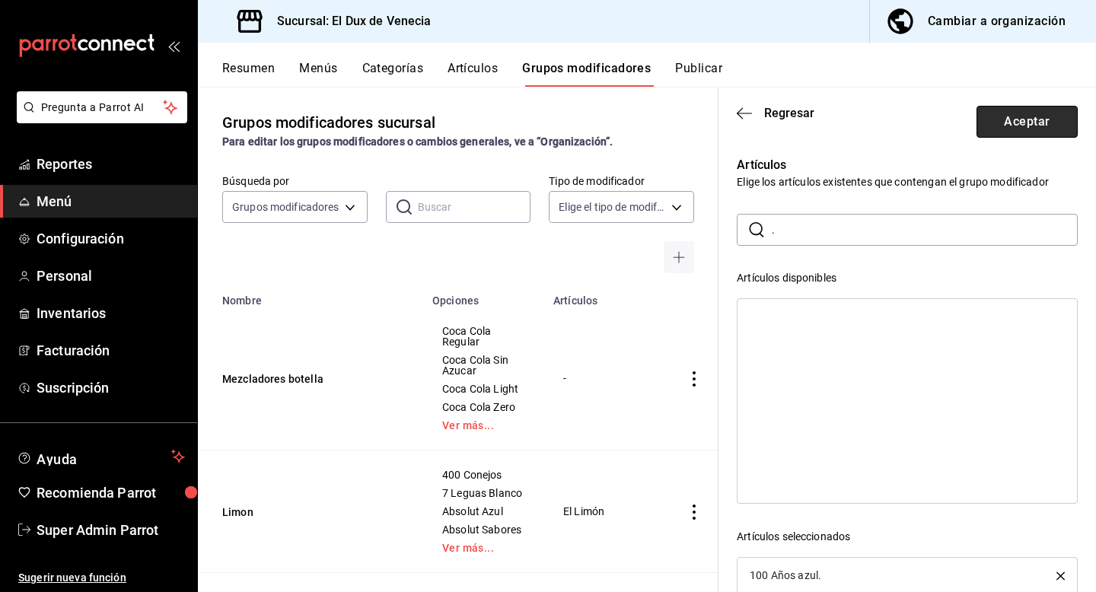
click at [1038, 135] on button "Aceptar" at bounding box center [1027, 122] width 101 height 32
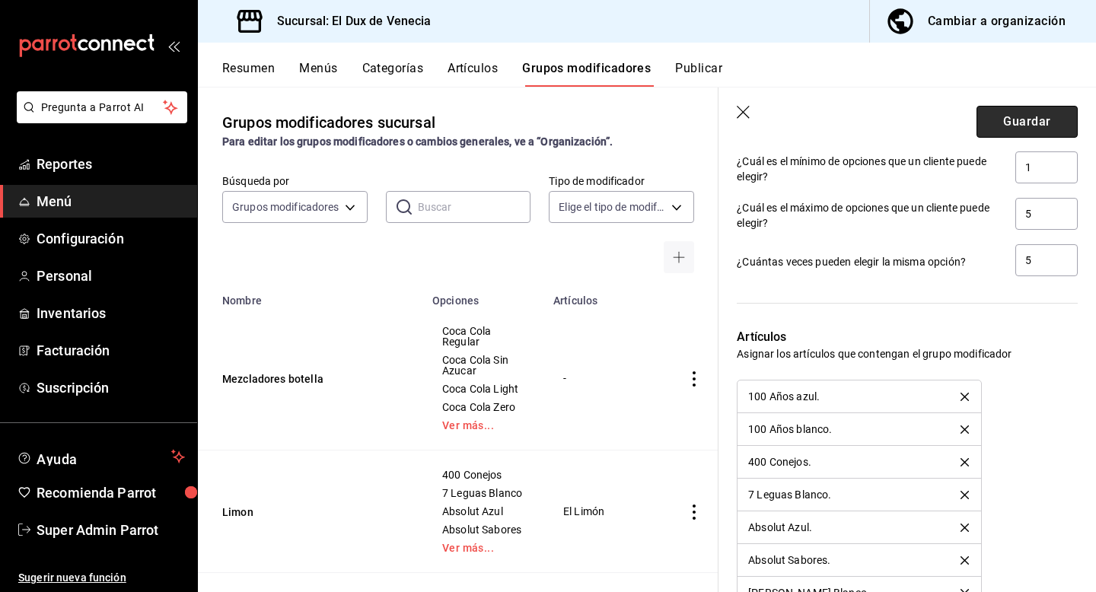
click at [1042, 128] on button "Guardar" at bounding box center [1027, 122] width 101 height 32
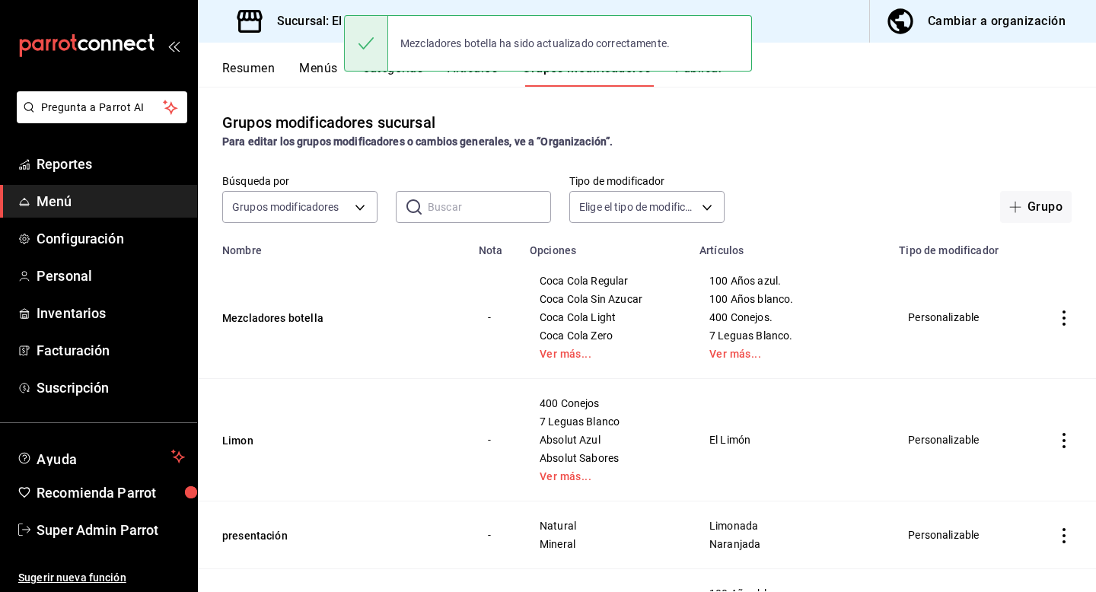
click at [502, 215] on input "text" at bounding box center [489, 207] width 123 height 30
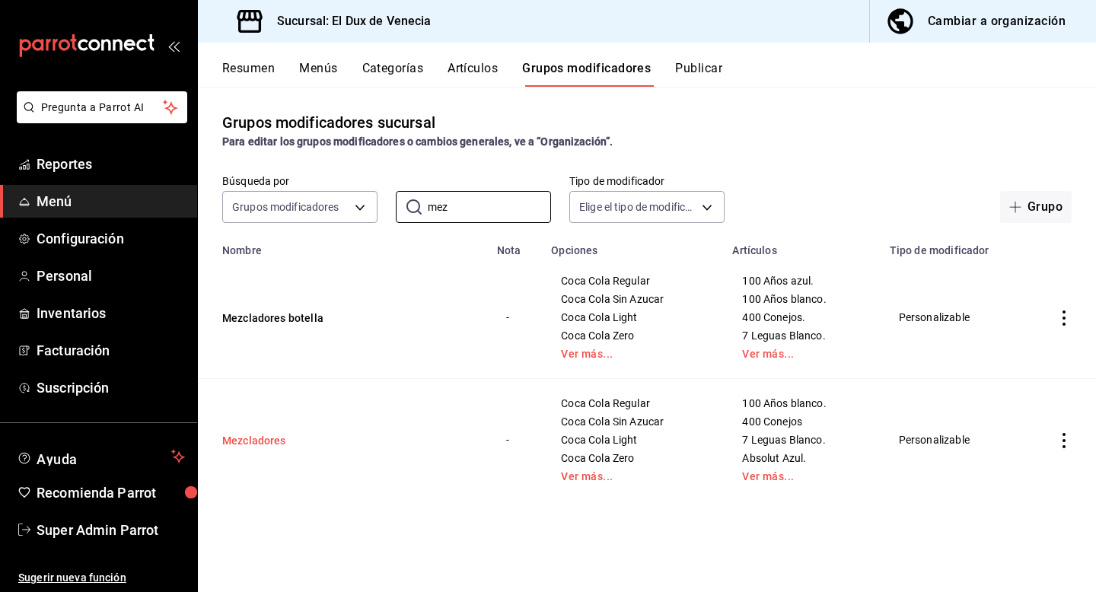
type input "mez"
click at [260, 437] on button "Mezcladores" at bounding box center [313, 440] width 183 height 15
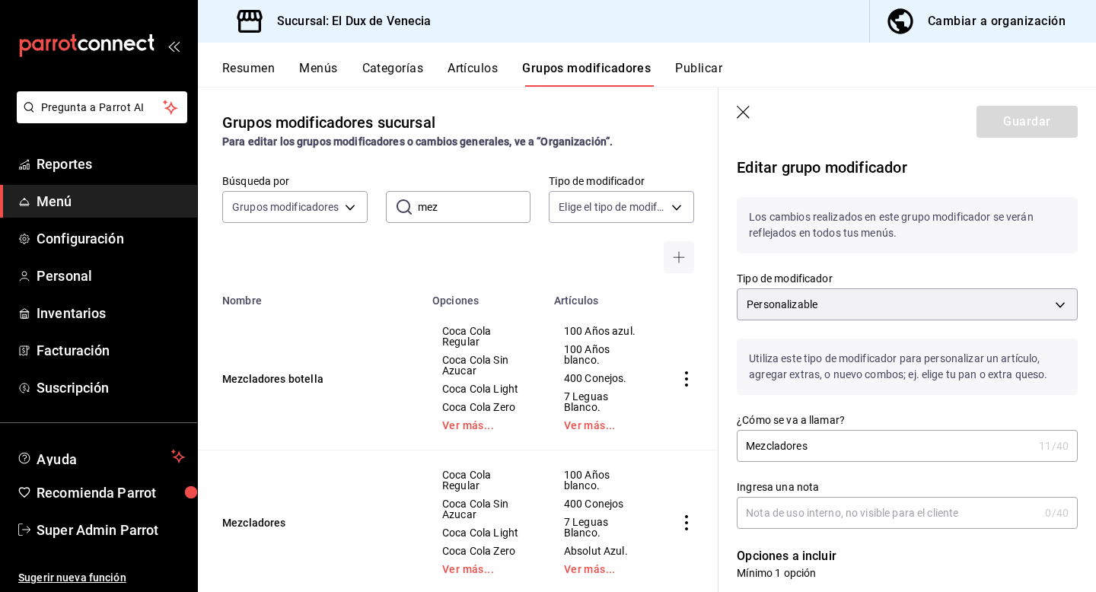
click at [860, 453] on input "Mezcladores" at bounding box center [885, 446] width 296 height 30
type input "Mezcladores copa"
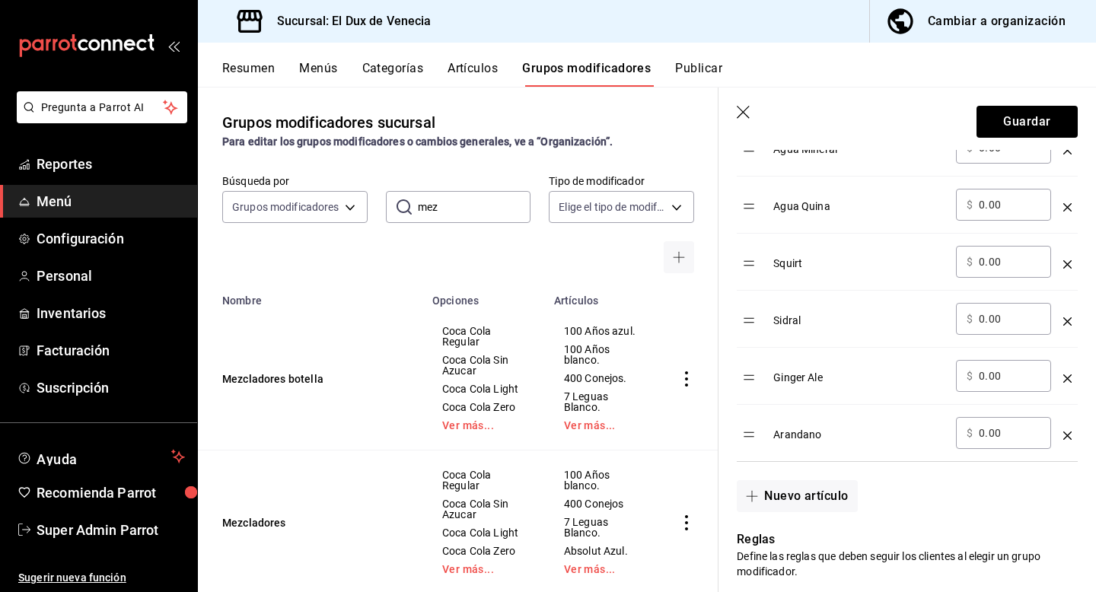
scroll to position [883, 0]
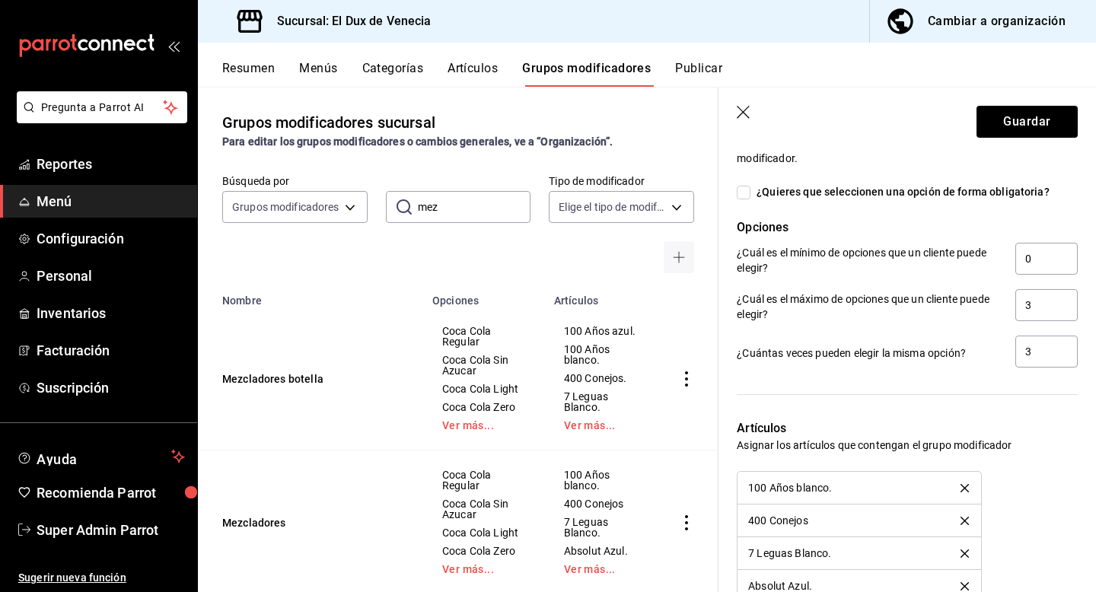
scroll to position [1214, 0]
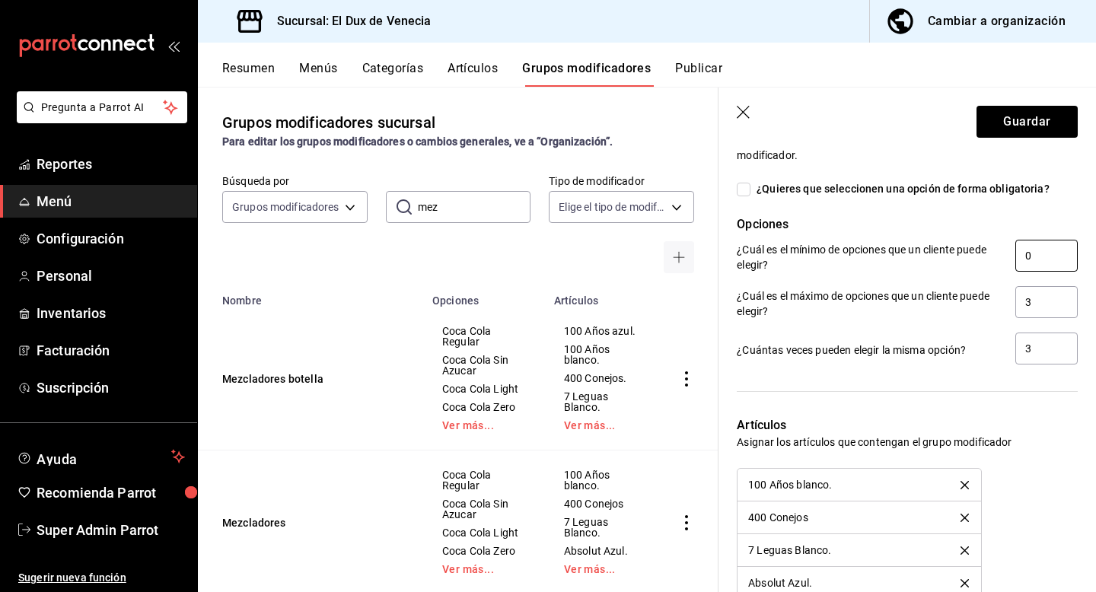
type input "Mezcladores copa"
click at [1051, 260] on input "0" at bounding box center [1047, 256] width 62 height 32
type input "1"
click at [1047, 305] on input "3" at bounding box center [1047, 302] width 62 height 32
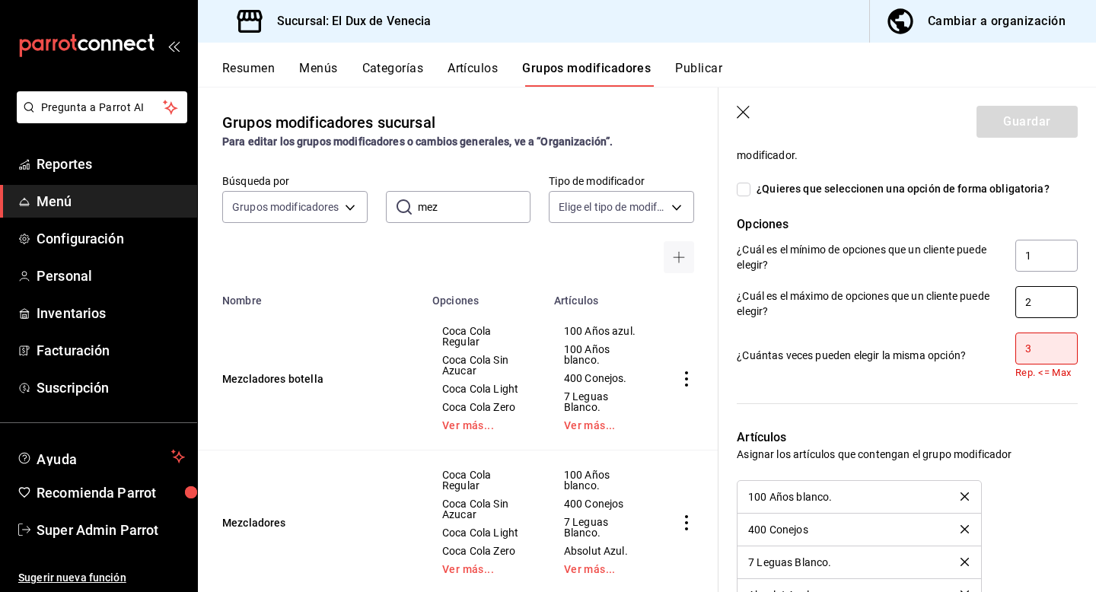
type input "2"
click at [1041, 349] on input "3" at bounding box center [1047, 349] width 62 height 32
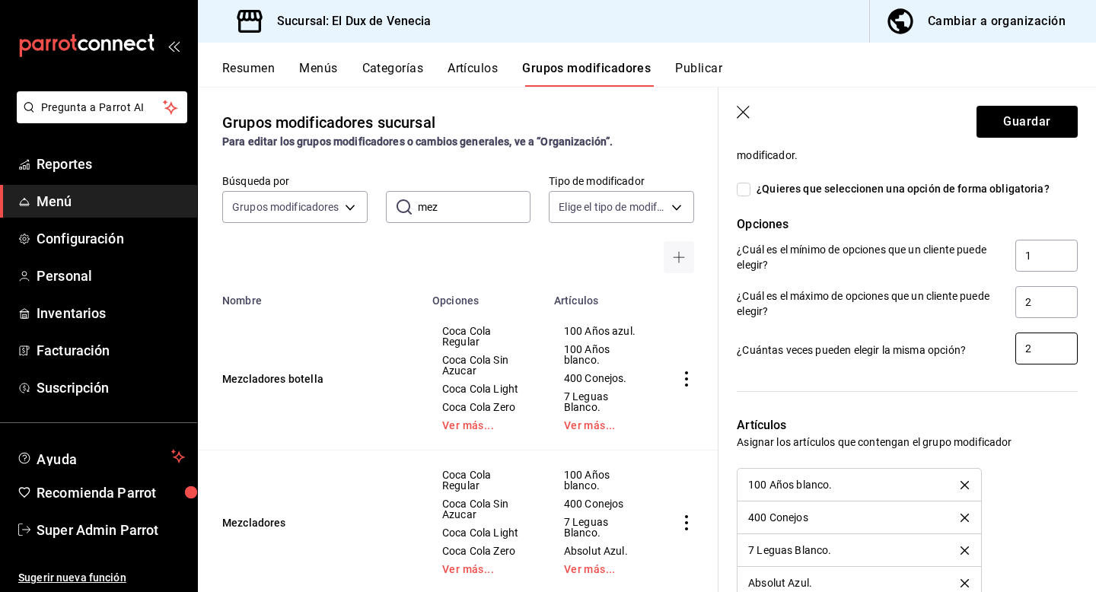
type input "2"
click at [751, 190] on span "¿Quieres que seleccionen una opción de forma obligatoria?" at bounding box center [900, 189] width 299 height 16
click at [751, 190] on input "¿Quieres que seleccionen una opción de forma obligatoria?" at bounding box center [744, 190] width 14 height 14
checkbox input "true"
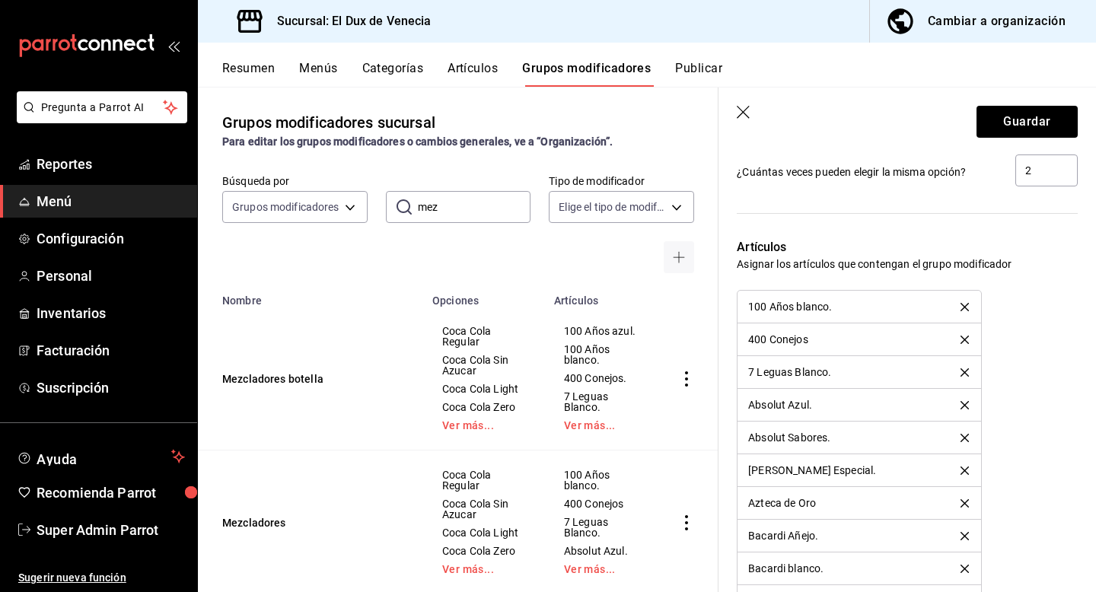
scroll to position [1405, 0]
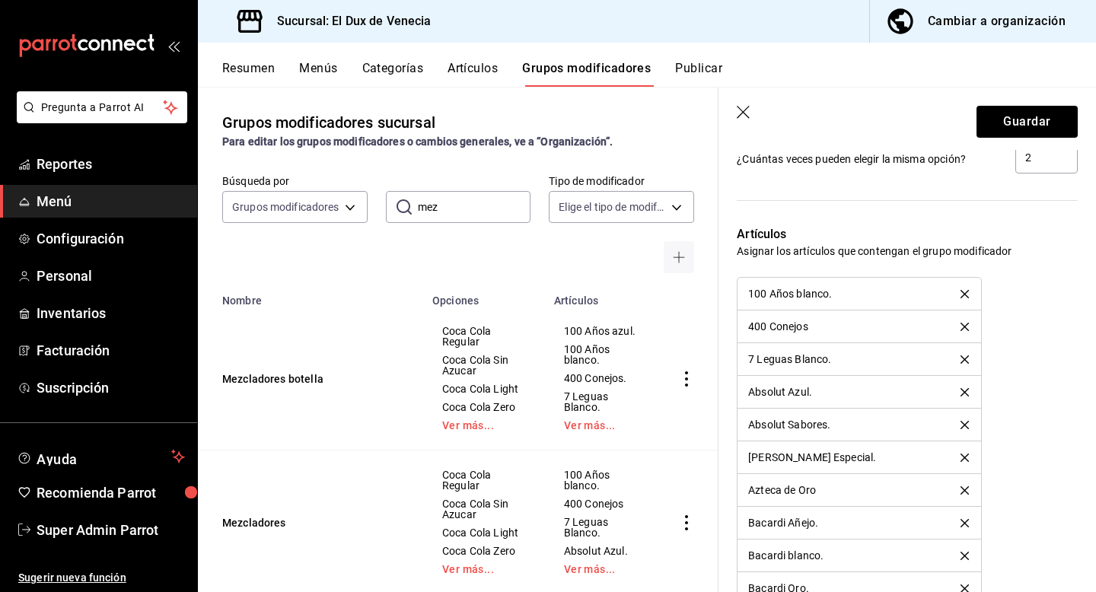
click at [961, 292] on icon "delete" at bounding box center [965, 294] width 8 height 8
click at [958, 322] on div "7 Leguas Blanco." at bounding box center [859, 326] width 222 height 11
click at [961, 327] on icon "delete" at bounding box center [965, 327] width 8 height 8
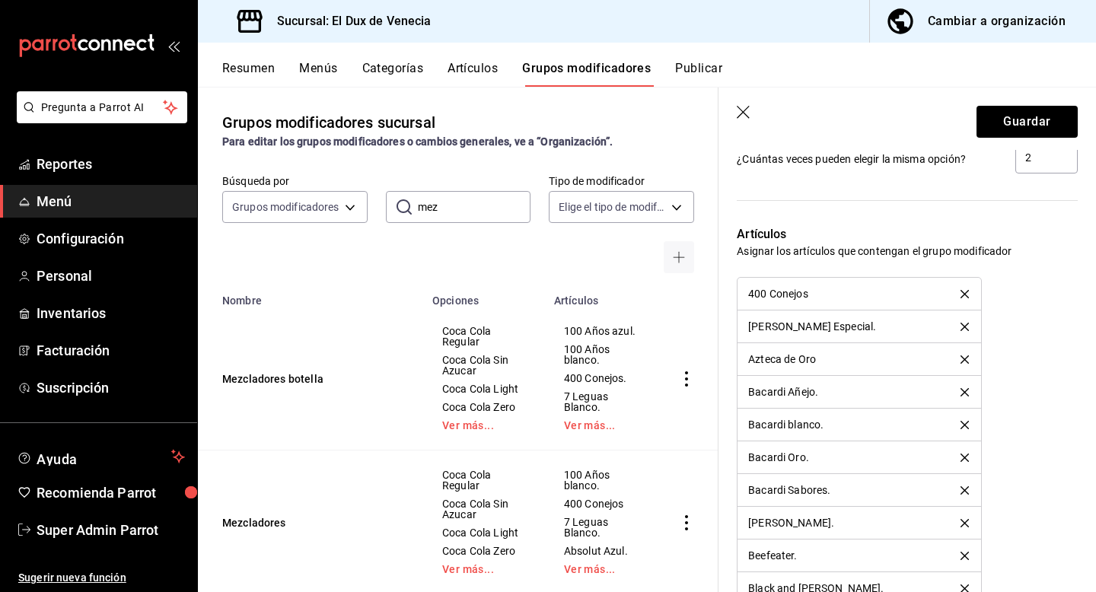
click at [961, 327] on icon "delete" at bounding box center [965, 327] width 8 height 8
click at [961, 359] on icon "delete" at bounding box center [965, 360] width 8 height 8
click at [961, 362] on icon "delete" at bounding box center [965, 360] width 8 height 8
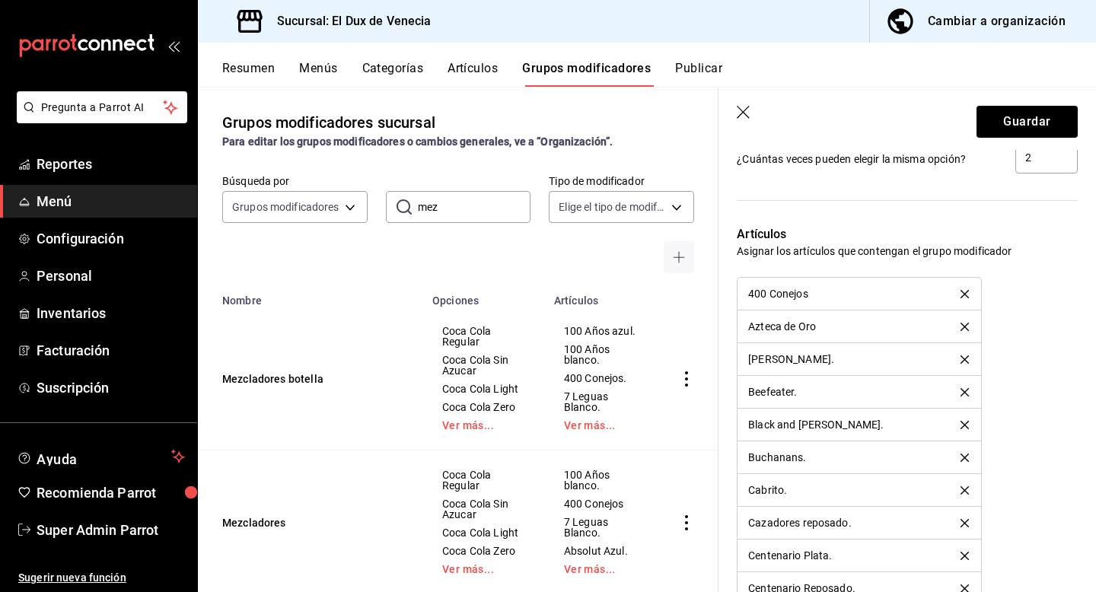
click at [961, 362] on icon "delete" at bounding box center [965, 360] width 8 height 8
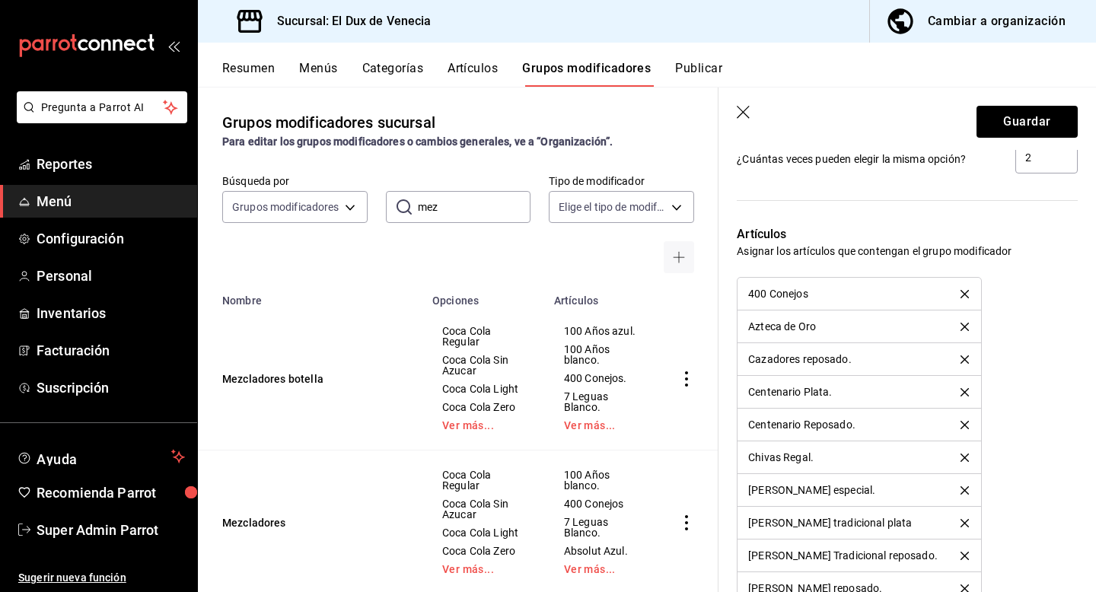
click at [961, 362] on icon "delete" at bounding box center [965, 360] width 8 height 8
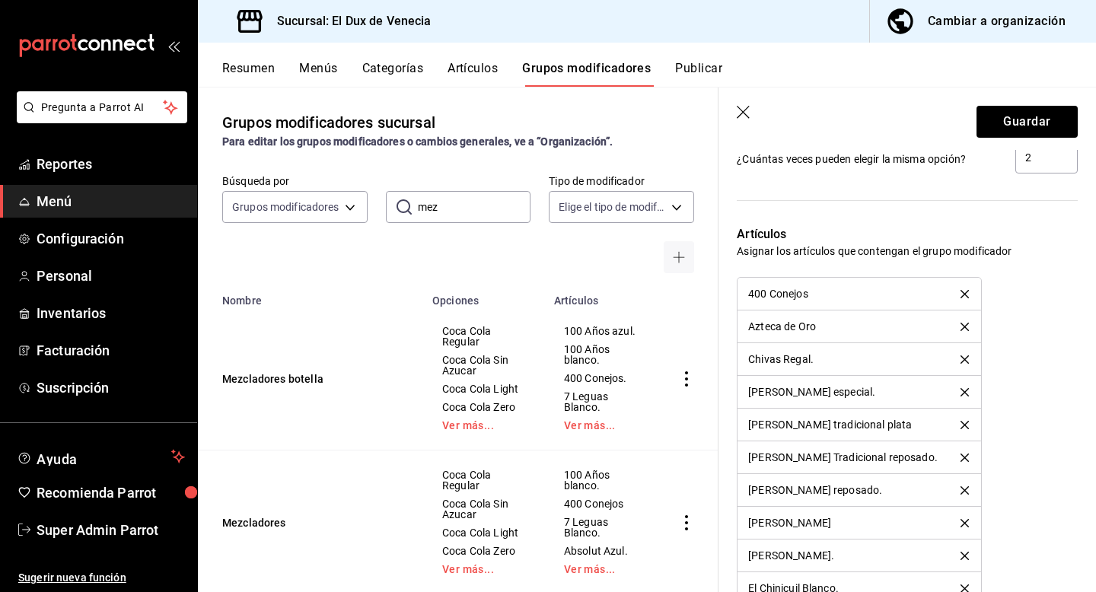
click at [961, 362] on icon "delete" at bounding box center [965, 360] width 8 height 8
click at [962, 392] on icon "delete" at bounding box center [965, 392] width 8 height 8
click at [959, 394] on icon "delete" at bounding box center [963, 392] width 8 height 8
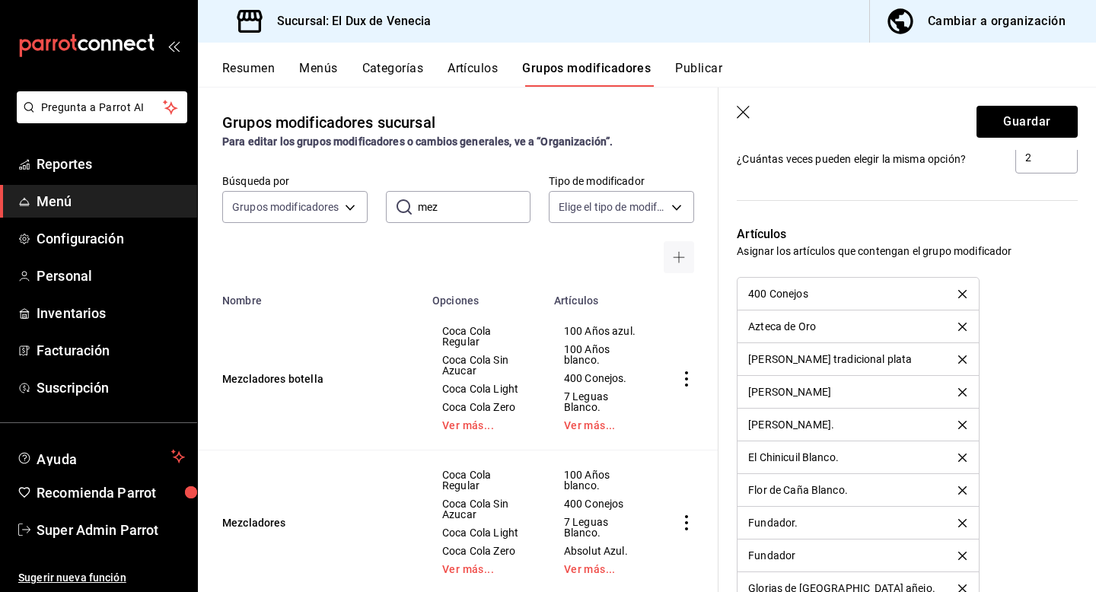
click at [959, 429] on icon "delete" at bounding box center [963, 425] width 8 height 8
click at [959, 426] on icon "delete" at bounding box center [963, 425] width 8 height 8
click at [954, 453] on div "Glorias de [GEOGRAPHIC_DATA] añejo." at bounding box center [858, 457] width 220 height 11
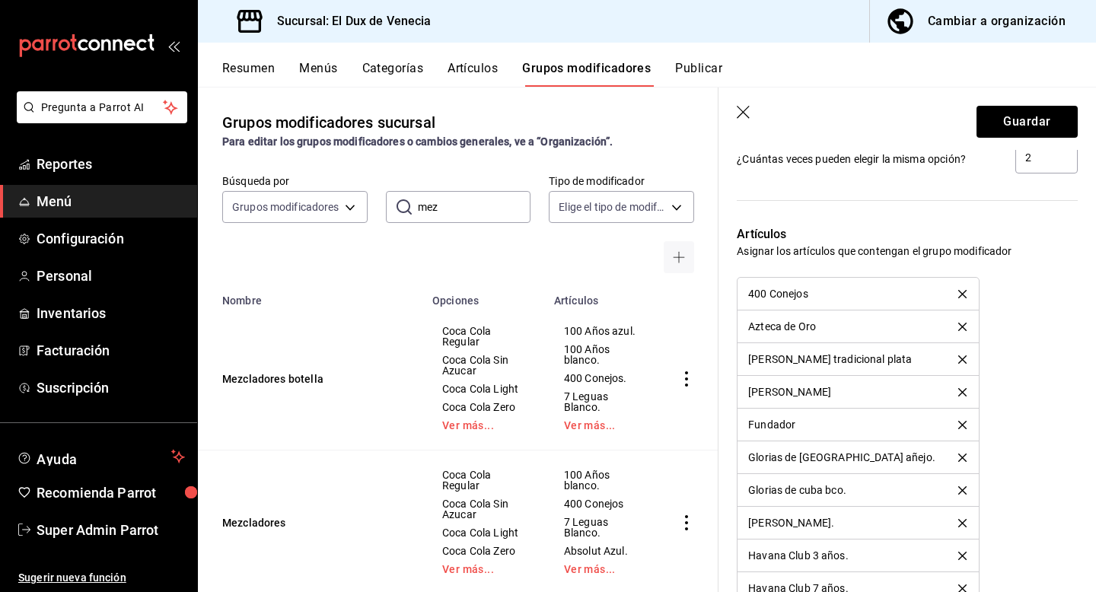
click at [959, 457] on icon "delete" at bounding box center [963, 458] width 8 height 8
click at [959, 457] on icon "delete" at bounding box center [962, 458] width 8 height 8
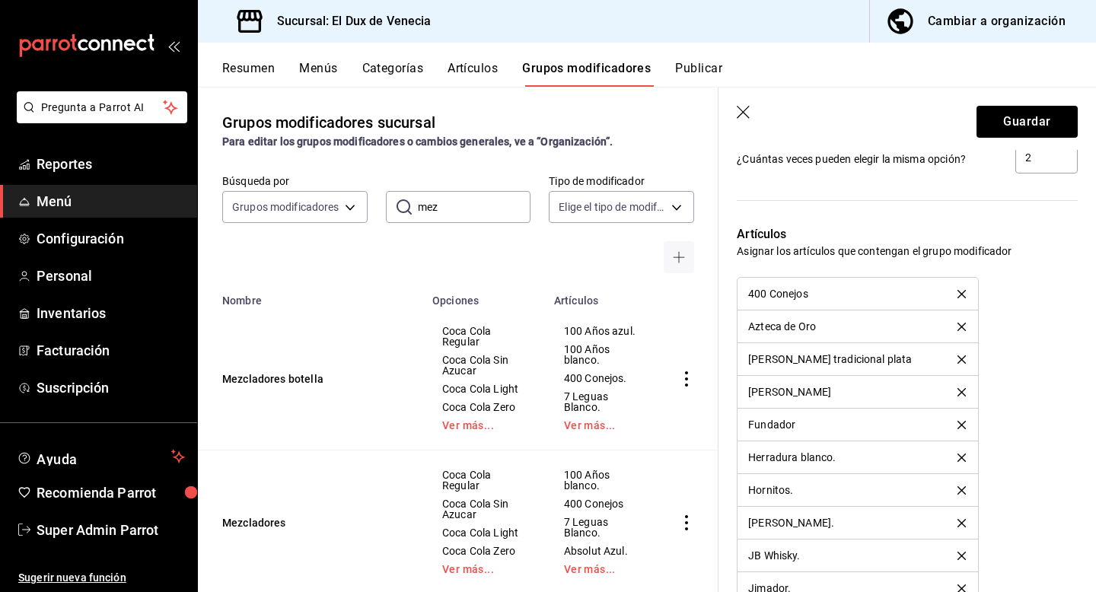
click at [959, 457] on icon "delete" at bounding box center [962, 458] width 8 height 8
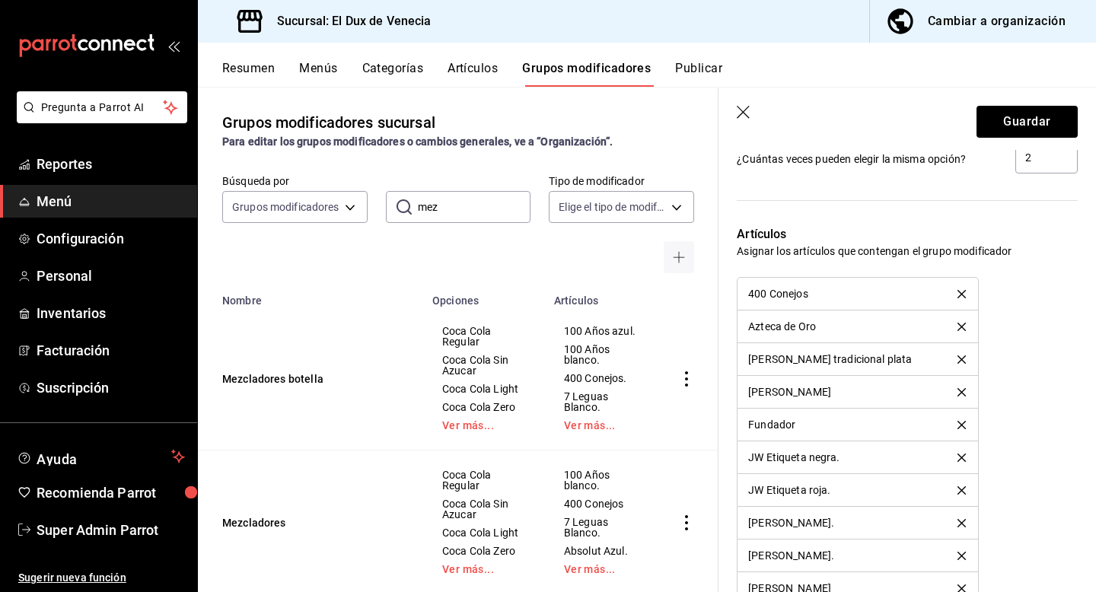
click at [959, 457] on icon "delete" at bounding box center [962, 458] width 8 height 8
click at [958, 490] on icon "delete" at bounding box center [962, 491] width 8 height 8
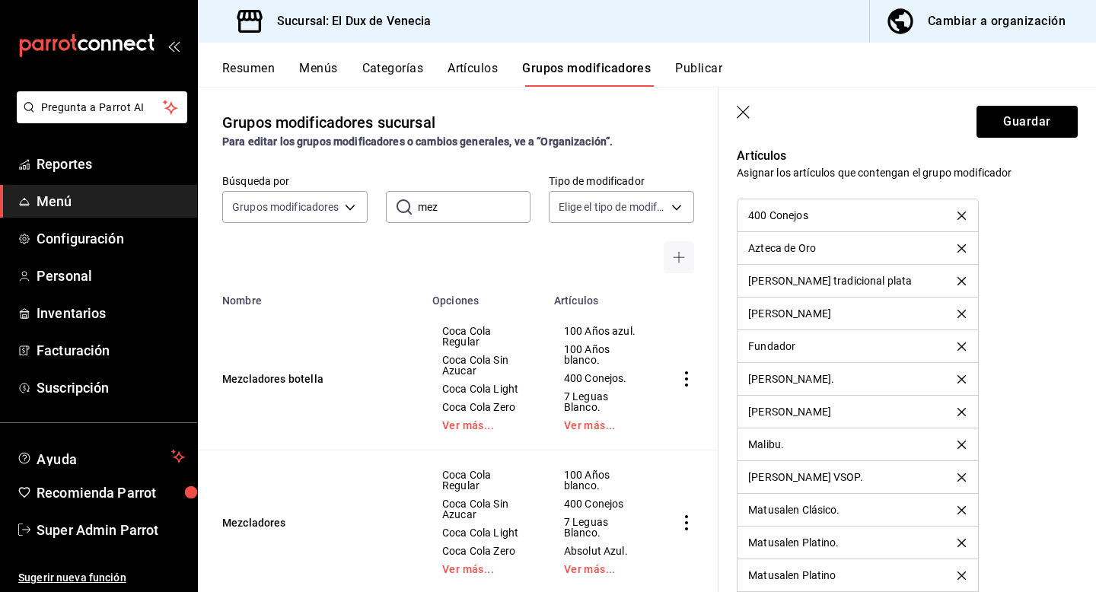
scroll to position [1499, 0]
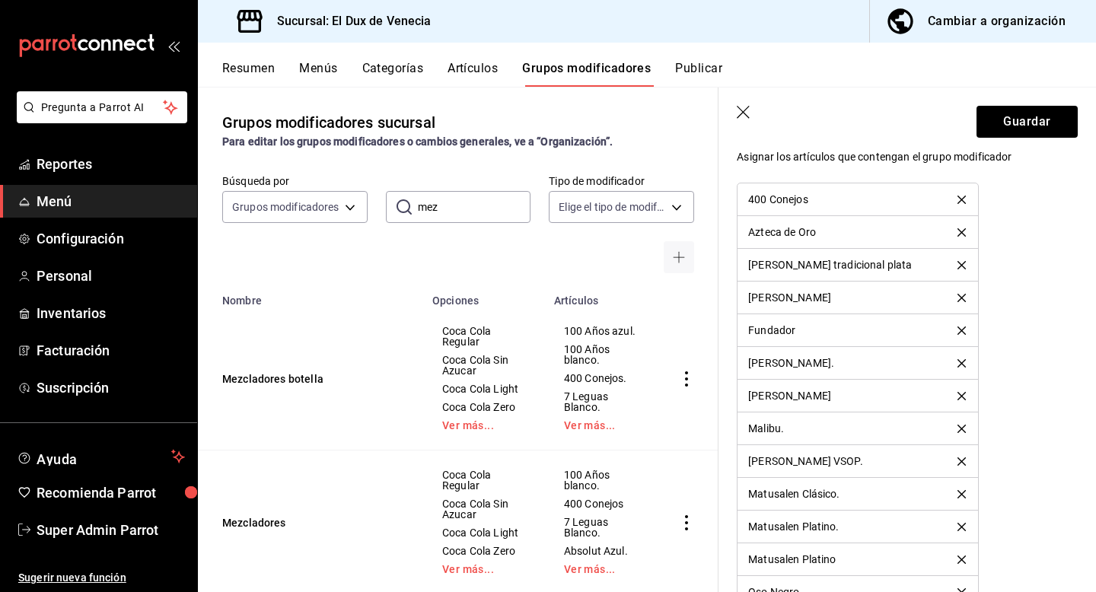
click at [958, 432] on icon "delete" at bounding box center [962, 429] width 8 height 8
click at [952, 463] on button "delete" at bounding box center [962, 462] width 30 height 8
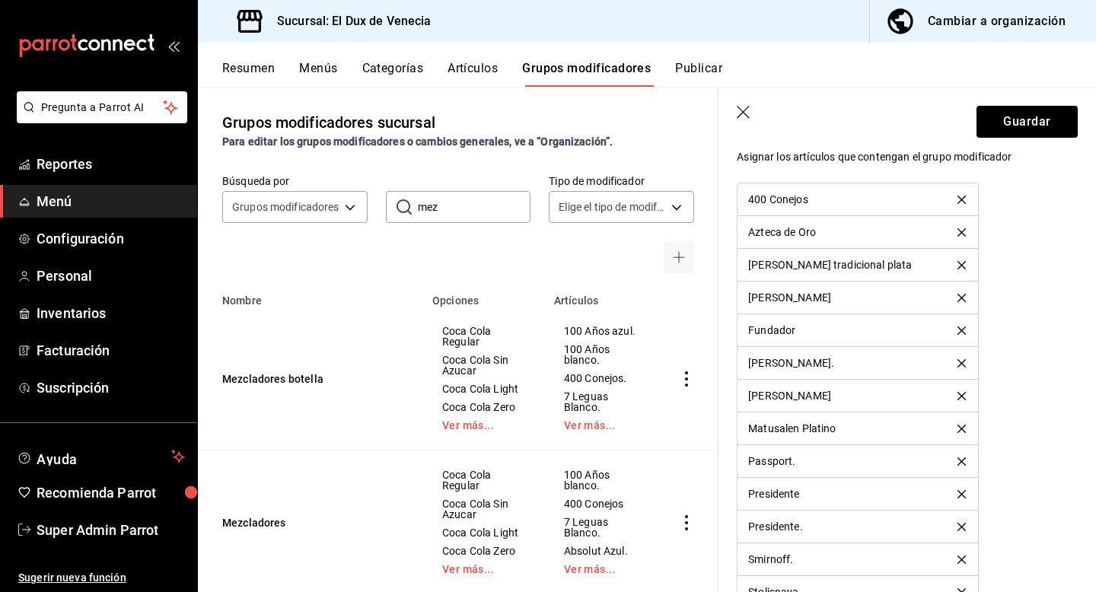
click at [952, 463] on button "delete" at bounding box center [962, 462] width 30 height 8
click at [958, 492] on icon "delete" at bounding box center [962, 494] width 8 height 8
click at [953, 496] on button "delete" at bounding box center [962, 494] width 30 height 8
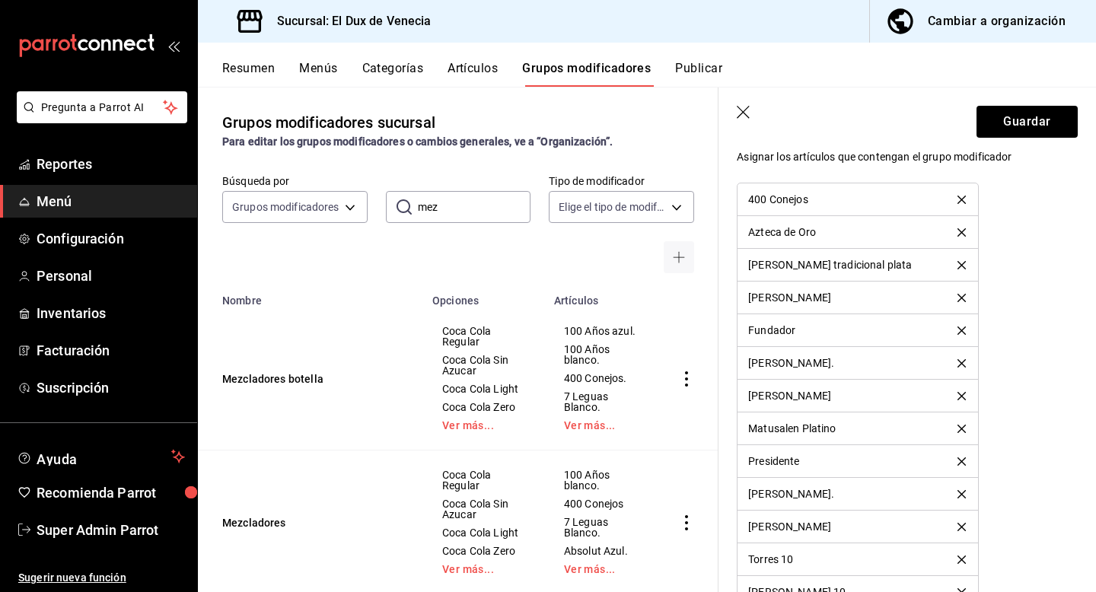
click at [953, 496] on button "delete" at bounding box center [962, 494] width 30 height 8
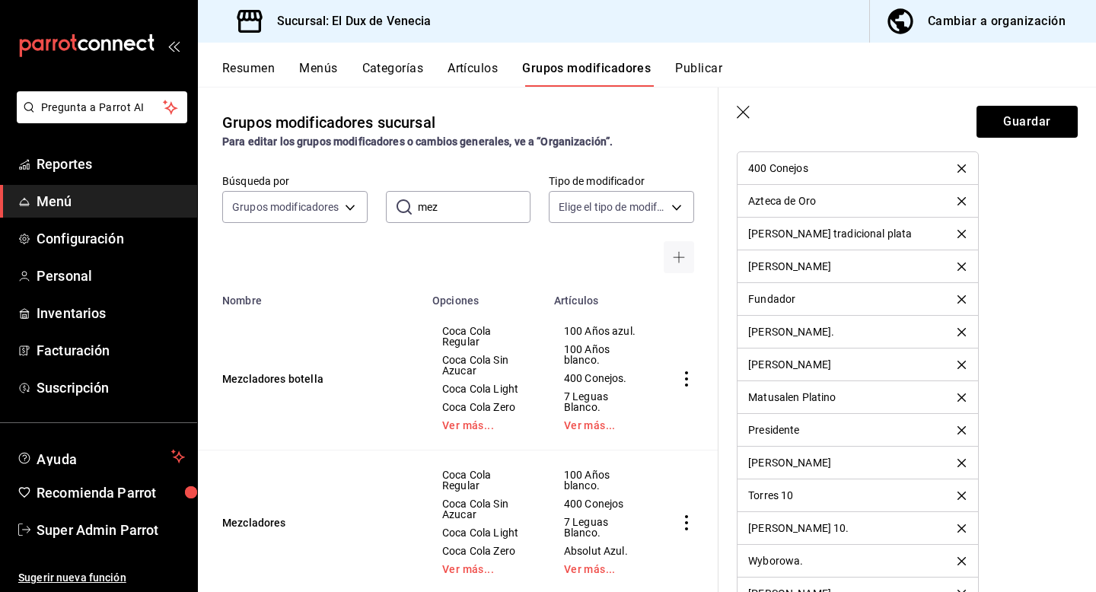
scroll to position [1541, 0]
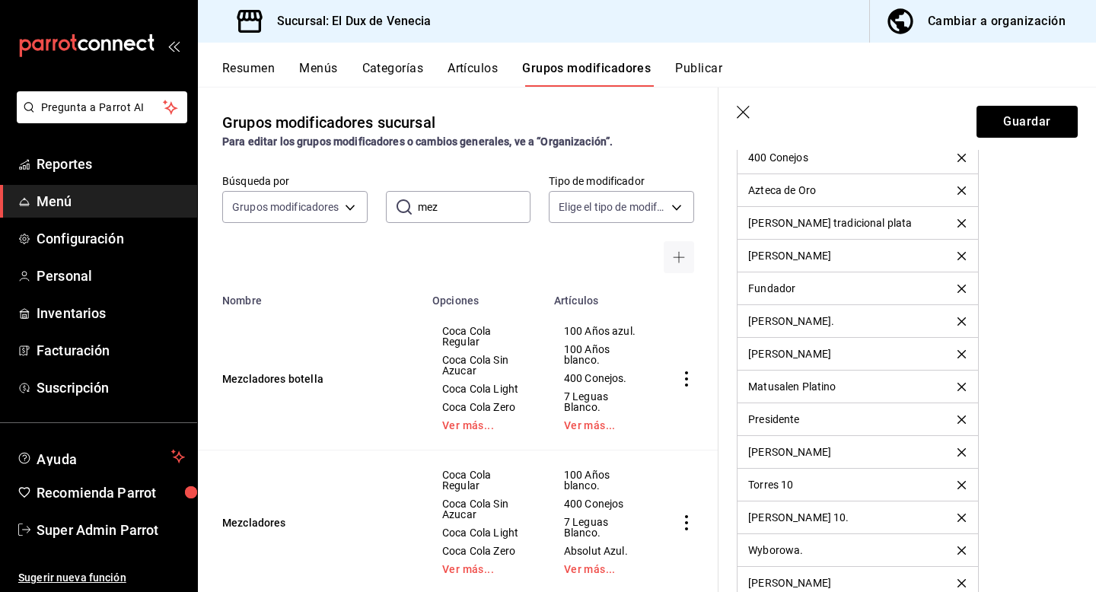
click at [958, 517] on icon "delete" at bounding box center [962, 518] width 8 height 8
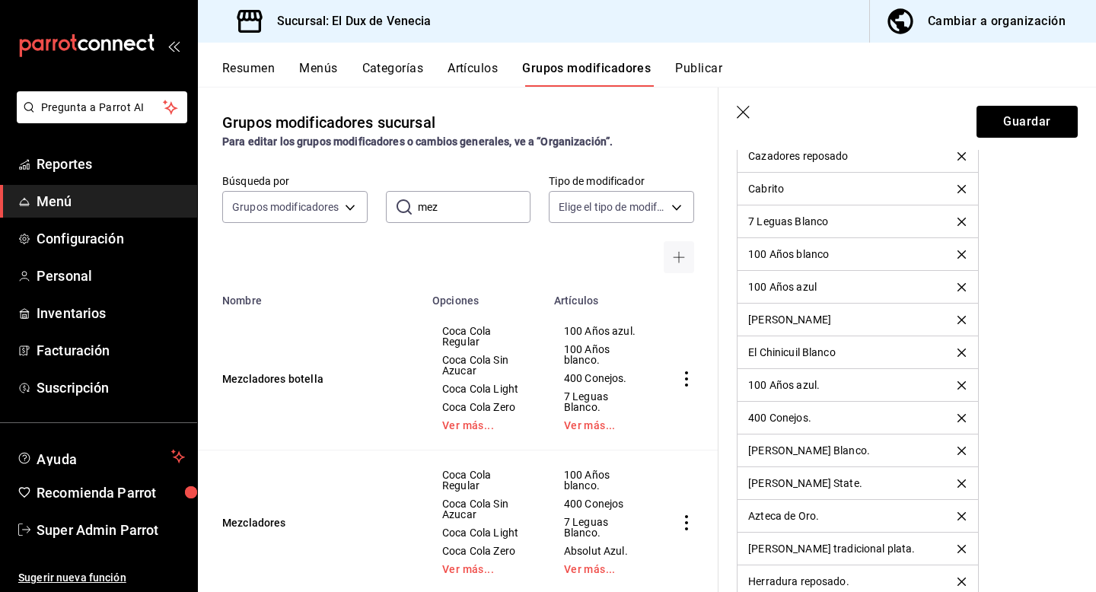
scroll to position [3542, 0]
click at [959, 419] on icon "delete" at bounding box center [962, 416] width 8 height 8
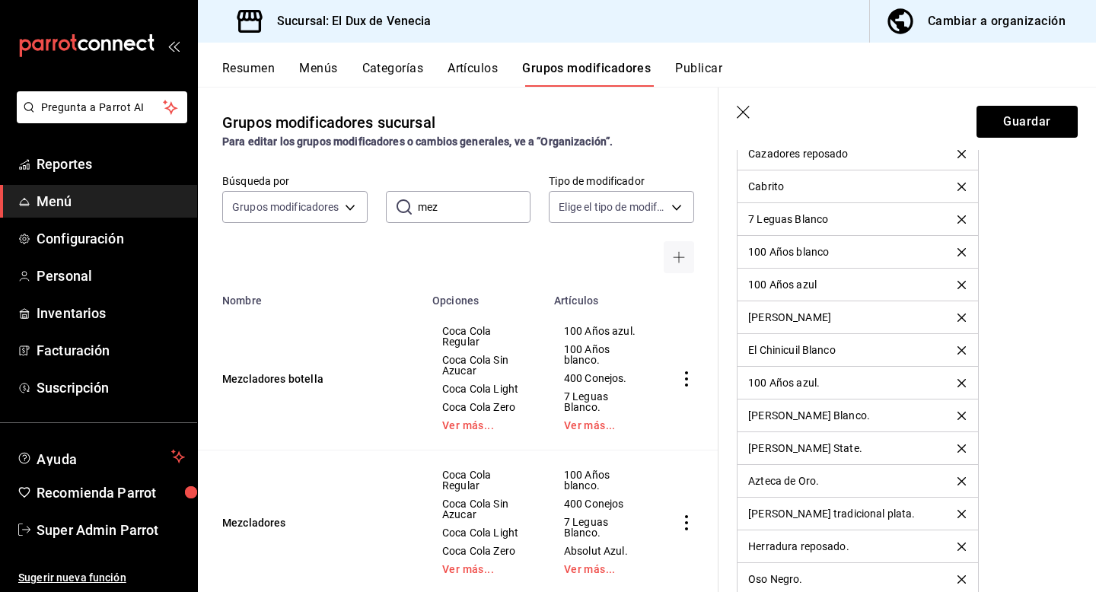
click at [959, 419] on icon "delete" at bounding box center [962, 416] width 8 height 8
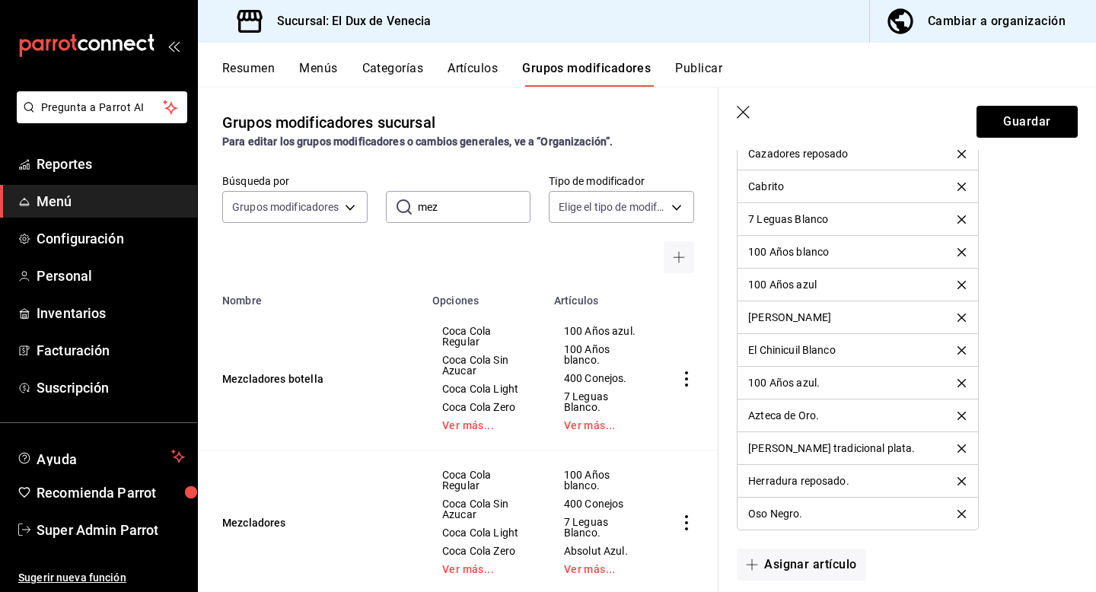
click at [959, 419] on icon "delete" at bounding box center [962, 416] width 8 height 8
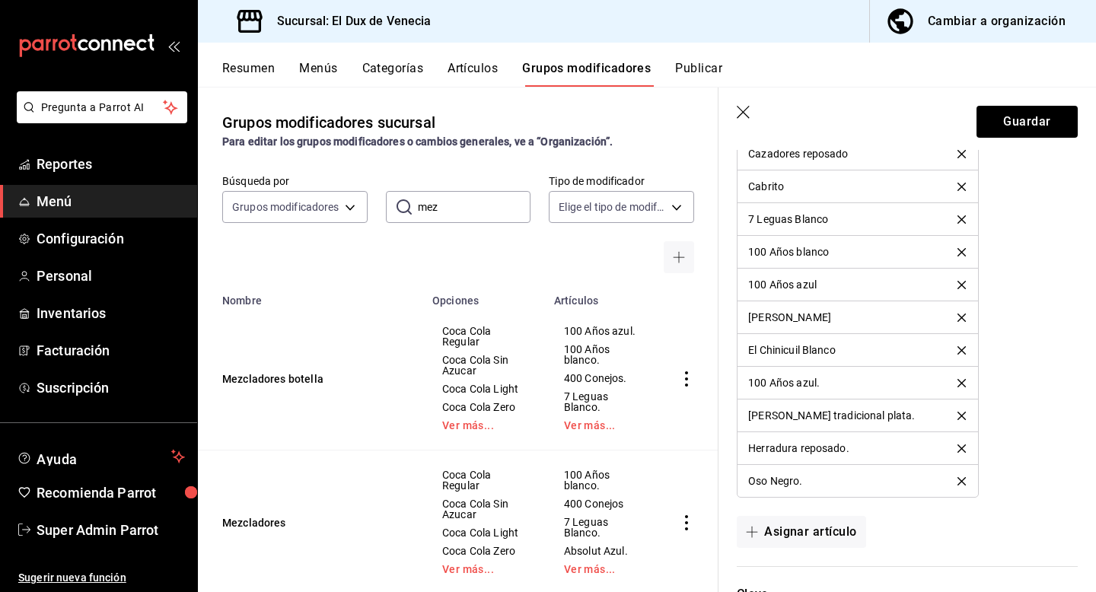
click at [959, 419] on icon "delete" at bounding box center [962, 416] width 8 height 8
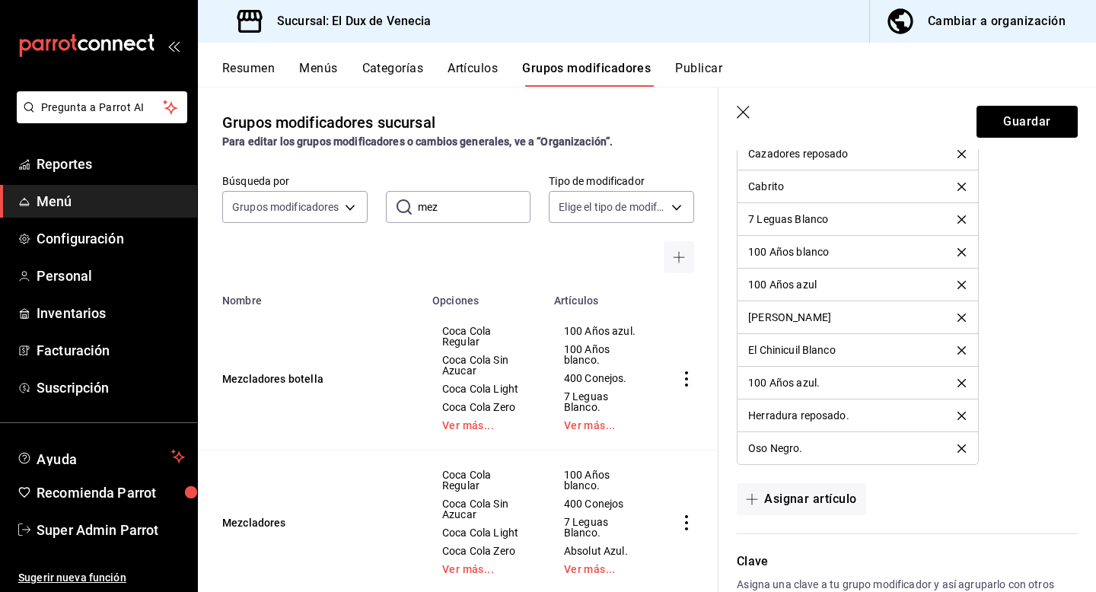
click at [959, 419] on icon "delete" at bounding box center [962, 416] width 8 height 8
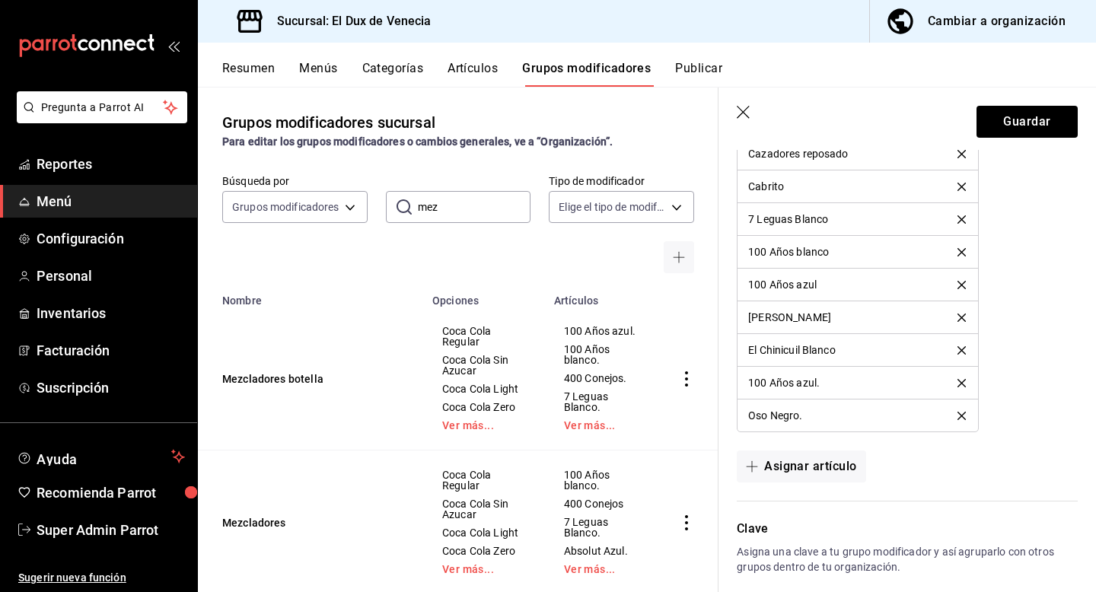
click at [959, 419] on icon "delete" at bounding box center [962, 416] width 8 height 8
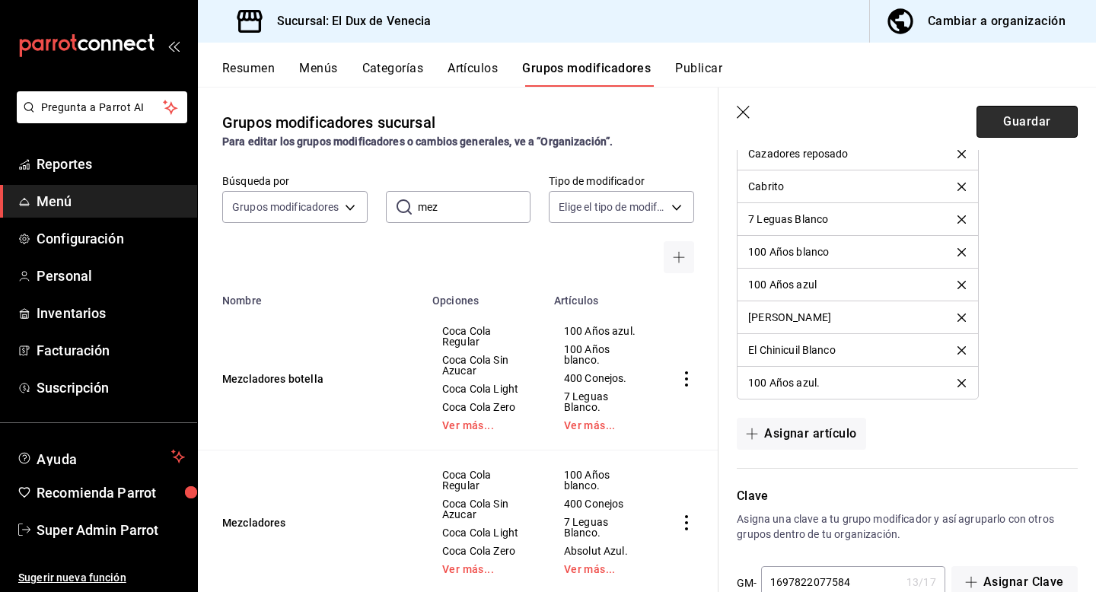
click at [1016, 133] on button "Guardar" at bounding box center [1027, 122] width 101 height 32
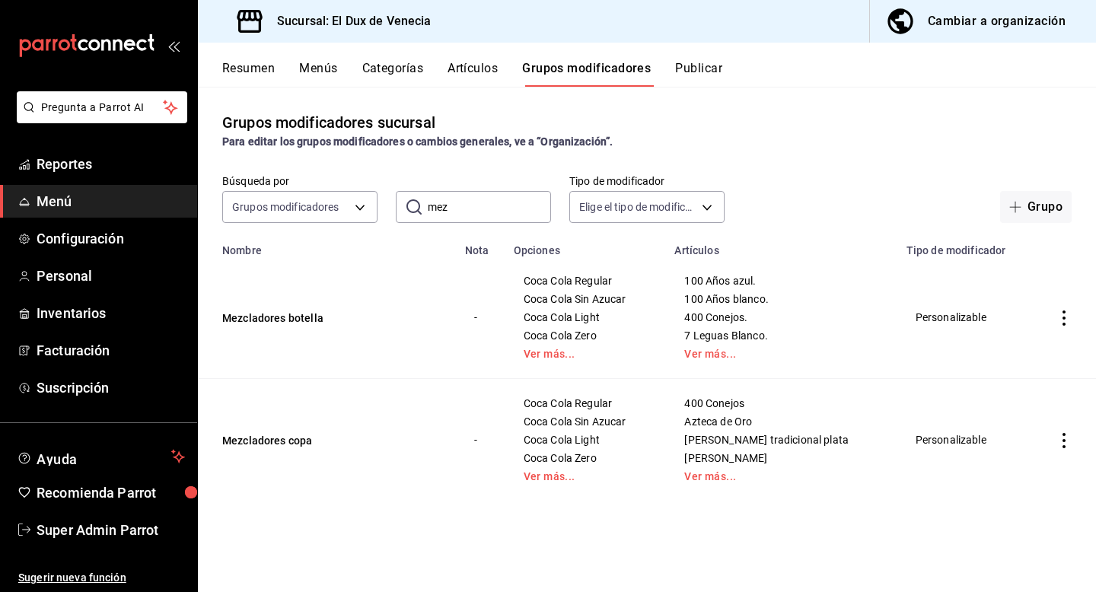
click at [311, 71] on button "Menús" at bounding box center [318, 74] width 38 height 26
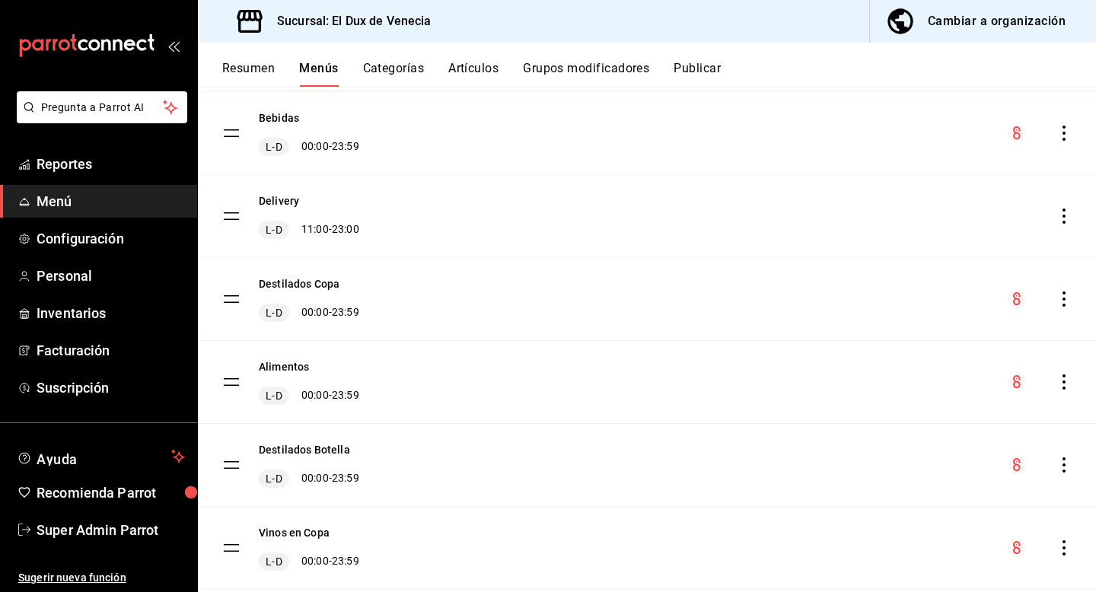
scroll to position [378, 0]
click at [1055, 295] on div "menu-maker-table" at bounding box center [1040, 297] width 64 height 18
click at [1067, 298] on icon "actions" at bounding box center [1064, 296] width 15 height 15
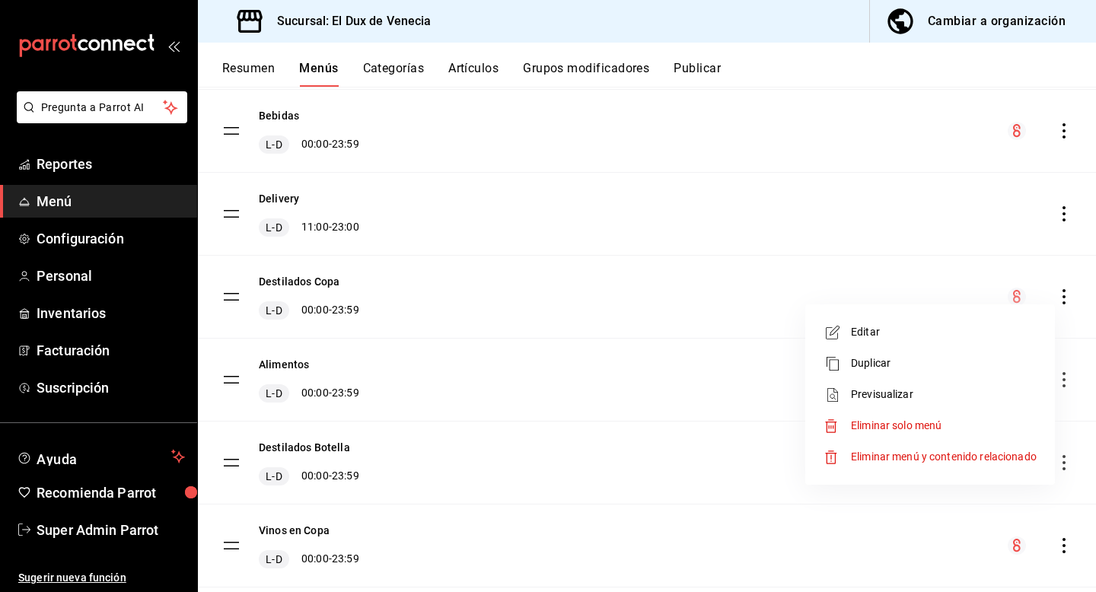
click at [889, 391] on span "Previsualizar" at bounding box center [944, 395] width 186 height 16
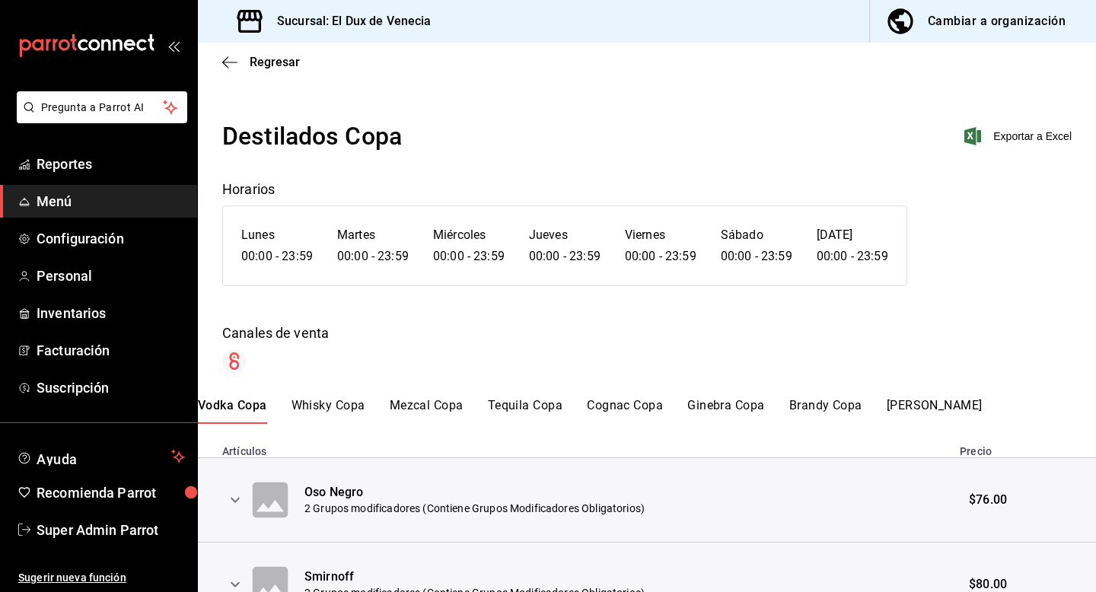
click at [225, 507] on button "expand row" at bounding box center [235, 500] width 26 height 26
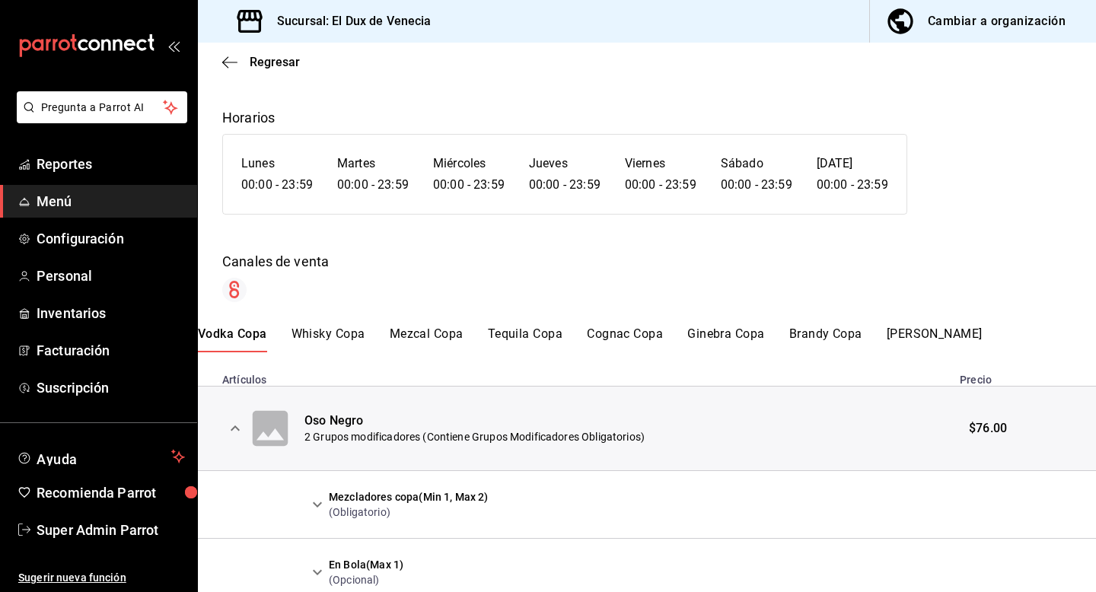
scroll to position [169, 0]
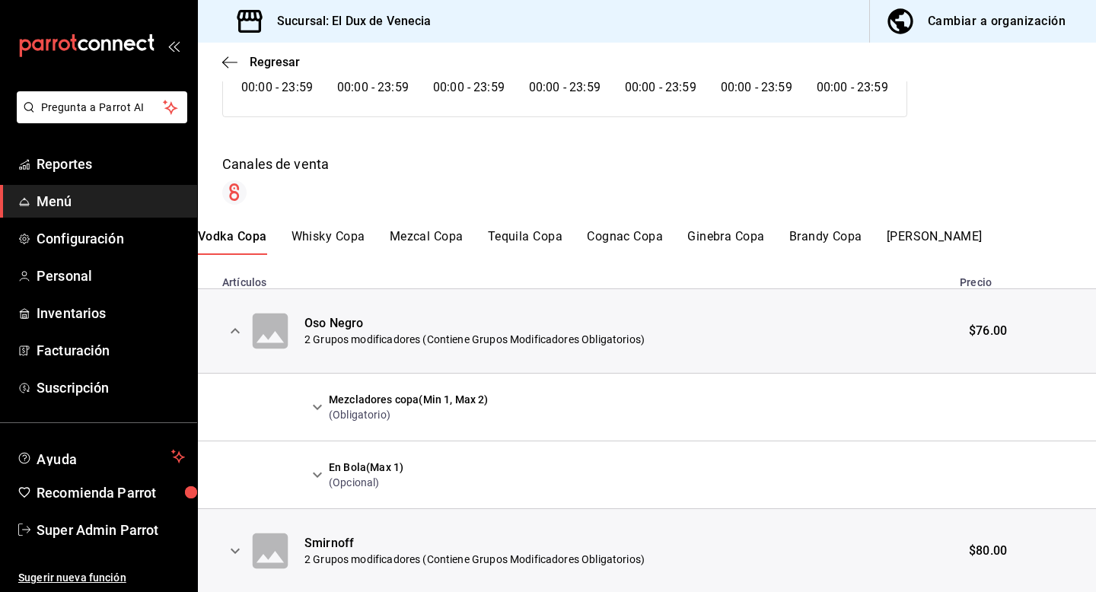
click at [313, 395] on button "expand row" at bounding box center [318, 407] width 26 height 26
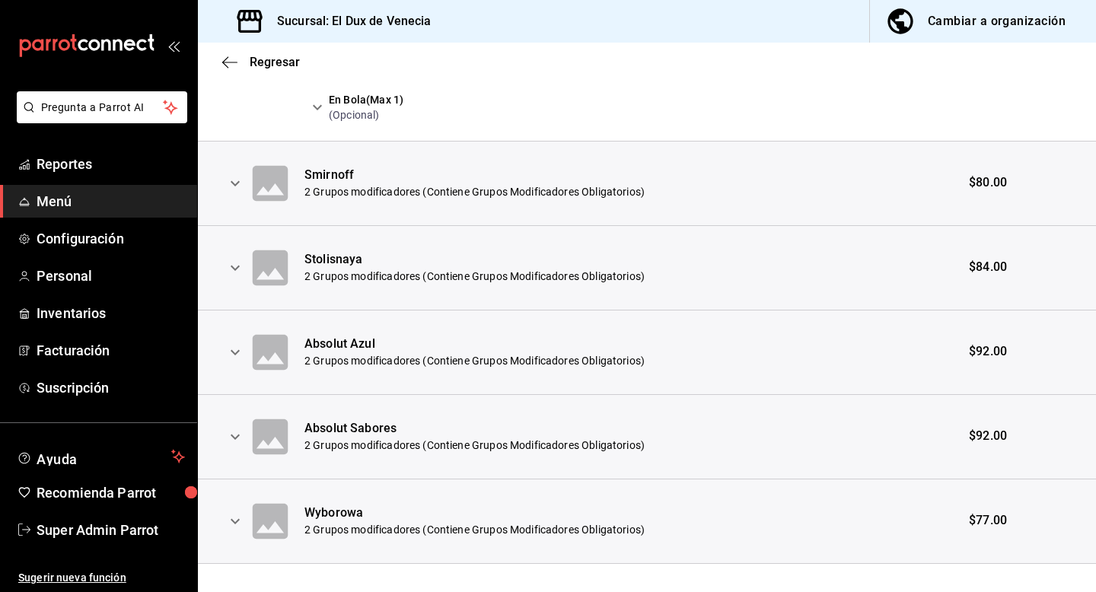
scroll to position [1080, 0]
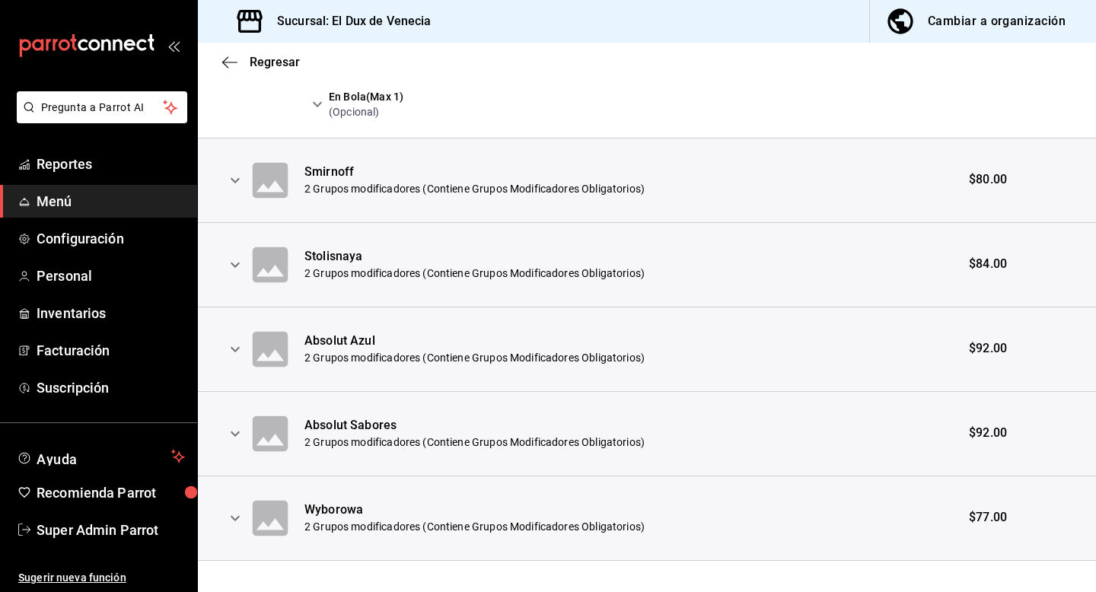
click at [237, 519] on icon "expand row" at bounding box center [235, 517] width 9 height 5
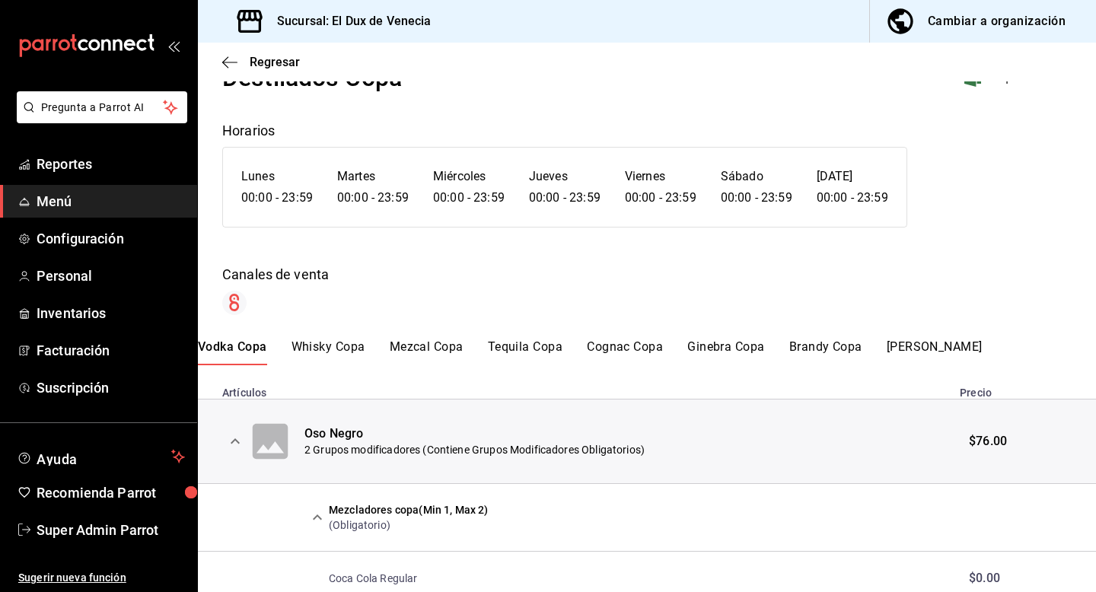
scroll to position [56, 0]
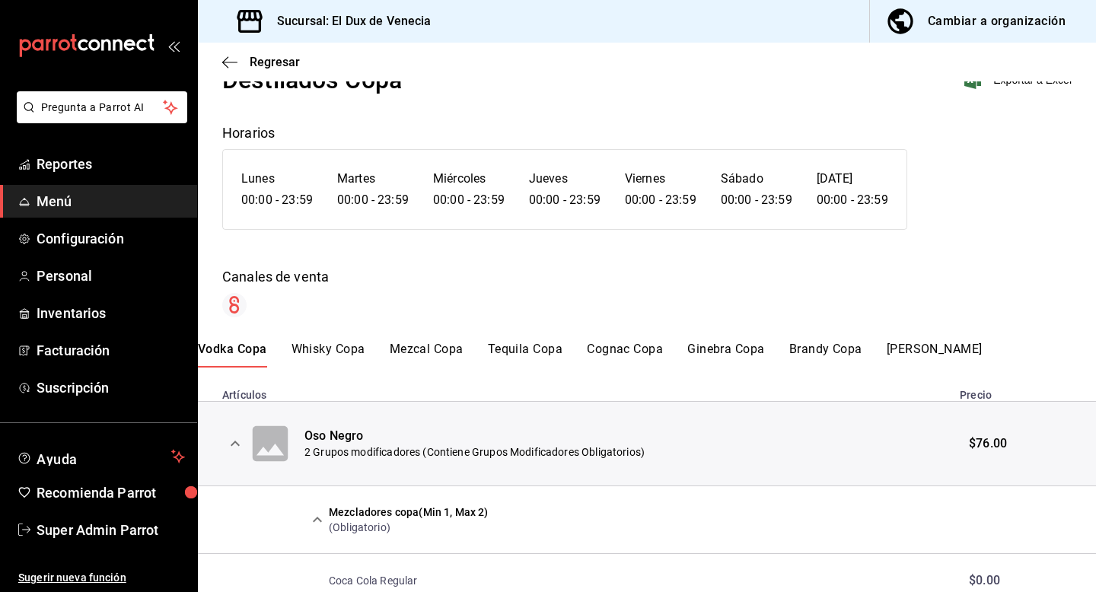
click at [338, 356] on button "Whisky Copa" at bounding box center [329, 355] width 74 height 26
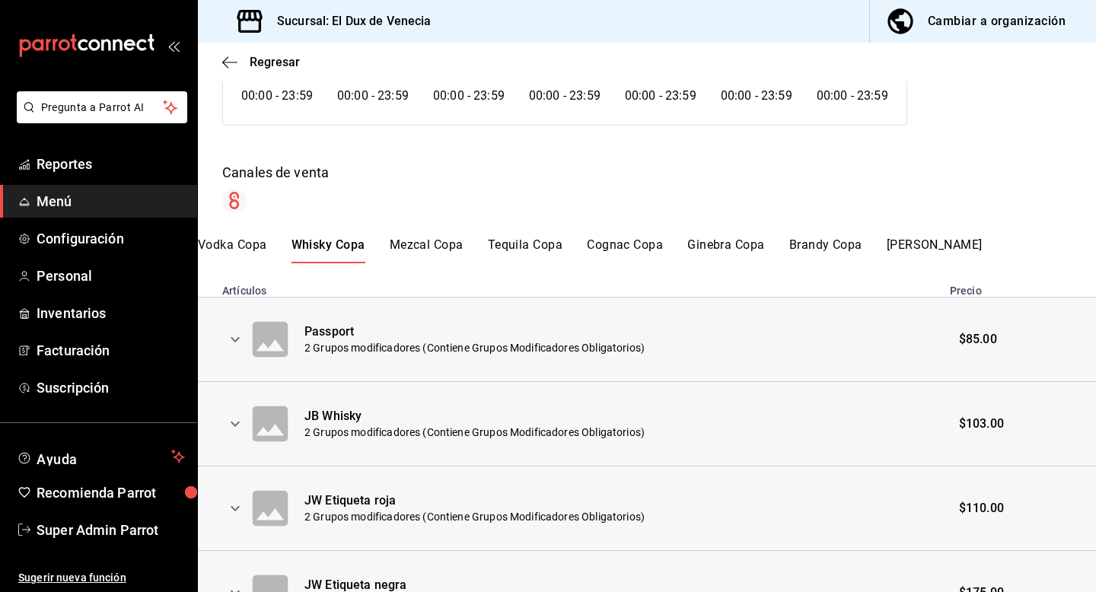
scroll to position [161, 0]
click at [416, 257] on button "Mezcal Copa" at bounding box center [427, 250] width 74 height 26
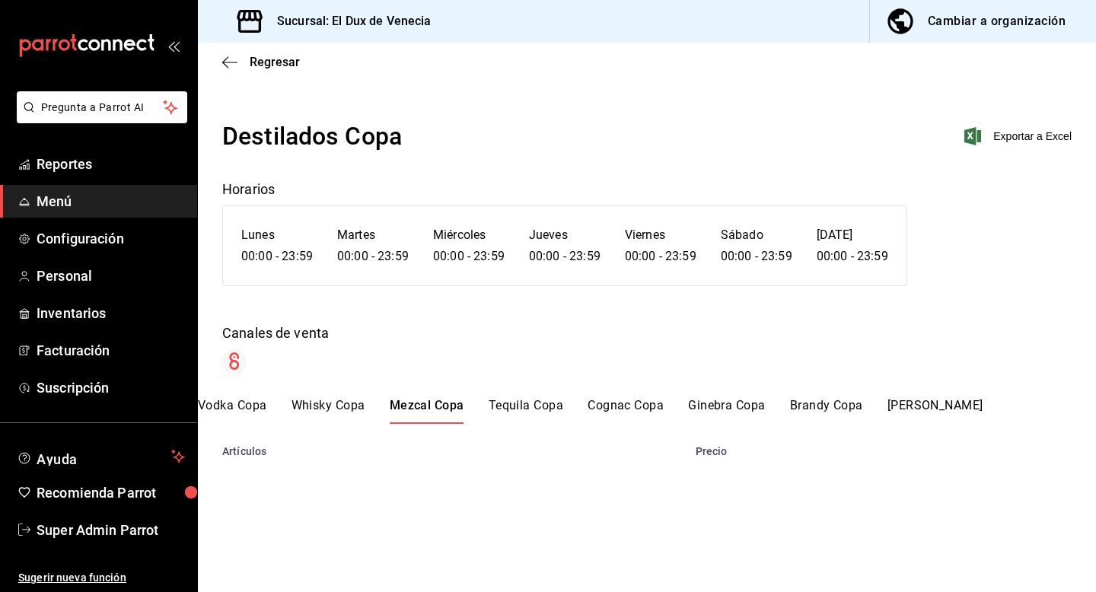
scroll to position [0, 0]
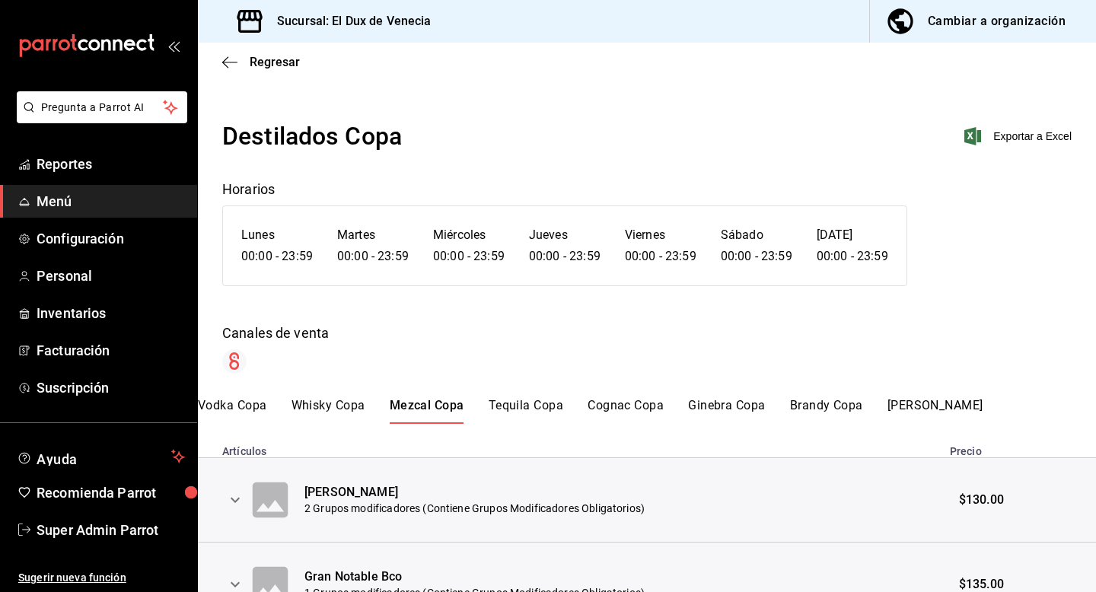
click at [942, 24] on div "Cambiar a organización" at bounding box center [997, 21] width 138 height 21
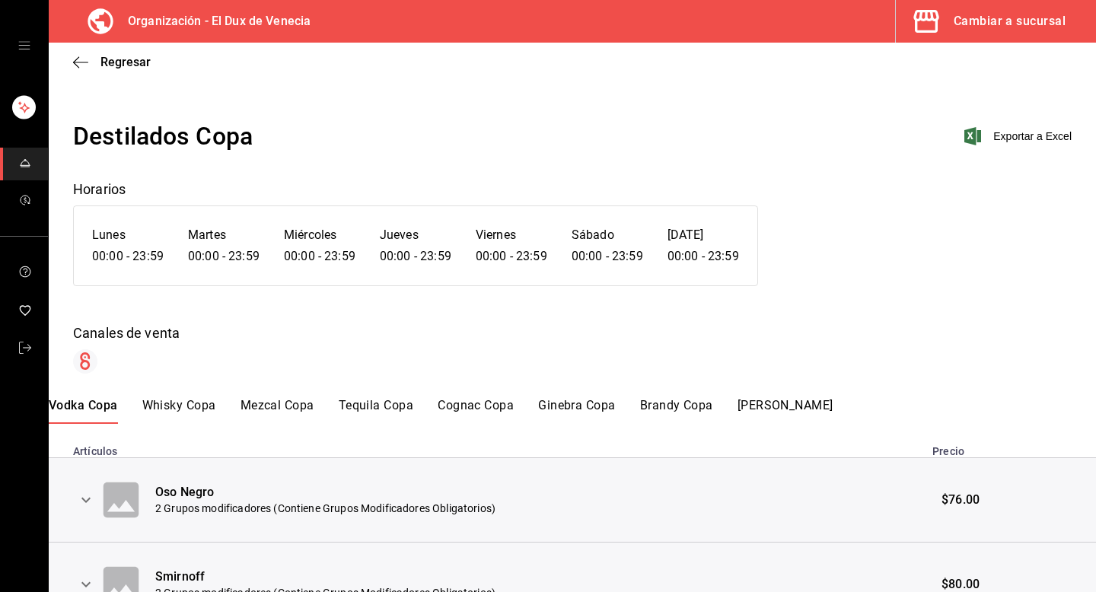
click at [962, 30] on div "Cambiar a sucursal" at bounding box center [1010, 21] width 112 height 21
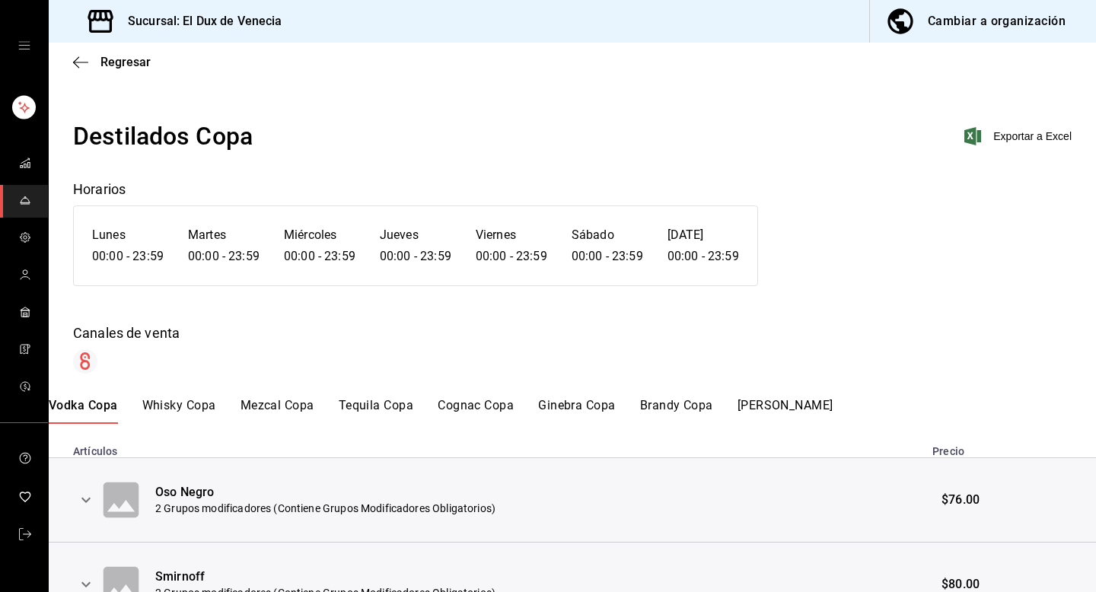
click at [27, 206] on span "mailbox folders" at bounding box center [25, 201] width 12 height 21
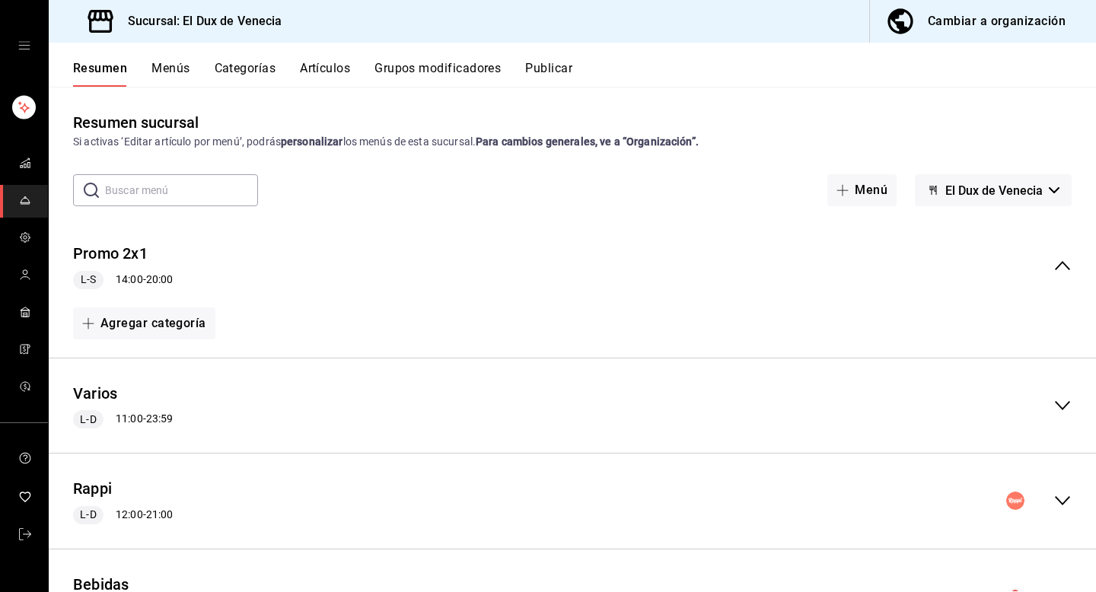
click at [171, 63] on button "Menús" at bounding box center [171, 74] width 38 height 26
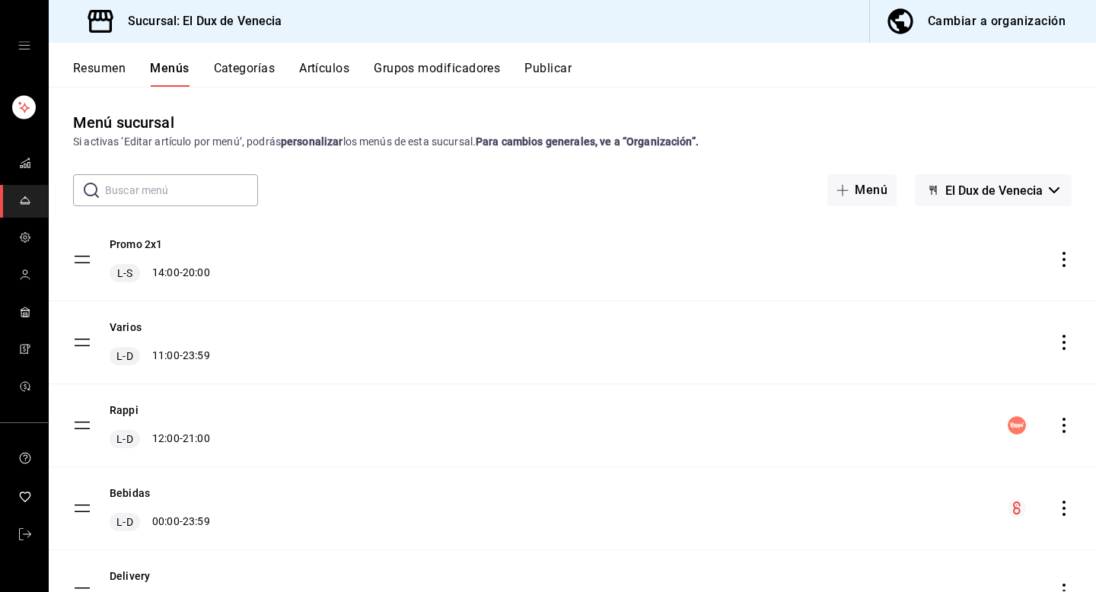
click at [443, 67] on button "Grupos modificadores" at bounding box center [437, 74] width 126 height 26
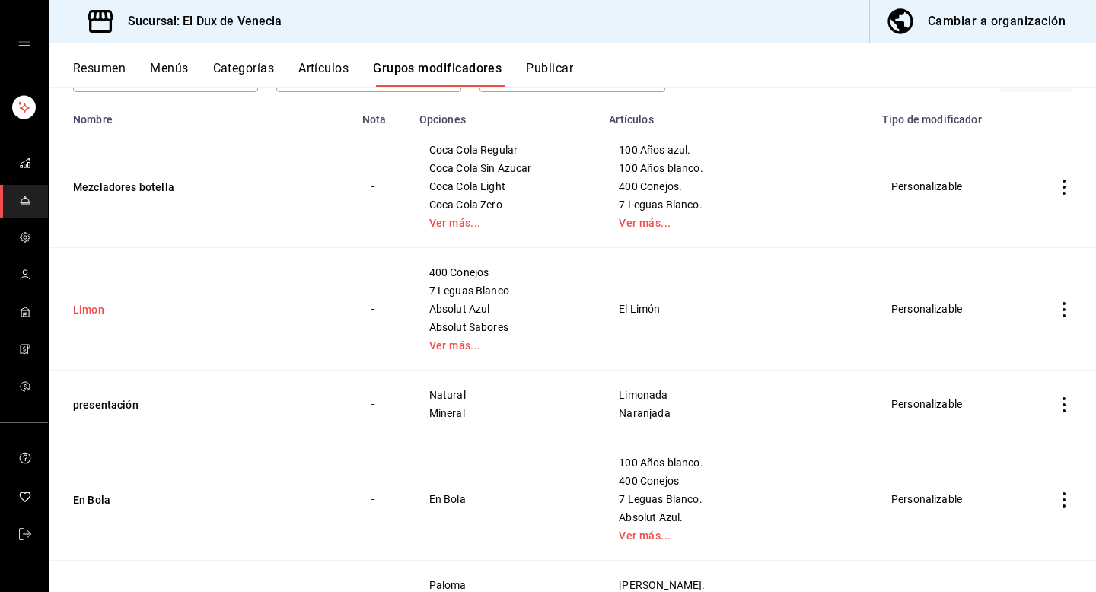
scroll to position [149, 0]
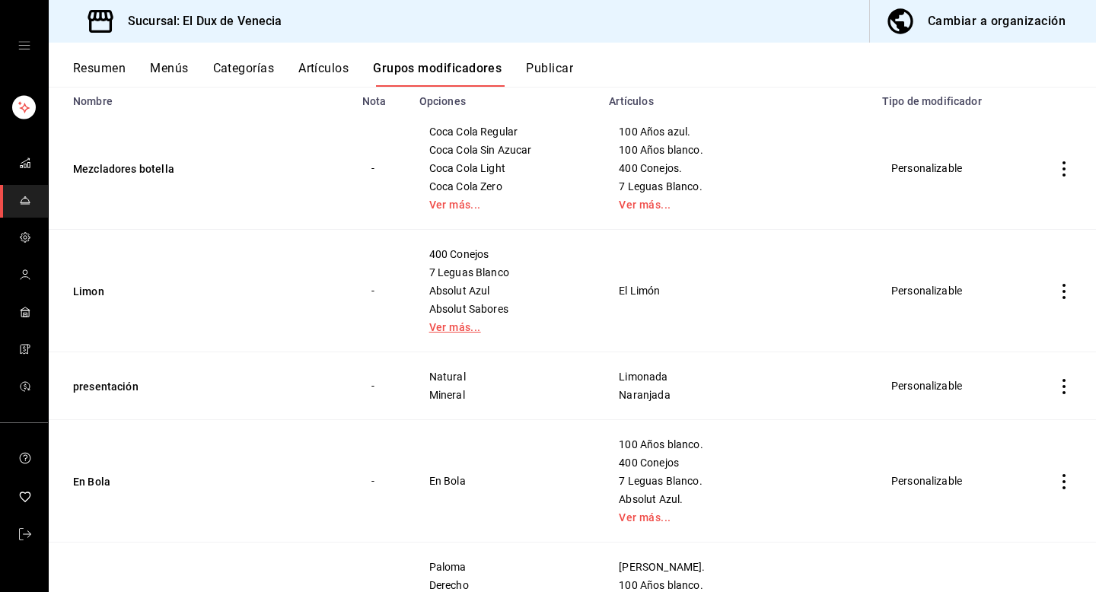
click at [480, 327] on link "Ver más..." at bounding box center [505, 327] width 152 height 11
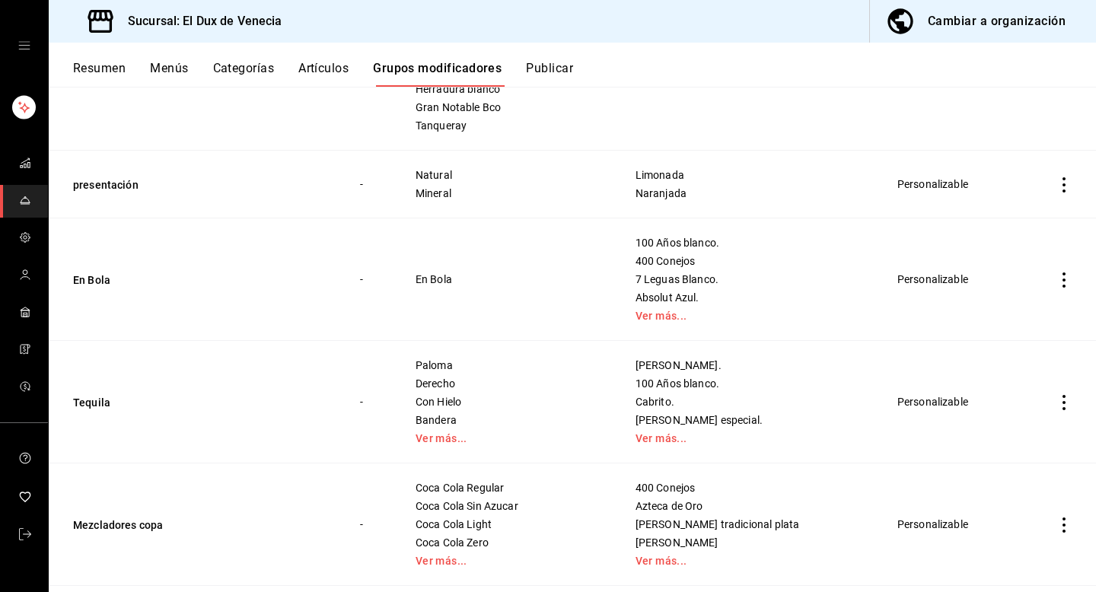
scroll to position [429, 0]
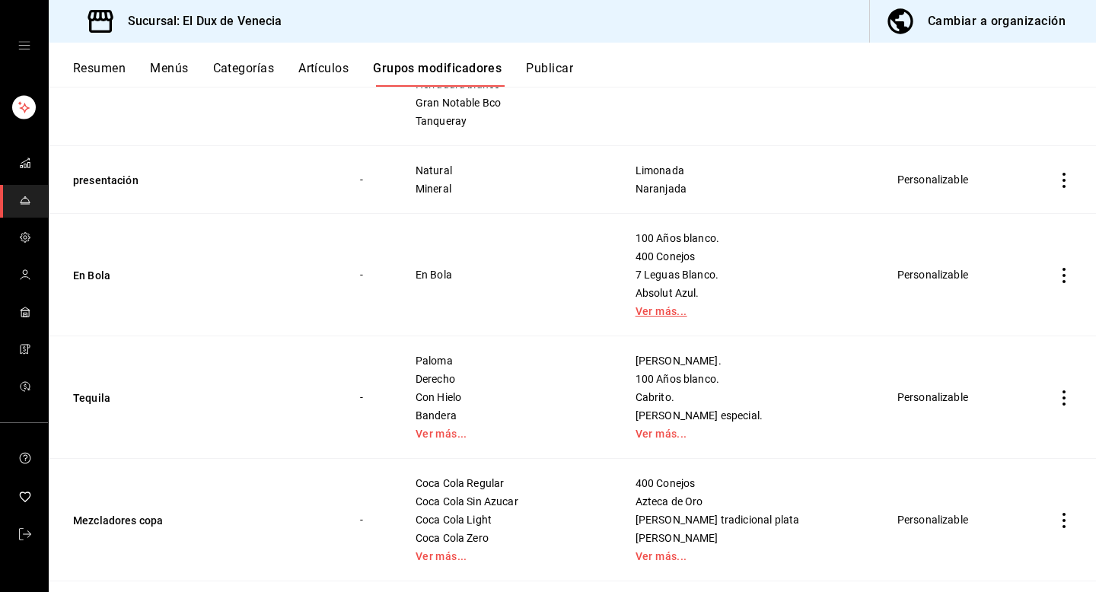
click at [671, 316] on link "Ver más..." at bounding box center [748, 311] width 225 height 11
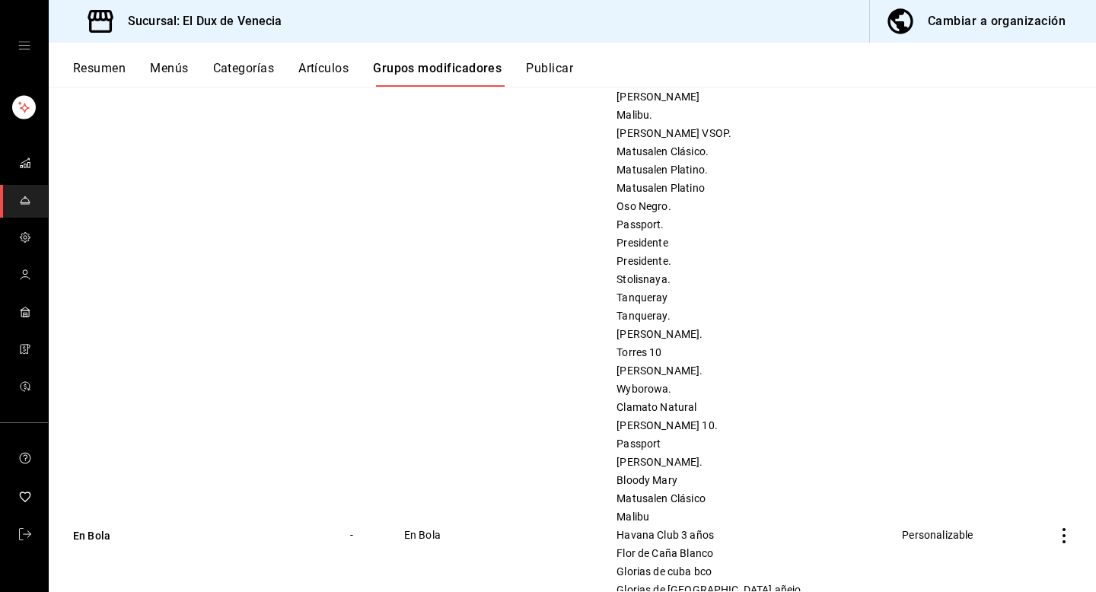
scroll to position [1603, 0]
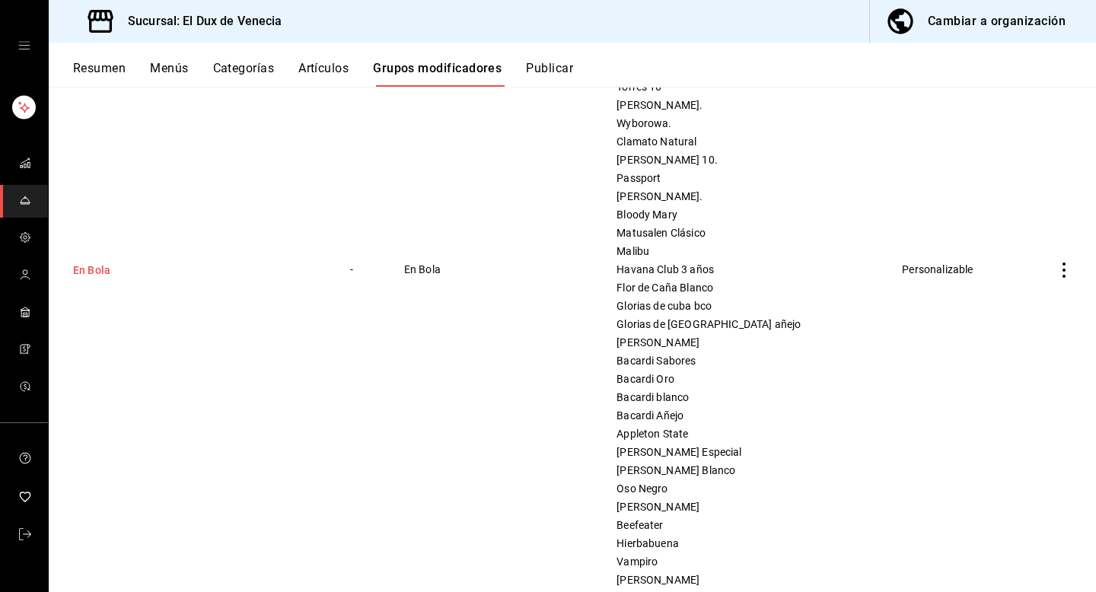
click at [96, 273] on button "En Bola" at bounding box center [164, 270] width 183 height 15
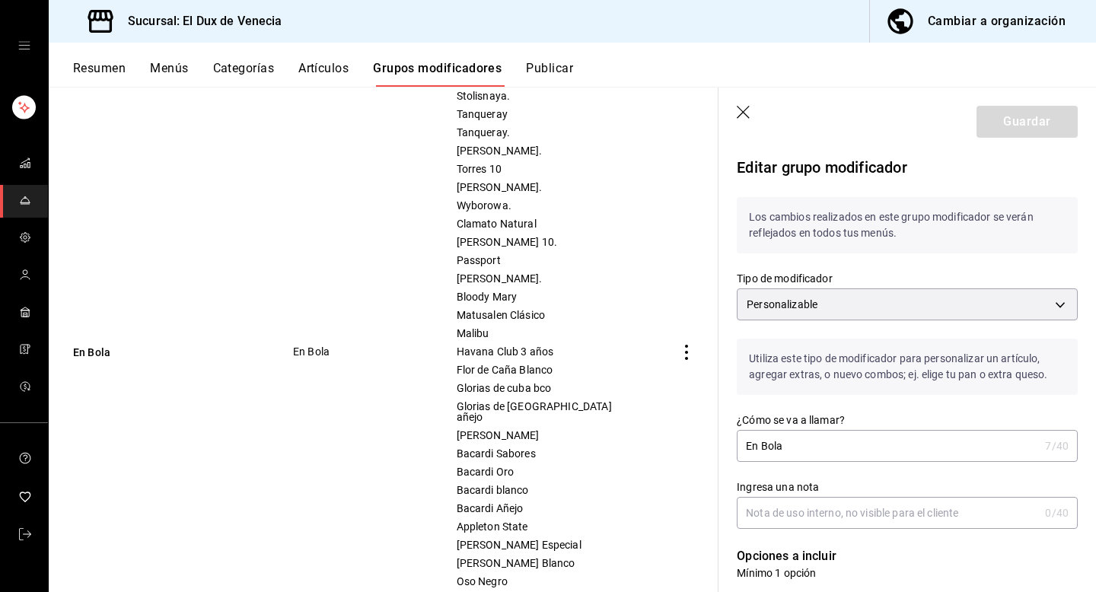
click at [739, 114] on icon "button" at bounding box center [744, 113] width 15 height 15
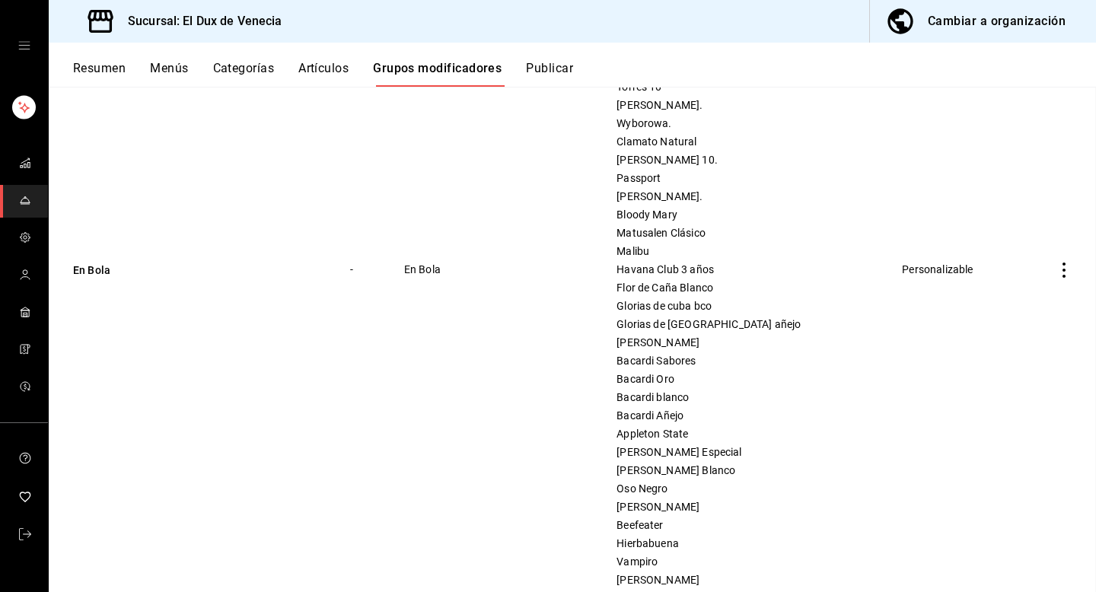
scroll to position [1928, 0]
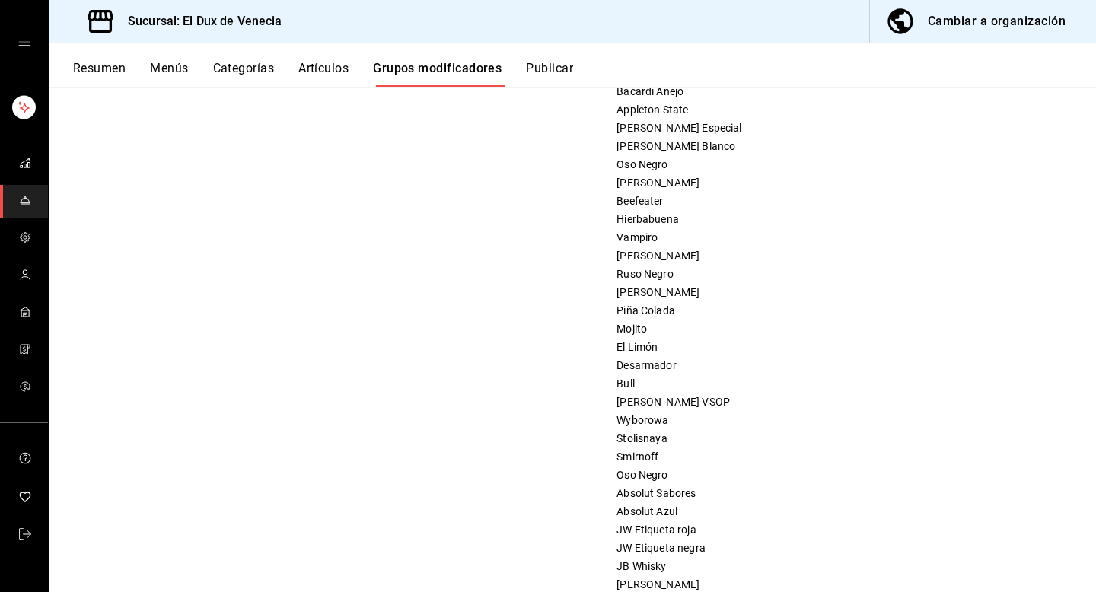
click at [459, 72] on button "Grupos modificadores" at bounding box center [437, 74] width 129 height 26
click at [309, 67] on button "Artículos" at bounding box center [323, 74] width 50 height 26
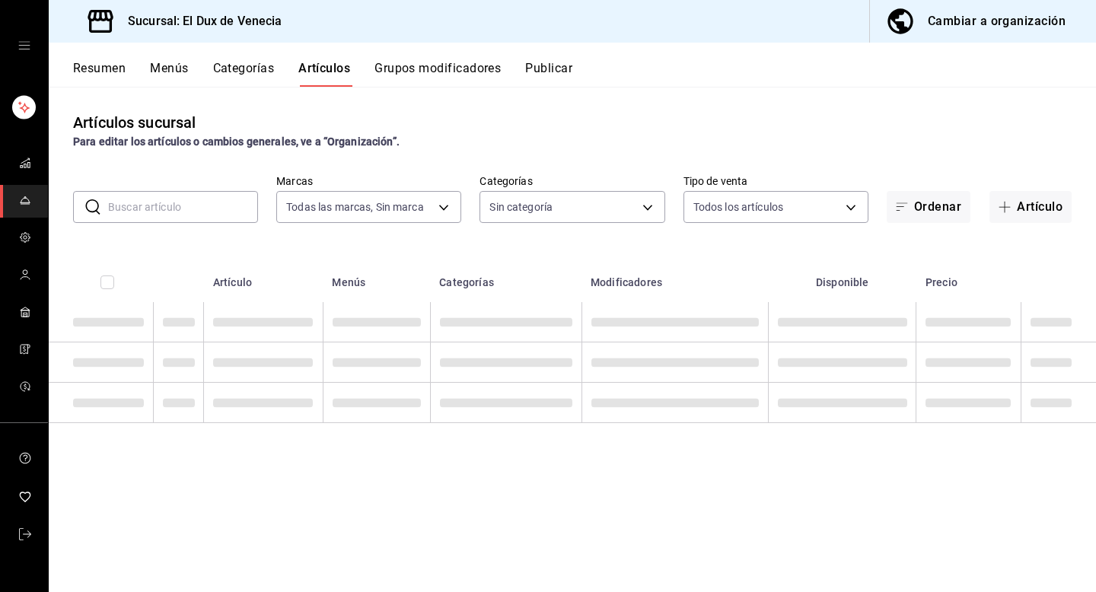
type input "aa834bd9-f698-407f-808f-611ad9be46c8"
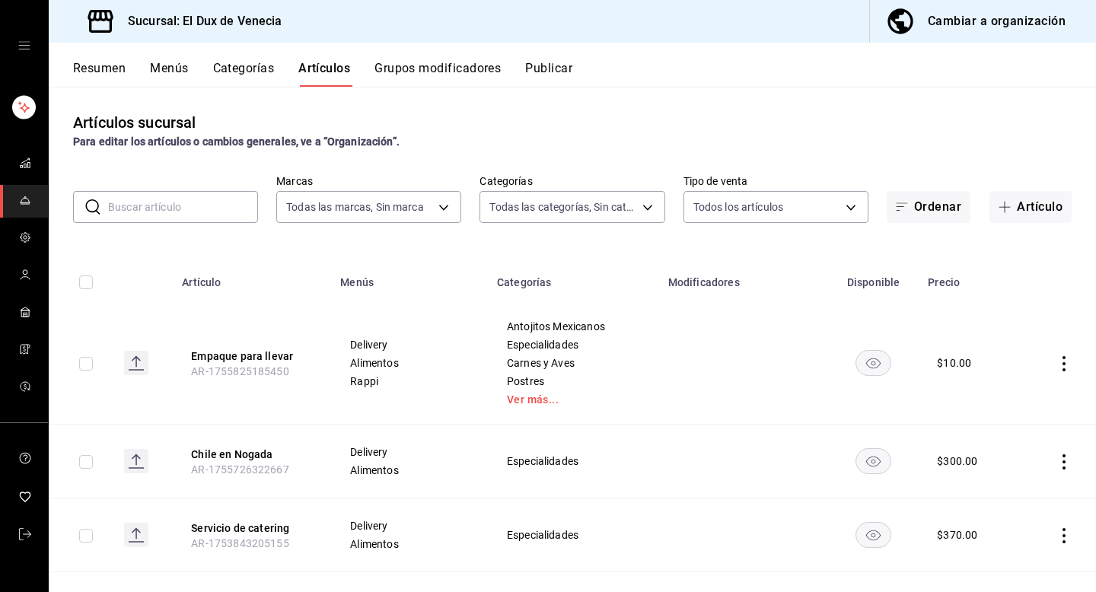
type input "254a4dcb-37eb-4341-9168-3a5ccd0f4a62,95093efa-d33a-4b7c-8aae-9aa39e9747af,6cda8…"
click at [410, 68] on button "Grupos modificadores" at bounding box center [438, 74] width 126 height 26
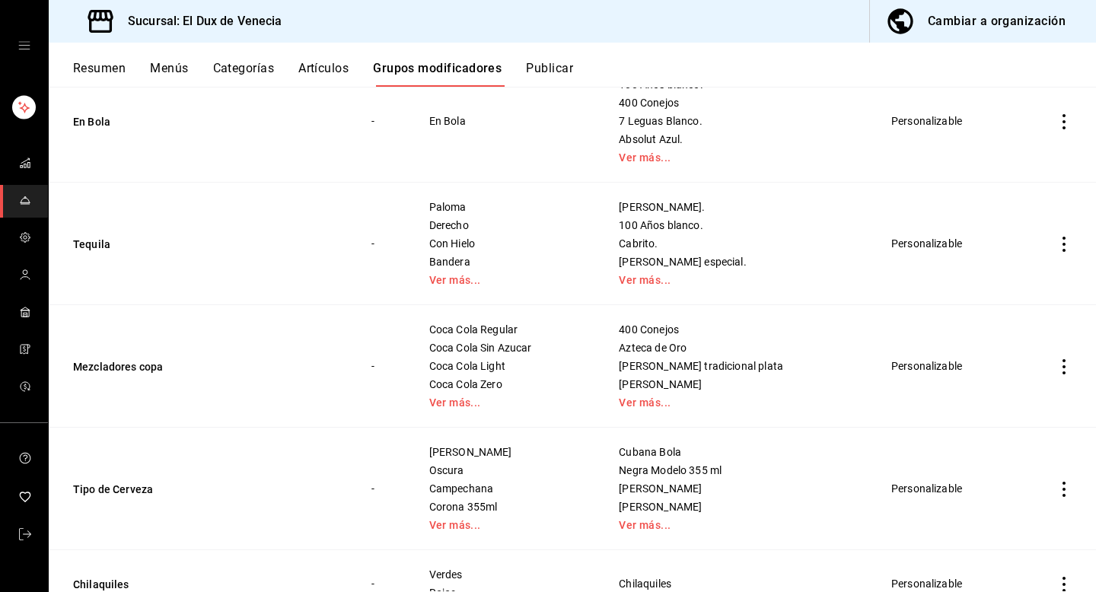
scroll to position [513, 0]
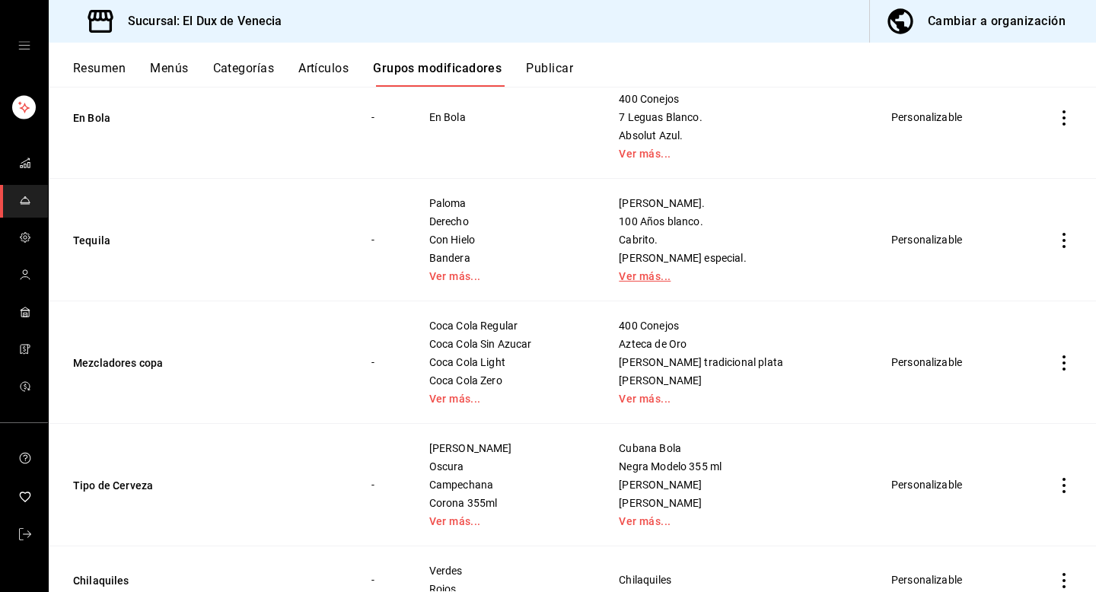
click at [684, 276] on link "Ver más..." at bounding box center [736, 276] width 235 height 11
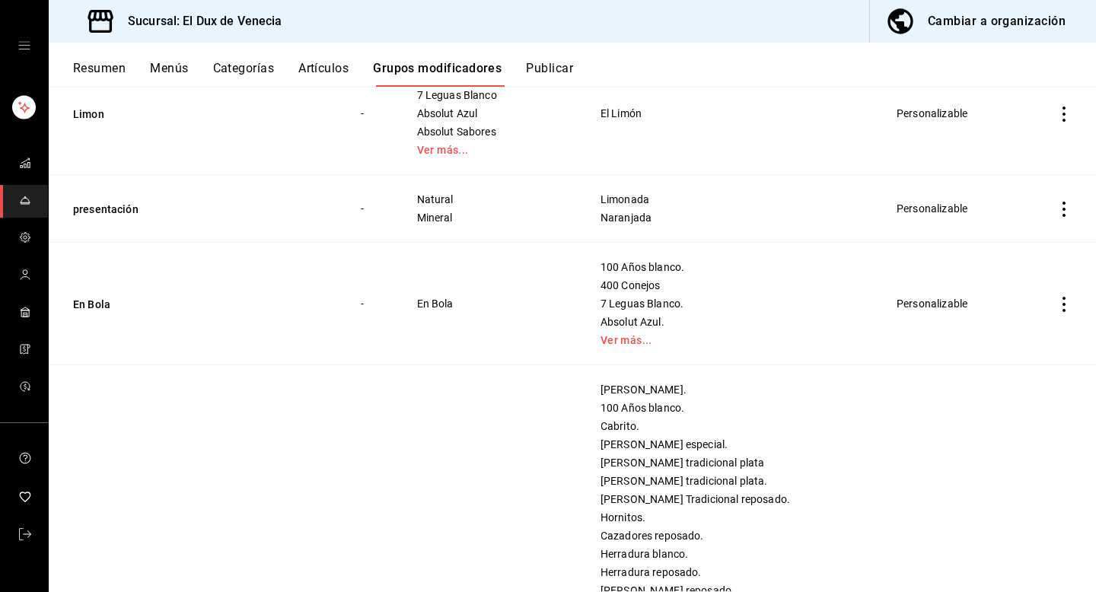
scroll to position [330, 0]
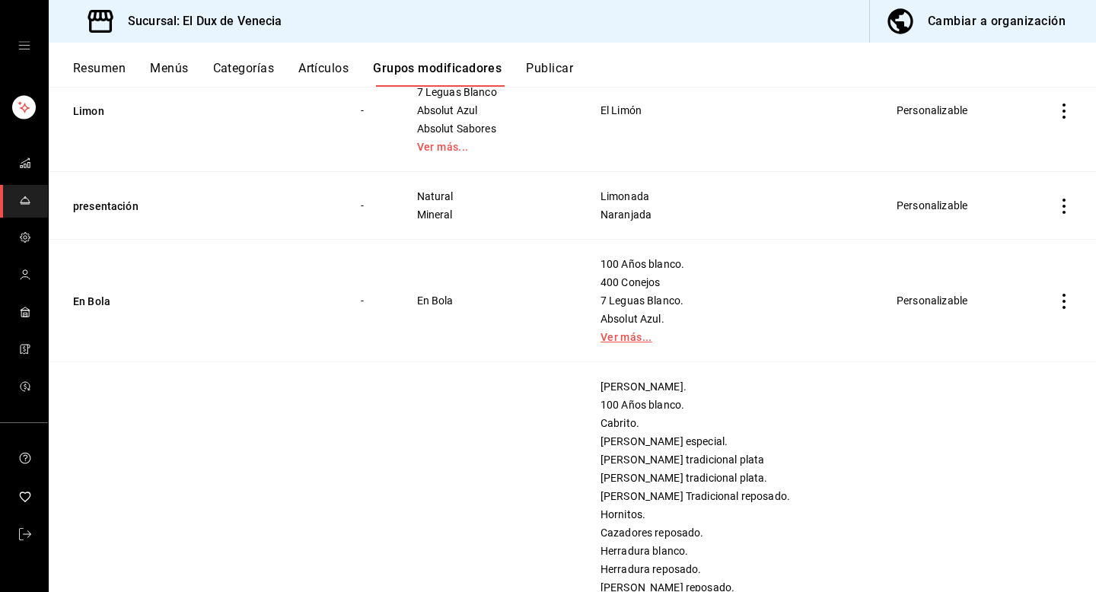
click at [652, 335] on link "Ver más..." at bounding box center [730, 337] width 259 height 11
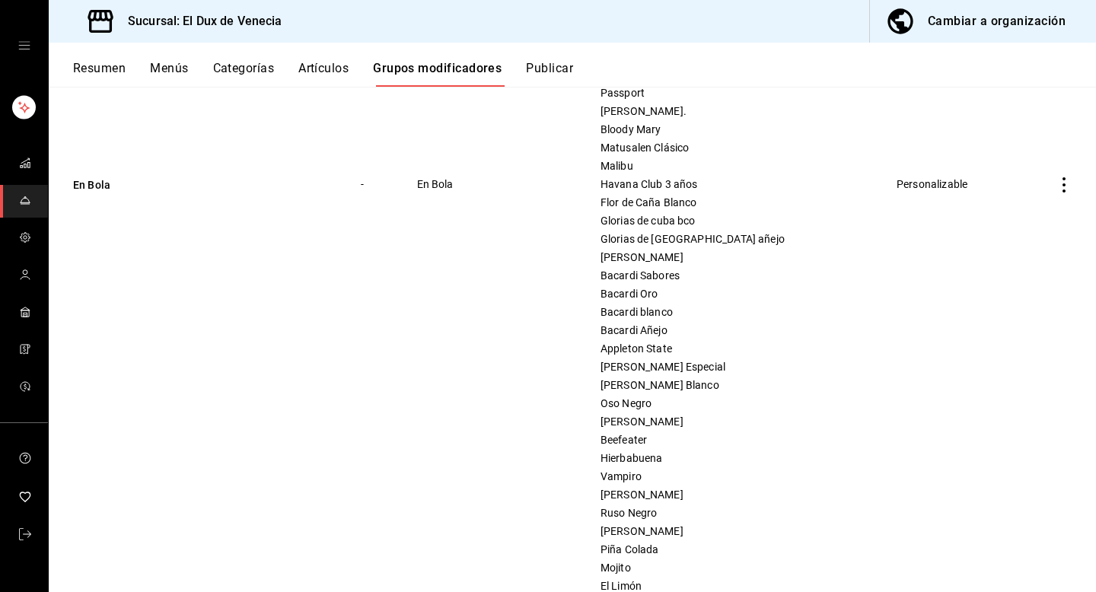
scroll to position [1527, 0]
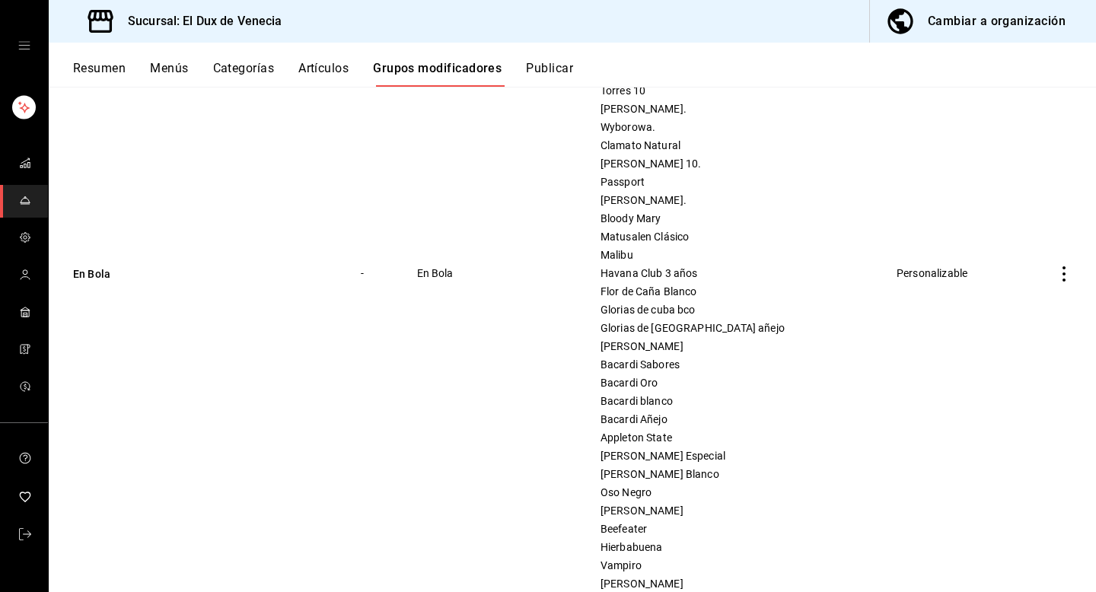
click at [164, 78] on button "Menús" at bounding box center [169, 74] width 38 height 26
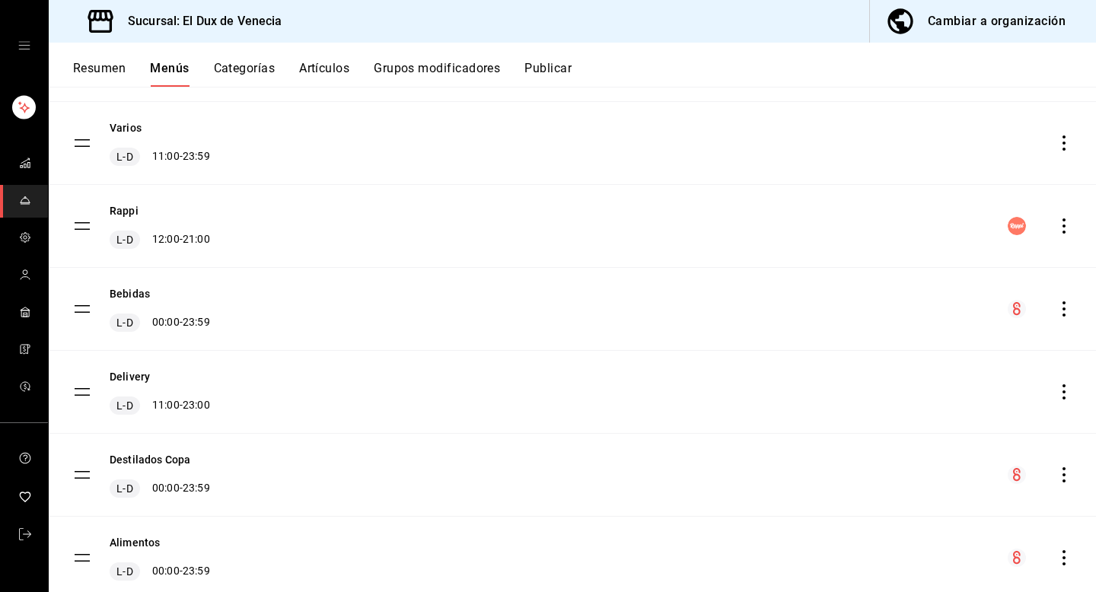
scroll to position [212, 0]
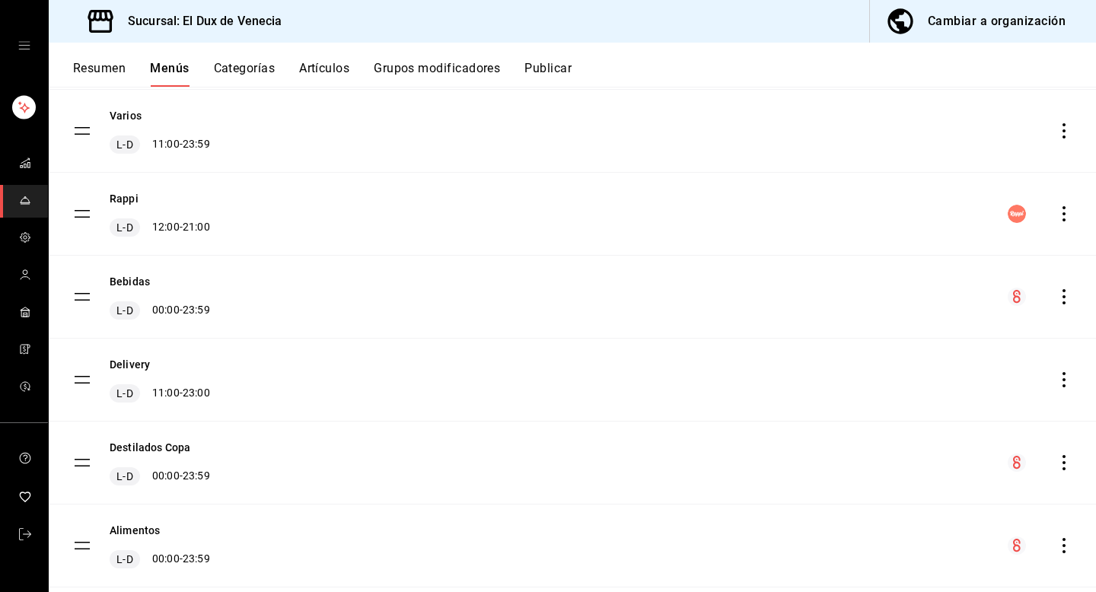
click at [1064, 463] on icon "actions" at bounding box center [1064, 462] width 3 height 15
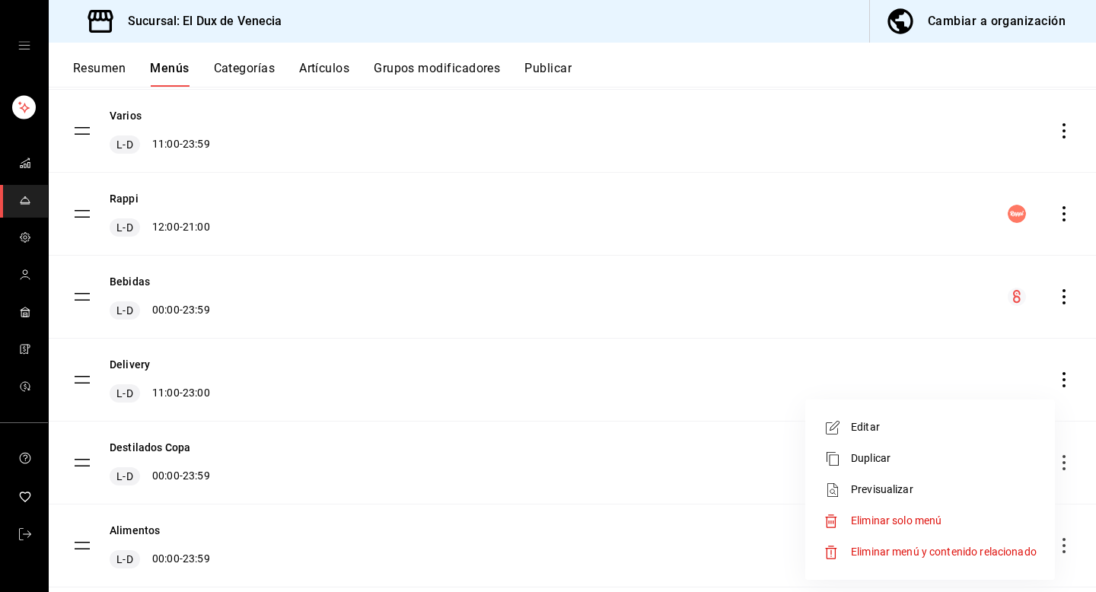
click at [877, 490] on span "Previsualizar" at bounding box center [944, 490] width 186 height 16
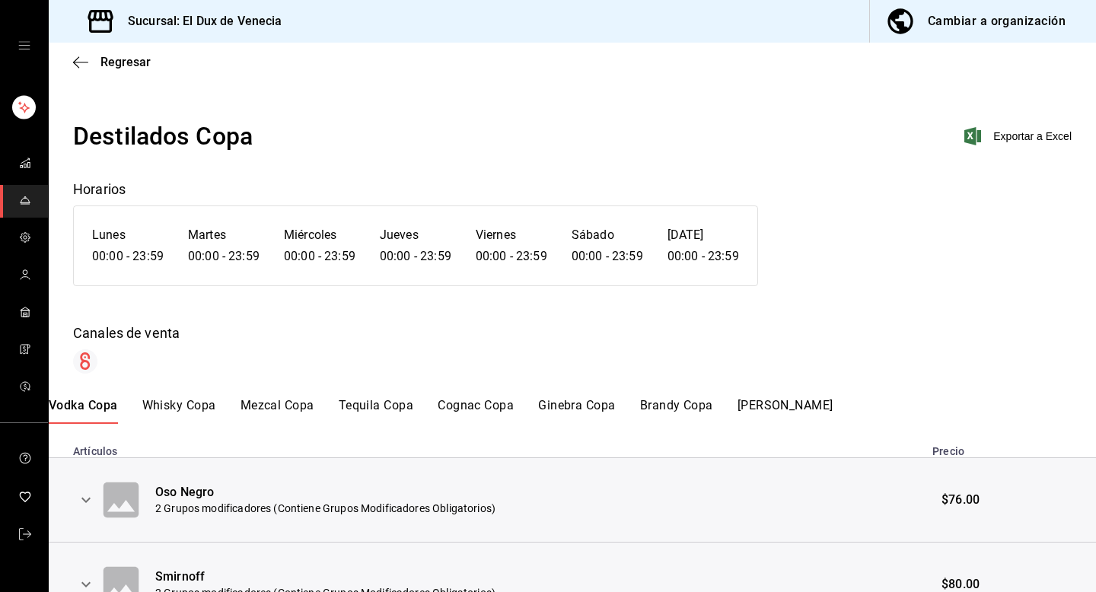
click at [97, 70] on div "Regresar" at bounding box center [573, 62] width 1048 height 39
click at [116, 66] on span "Regresar" at bounding box center [125, 62] width 50 height 14
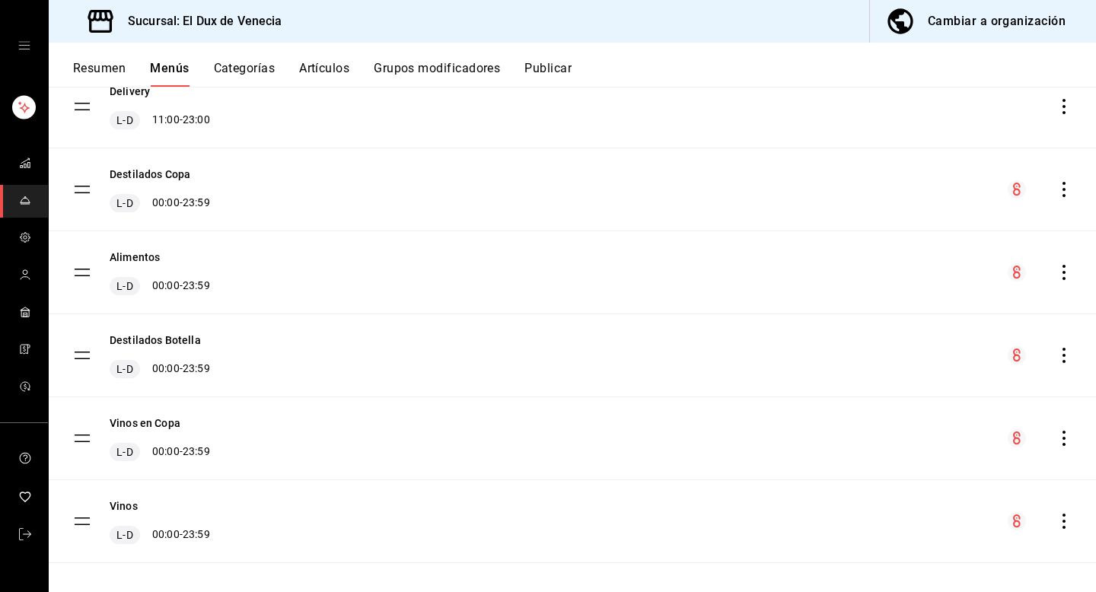
scroll to position [499, 0]
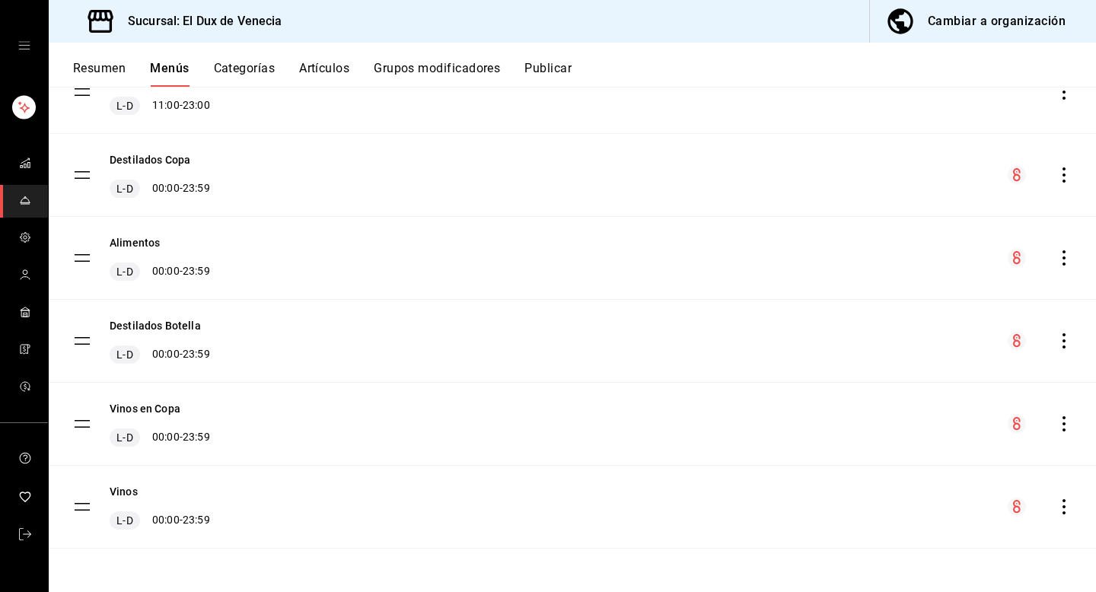
click at [1058, 343] on icon "actions" at bounding box center [1064, 340] width 15 height 15
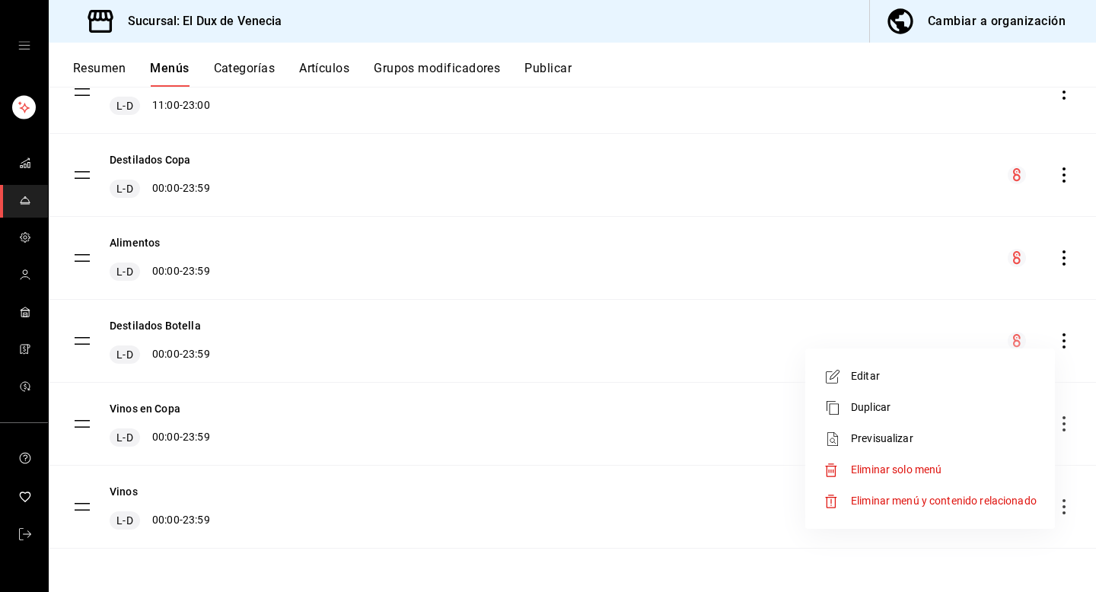
click at [880, 434] on span "Previsualizar" at bounding box center [944, 439] width 186 height 16
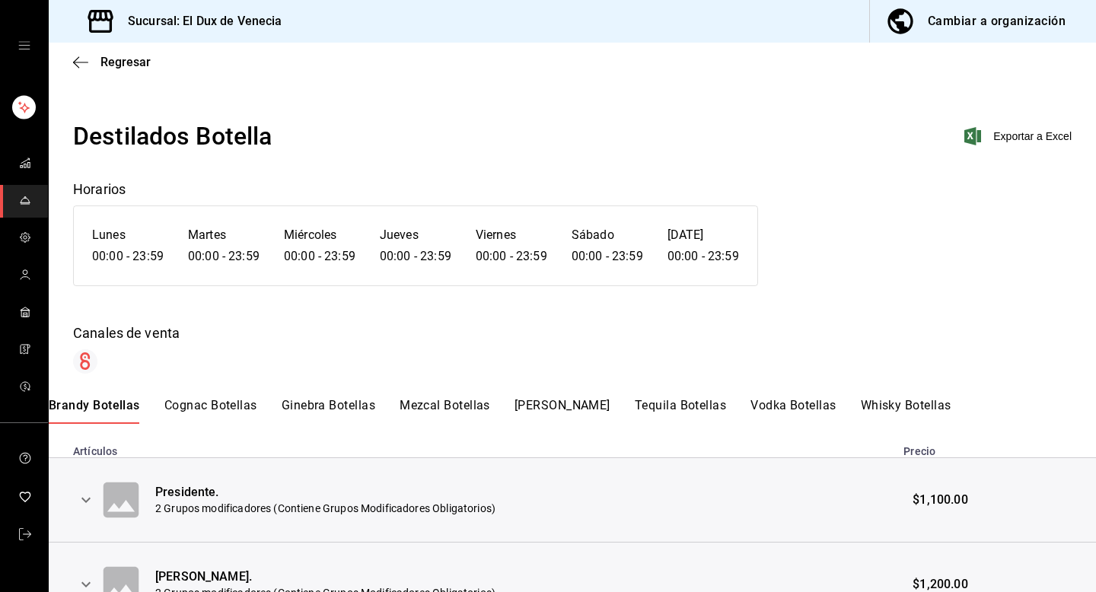
click at [87, 509] on button "expand row" at bounding box center [86, 500] width 26 height 26
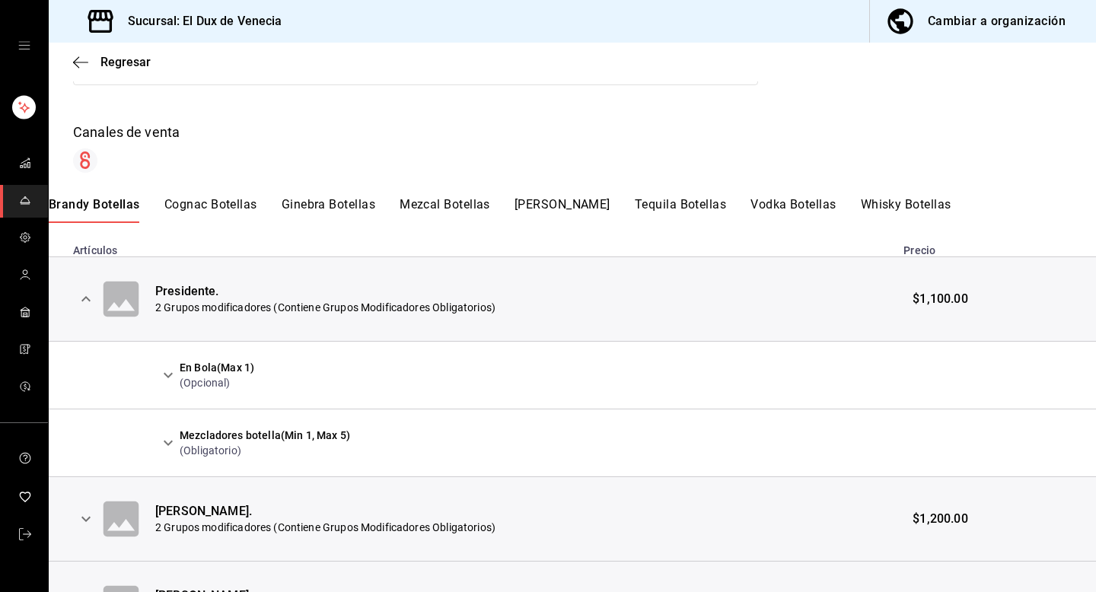
scroll to position [208, 0]
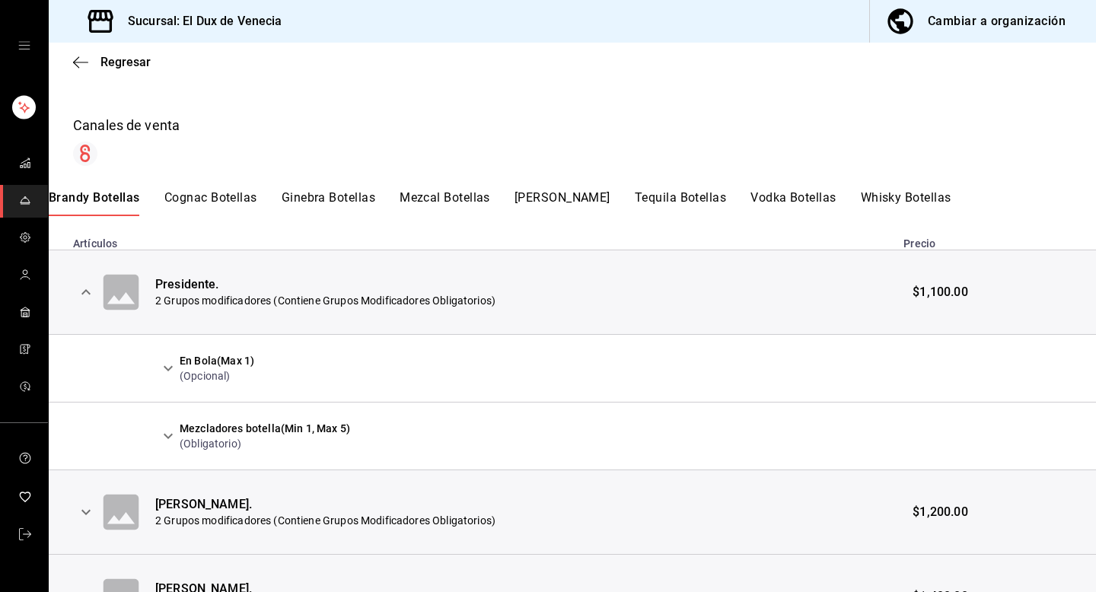
click at [176, 373] on icon "expand row" at bounding box center [168, 368] width 18 height 18
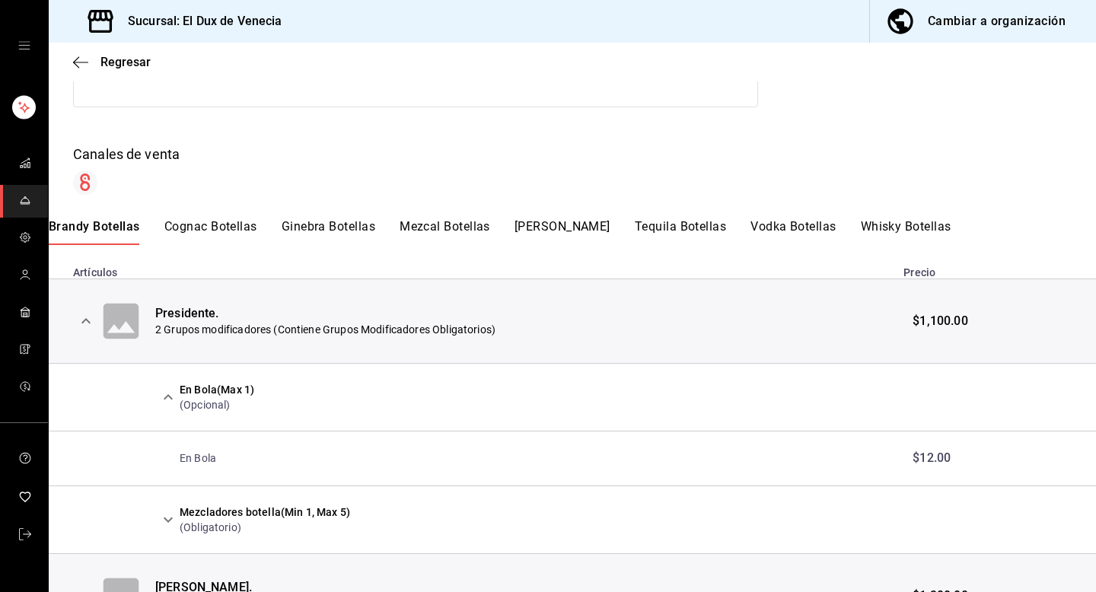
scroll to position [177, 0]
click at [97, 62] on span "Regresar" at bounding box center [112, 62] width 78 height 14
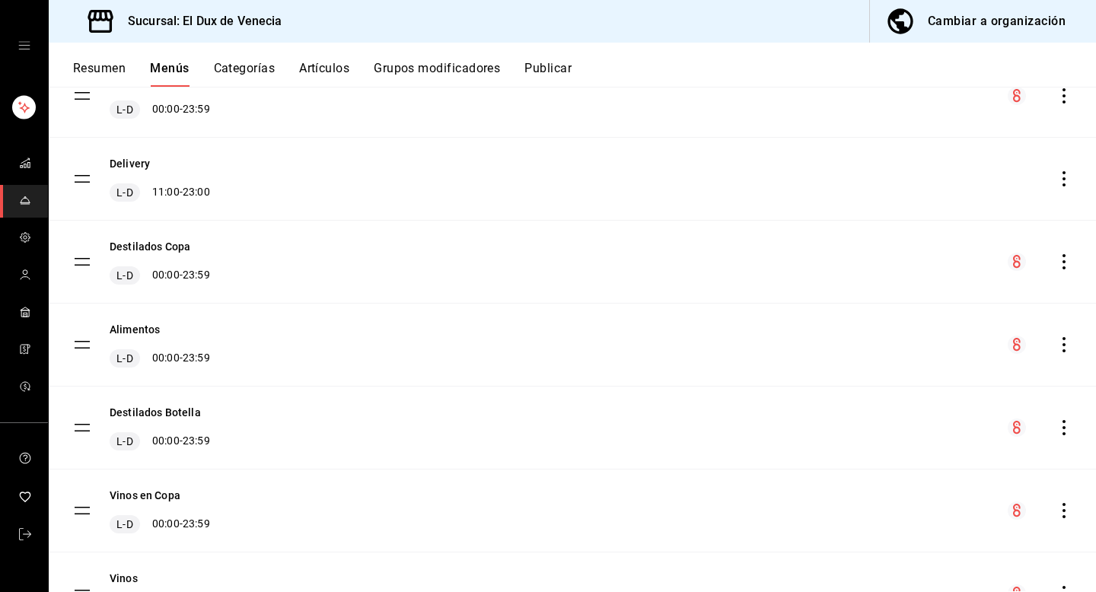
scroll to position [499, 0]
